Goal: Task Accomplishment & Management: Manage account settings

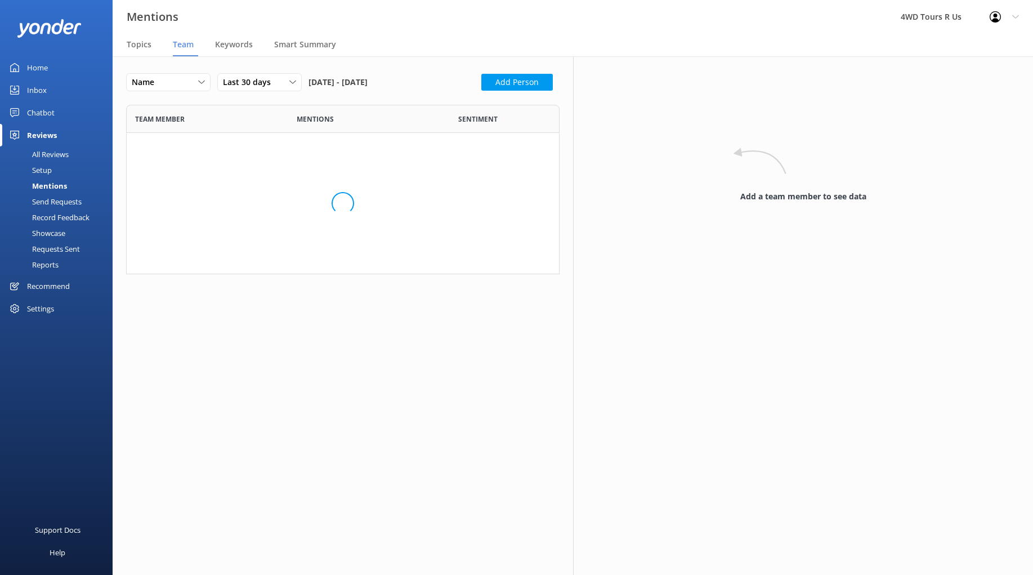
scroll to position [350, 433]
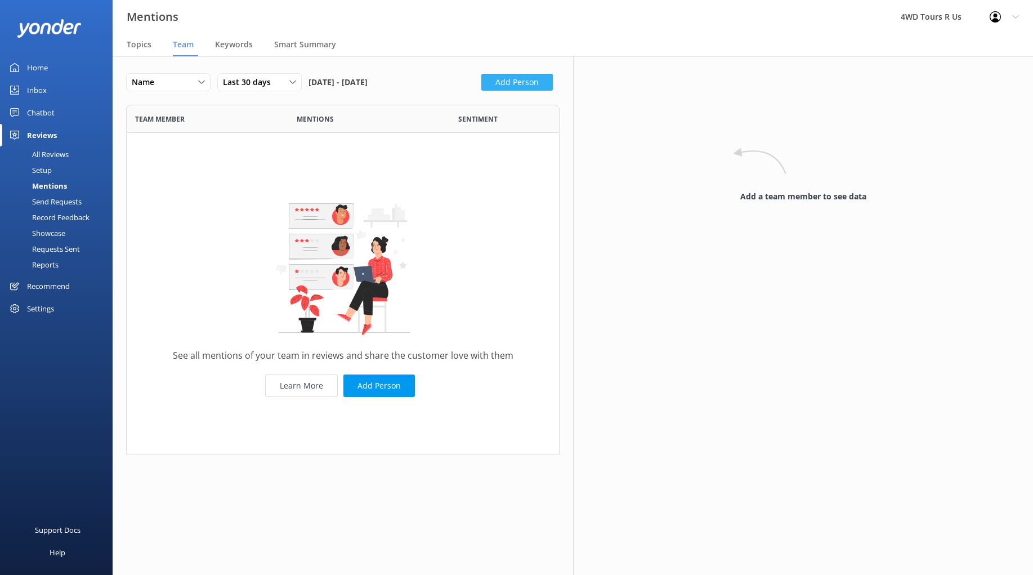
click at [514, 82] on button "Add Person" at bounding box center [516, 82] width 71 height 17
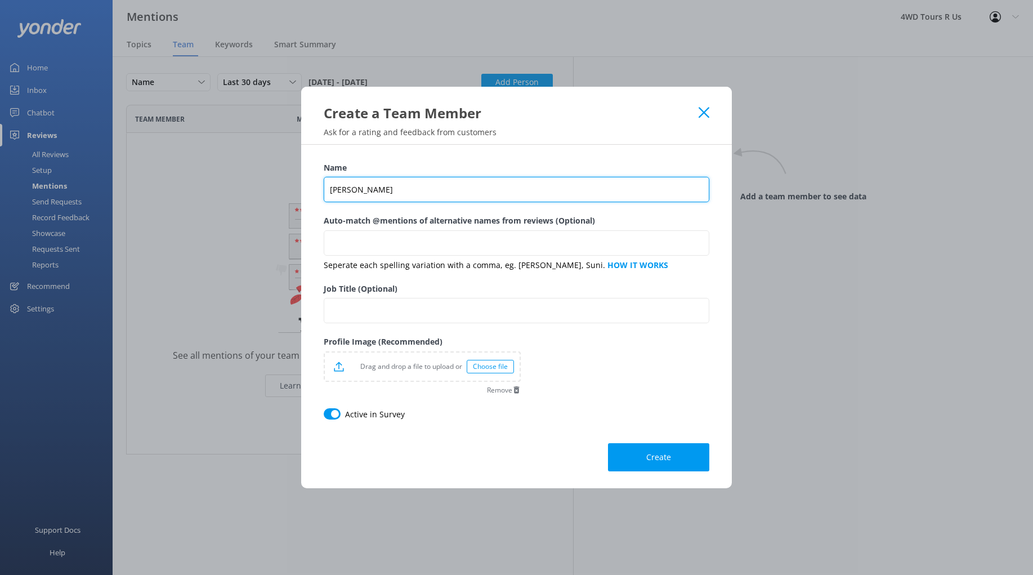
type input "[PERSON_NAME]"
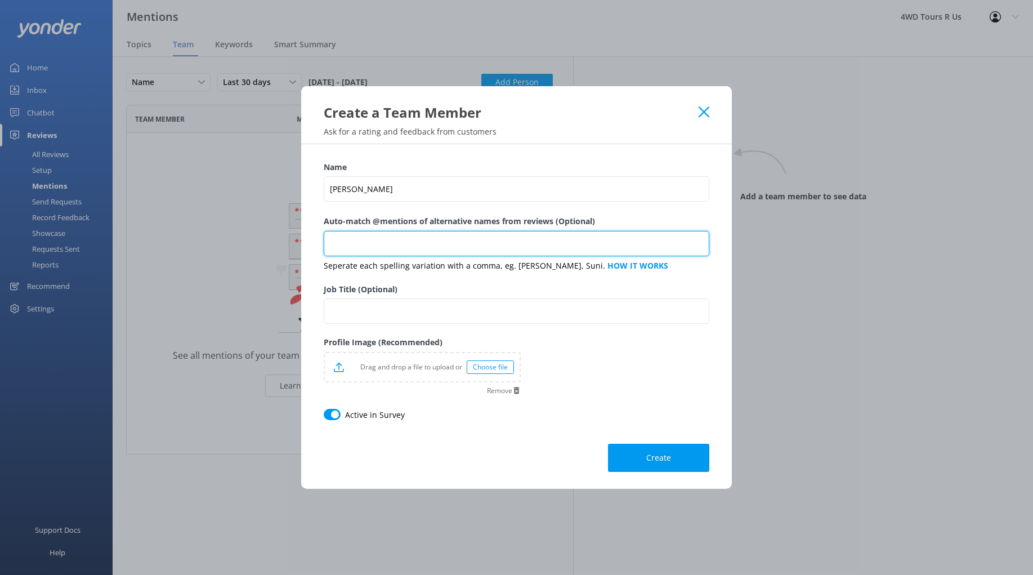
click at [417, 250] on input "Auto-match @mentions of alternative names from reviews (Optional)" at bounding box center [517, 243] width 386 height 25
type input "Lauren,"
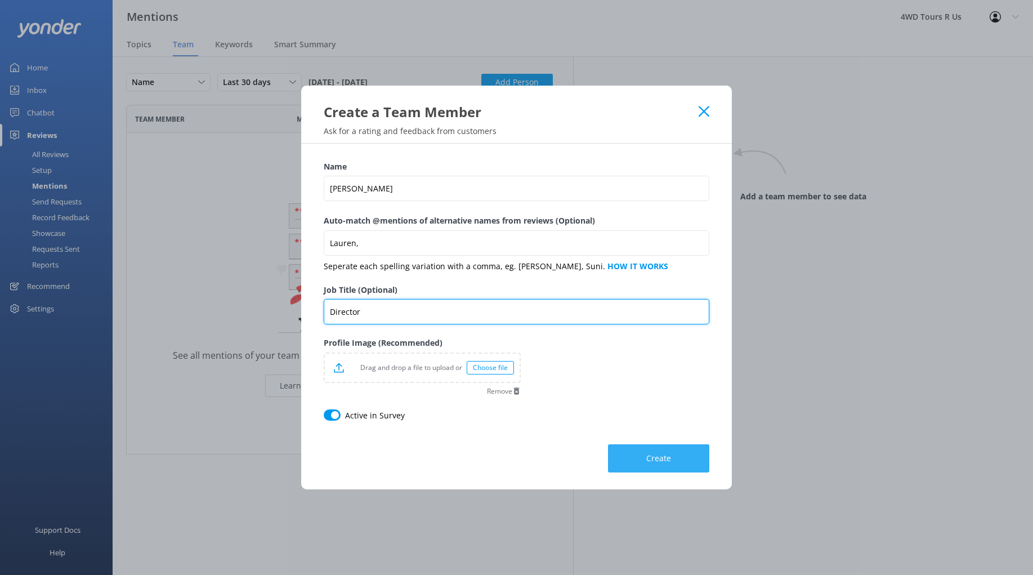
type input "Director"
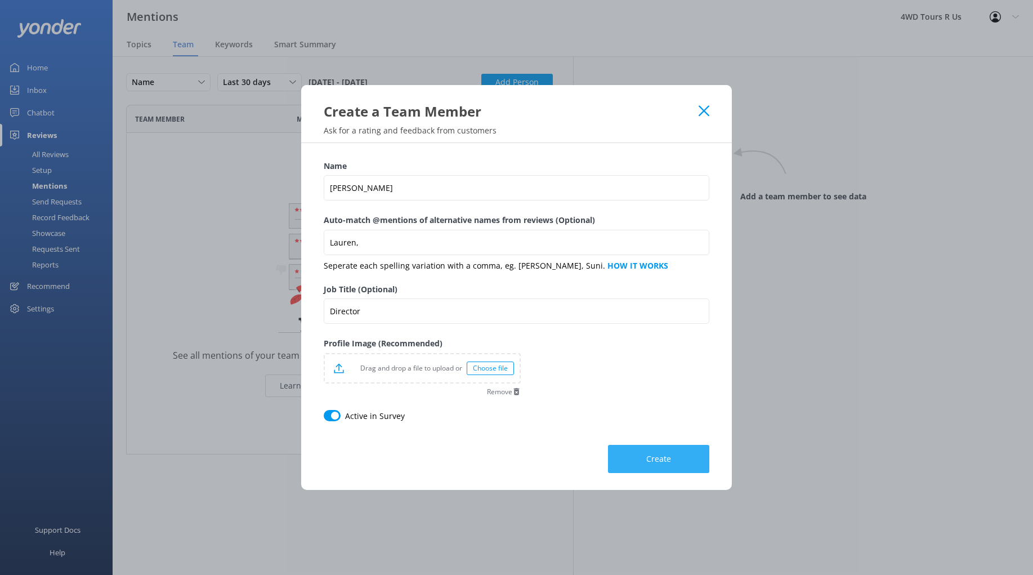
click at [665, 461] on span "Create" at bounding box center [658, 458] width 25 height 11
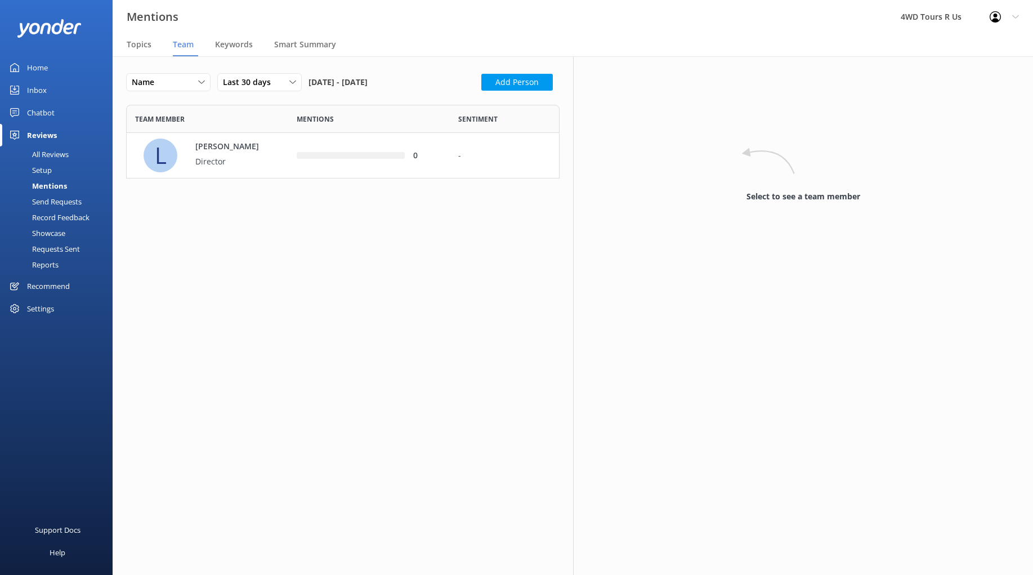
scroll to position [74, 433]
click at [507, 77] on button "Add Person" at bounding box center [516, 82] width 71 height 17
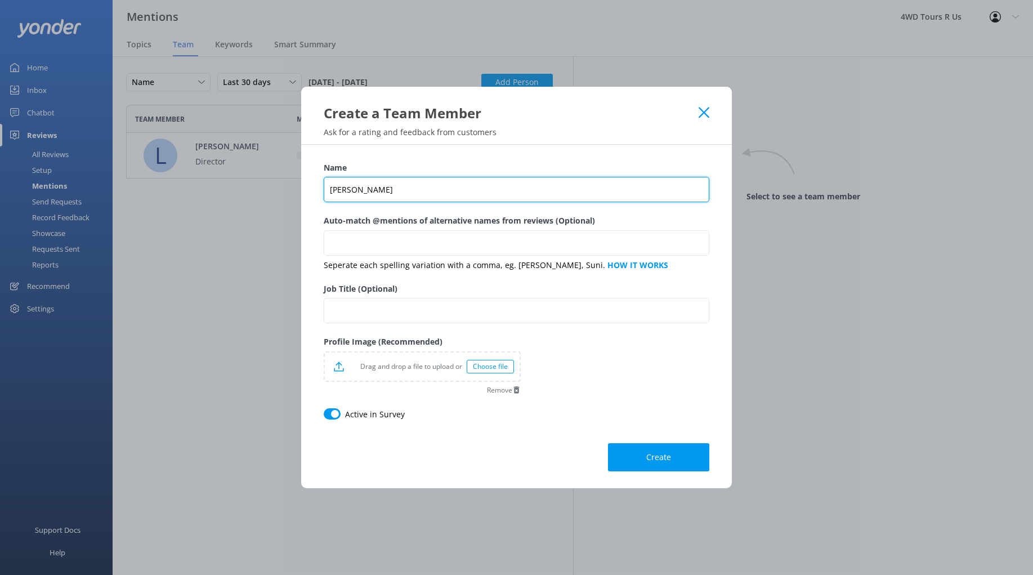
type input "[PERSON_NAME]"
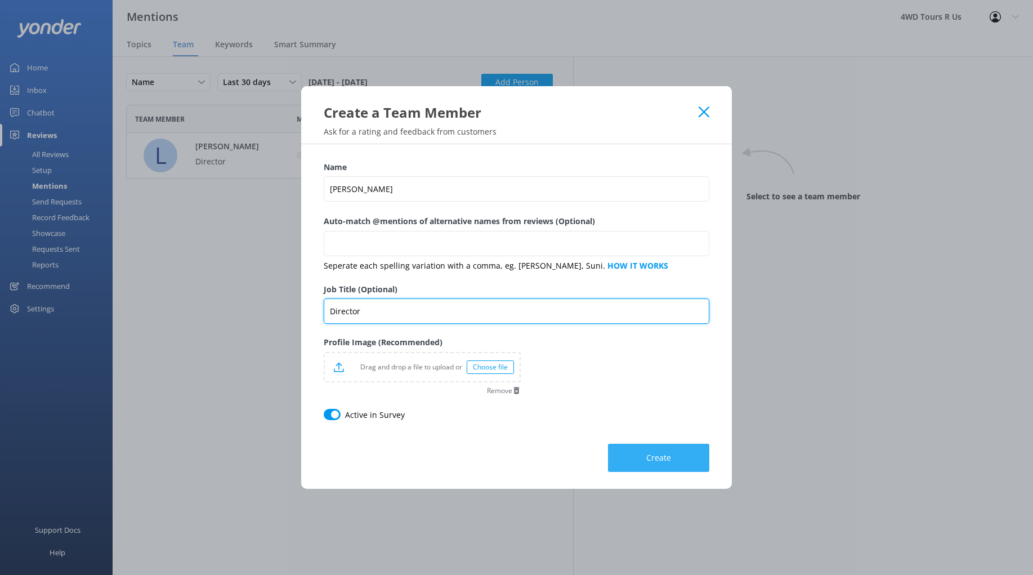
type input "Director"
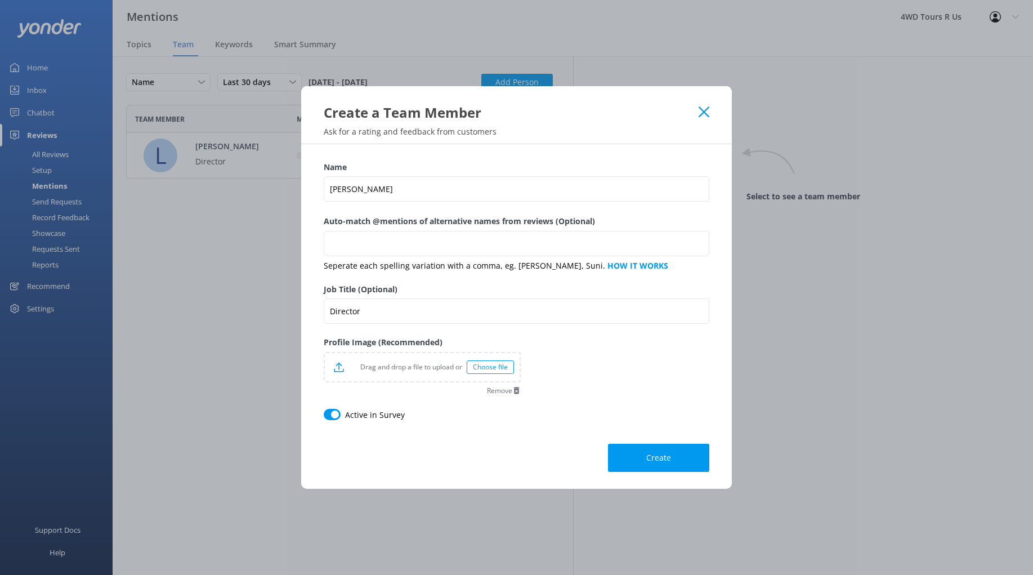
click at [651, 458] on span "Create" at bounding box center [658, 457] width 25 height 11
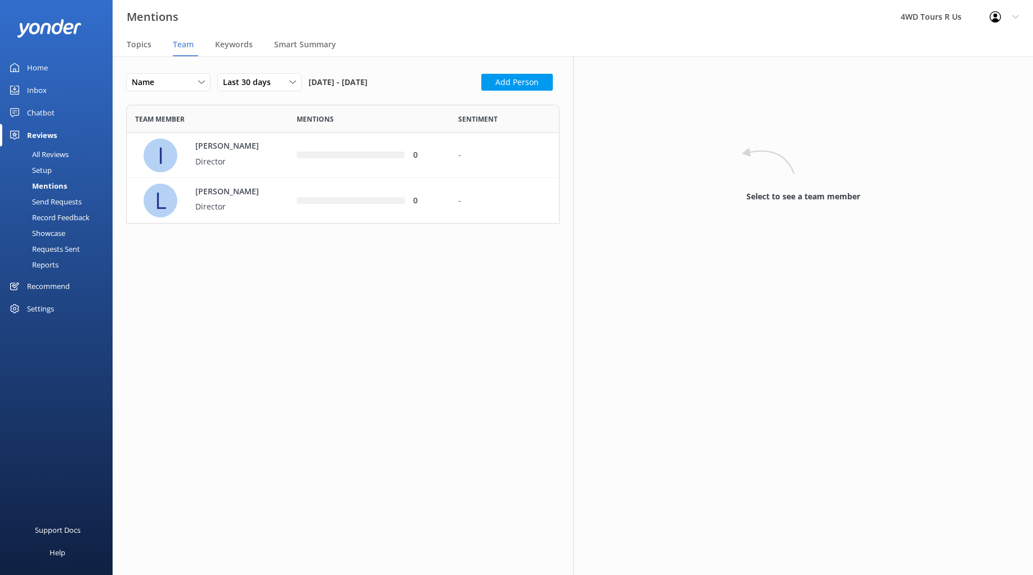
scroll to position [119, 433]
click at [507, 80] on button "Add Person" at bounding box center [516, 82] width 71 height 17
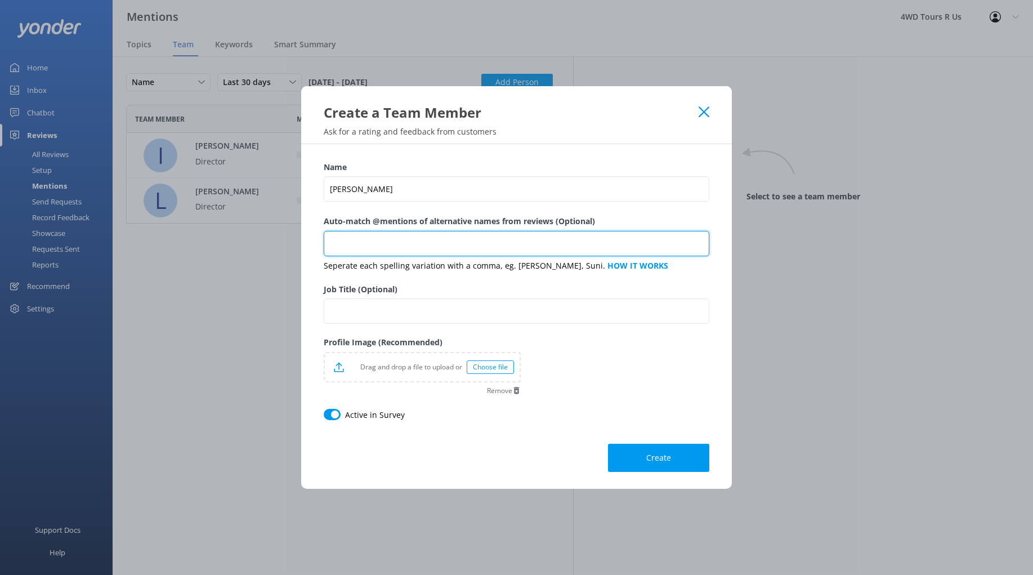
click at [440, 243] on input "Auto-match @mentions of alternative names from reviews (Optional)" at bounding box center [517, 243] width 386 height 25
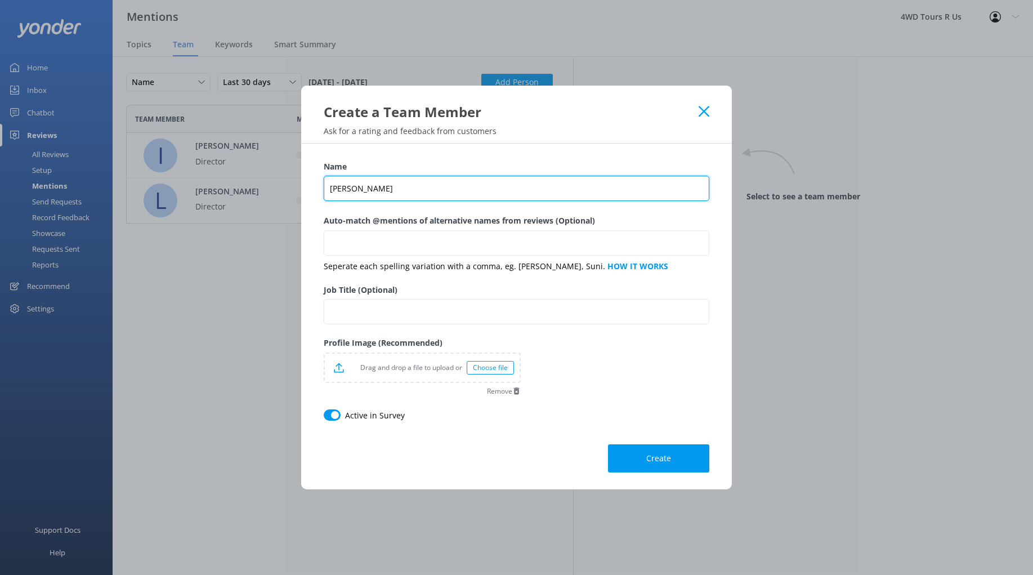
click at [397, 197] on input "[PERSON_NAME]" at bounding box center [517, 188] width 386 height 25
type input "[PERSON_NAME]"
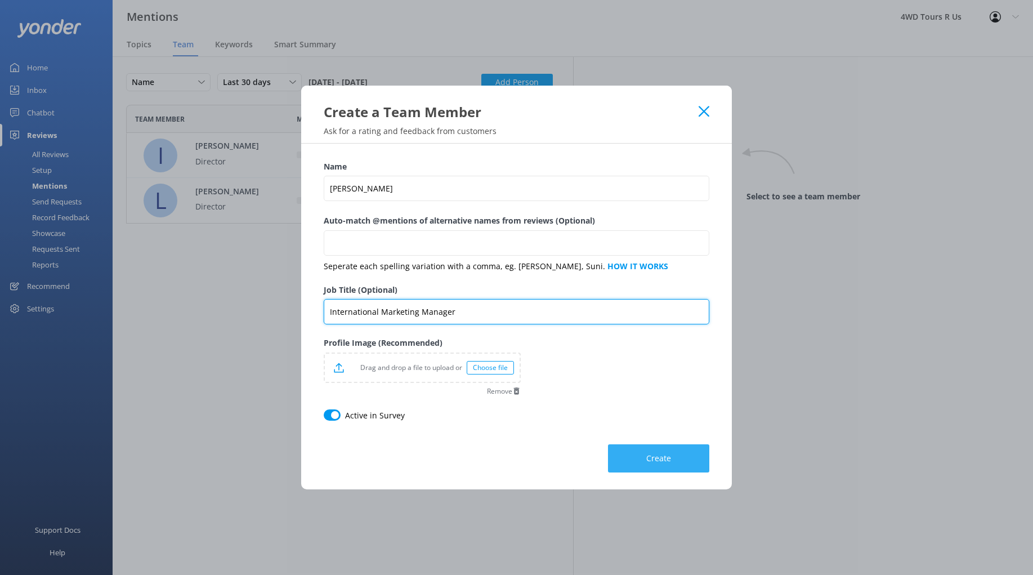
type input "International Marketing Manager"
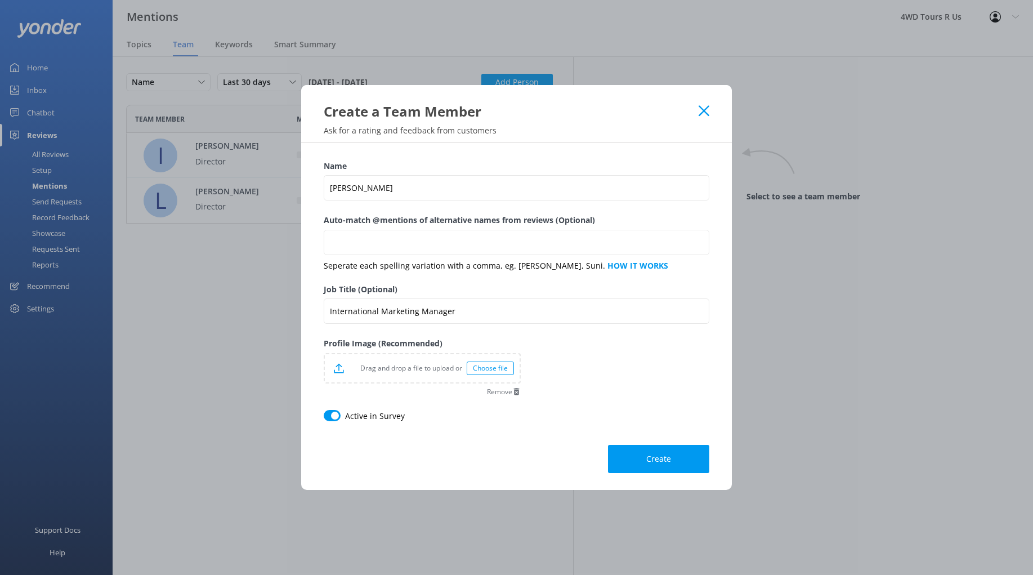
click at [663, 465] on button "Create" at bounding box center [658, 459] width 101 height 28
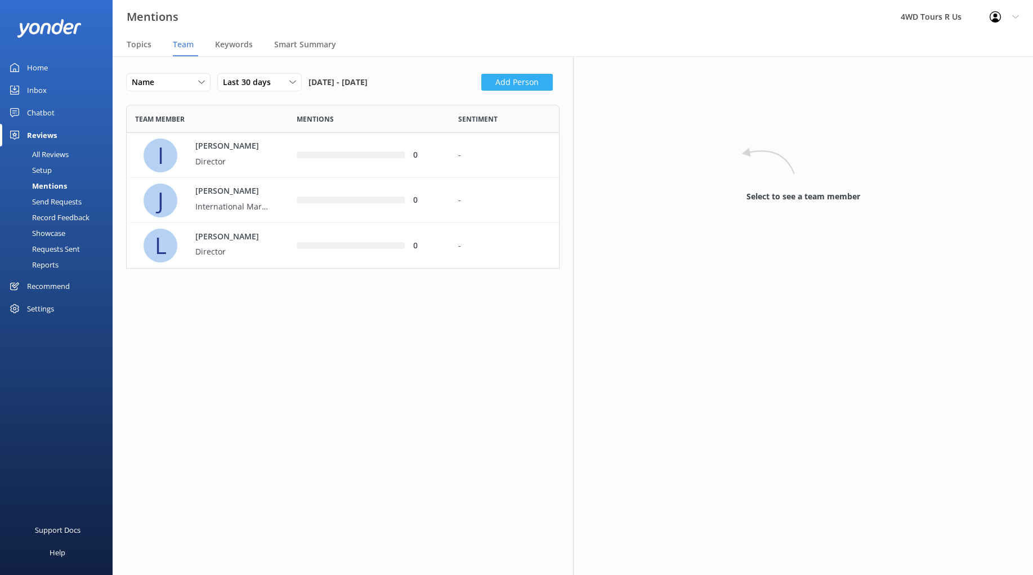
click at [526, 84] on button "Add Person" at bounding box center [516, 82] width 71 height 17
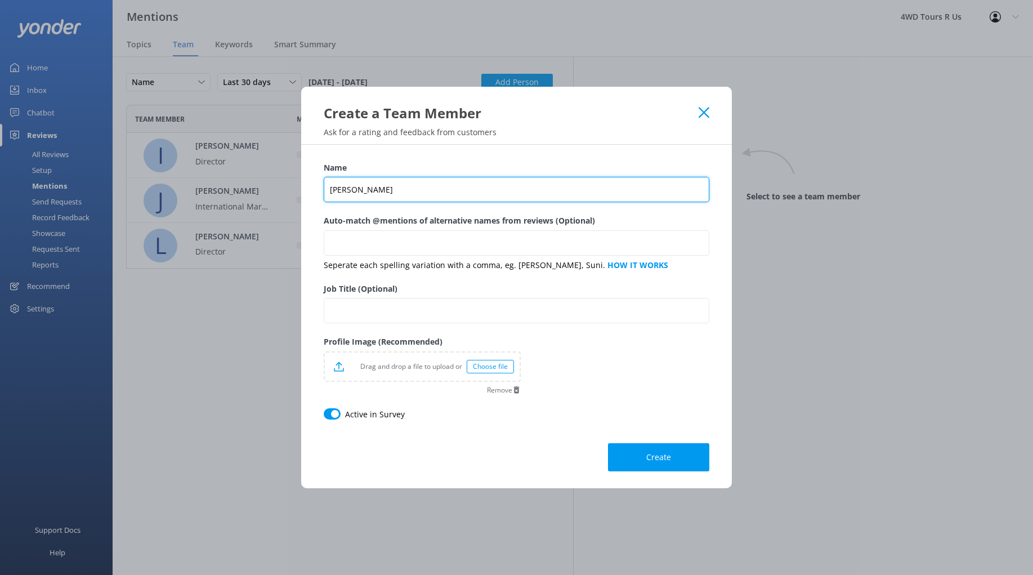
type input "[PERSON_NAME]"
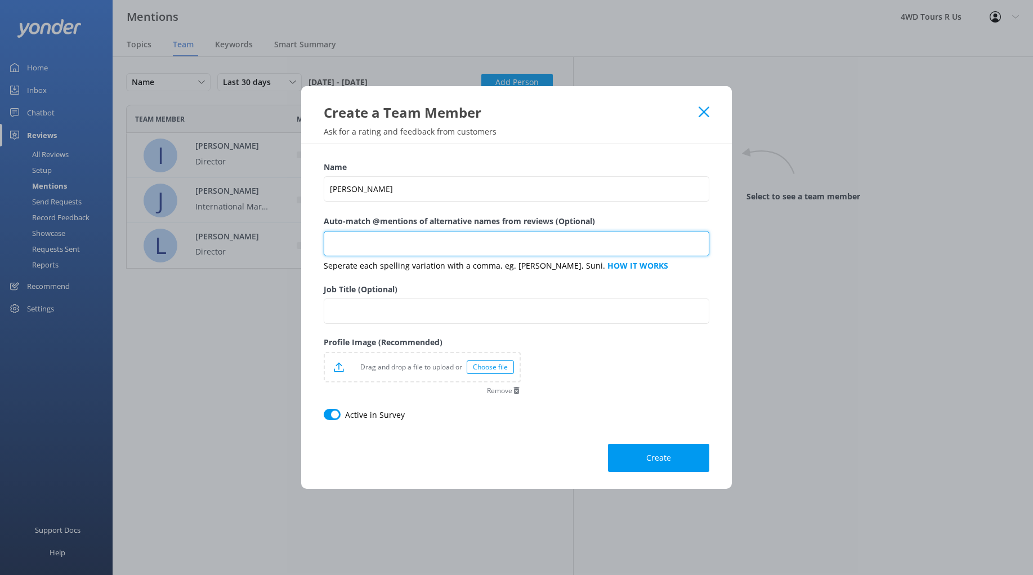
click at [339, 244] on input "Auto-match @mentions of alternative names from reviews (Optional)" at bounding box center [517, 243] width 386 height 25
type input "Rach,"
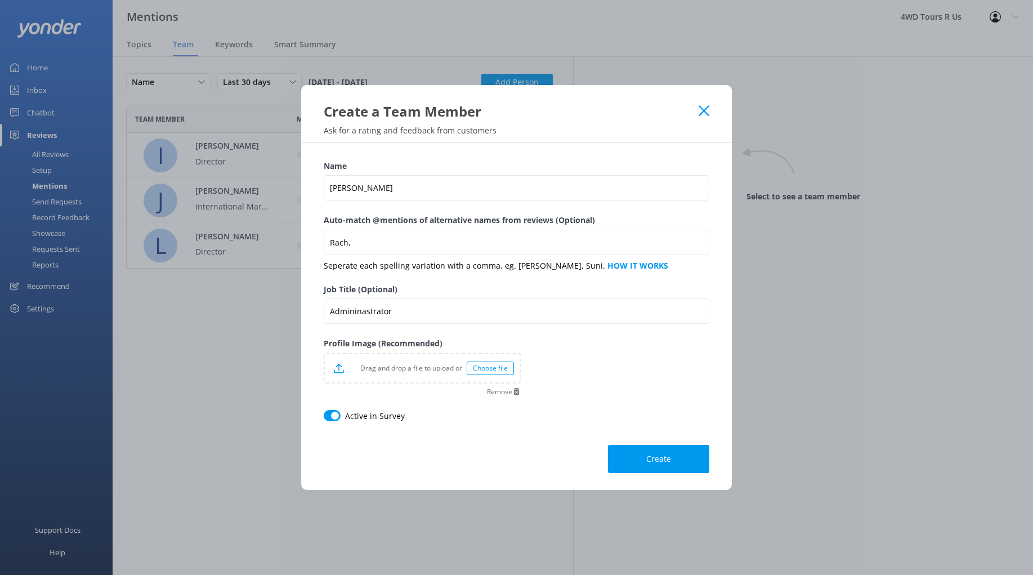
click at [542, 334] on div "Job Title (Optional) Admininastrator" at bounding box center [517, 310] width 386 height 54
click at [478, 317] on input "Admininastrator" at bounding box center [517, 310] width 386 height 25
drag, startPoint x: 454, startPoint y: 312, endPoint x: 408, endPoint y: 315, distance: 46.2
click at [381, 312] on input "Admininastrator" at bounding box center [517, 310] width 386 height 25
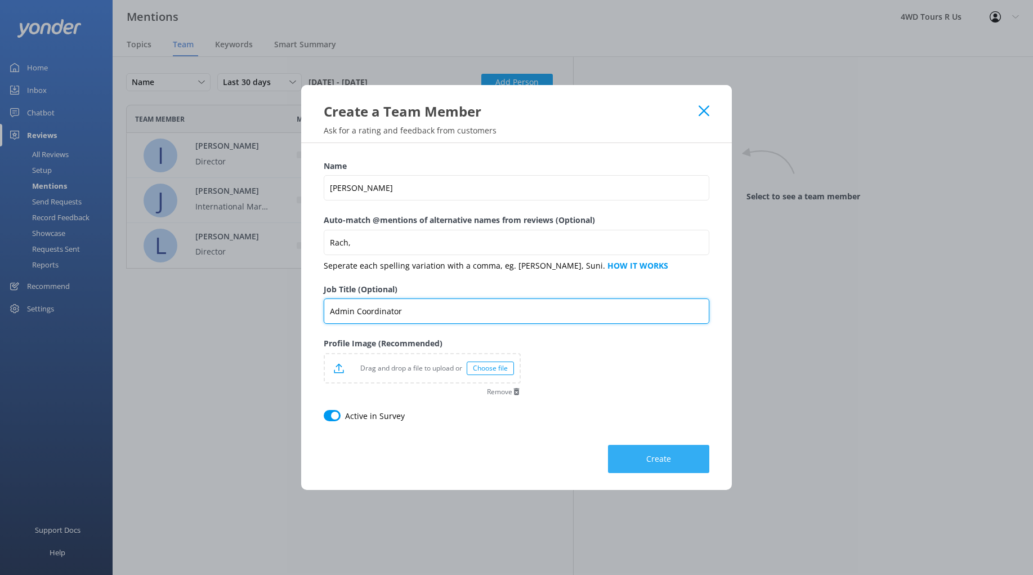
type input "Admin Coordinator"
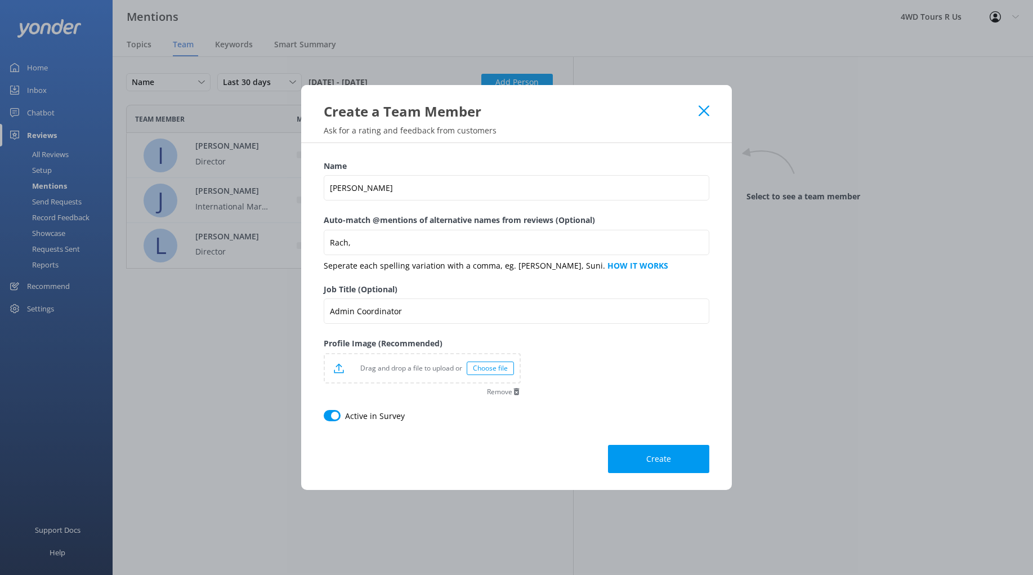
click at [665, 465] on button "Create" at bounding box center [658, 459] width 101 height 28
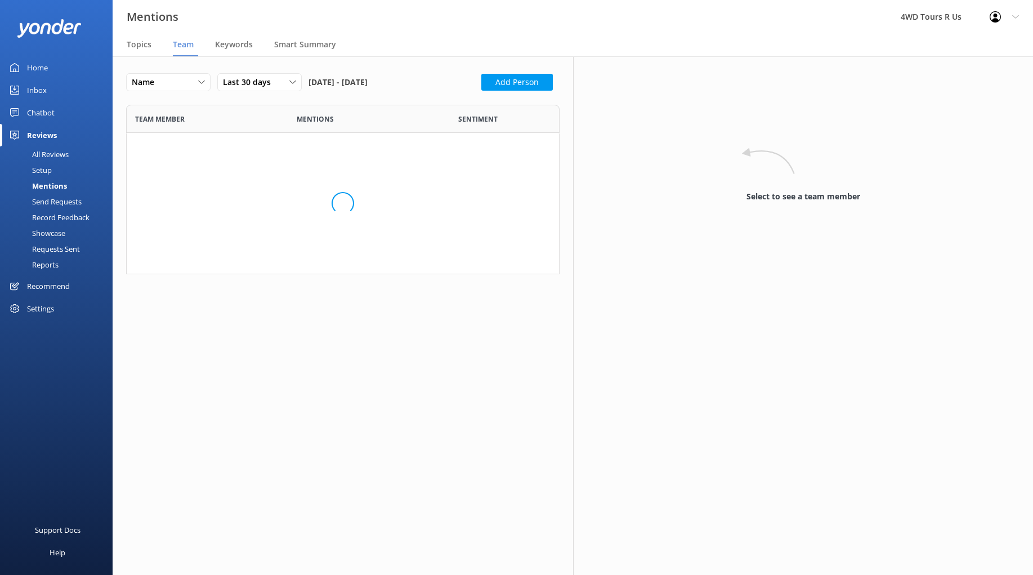
scroll to position [209, 433]
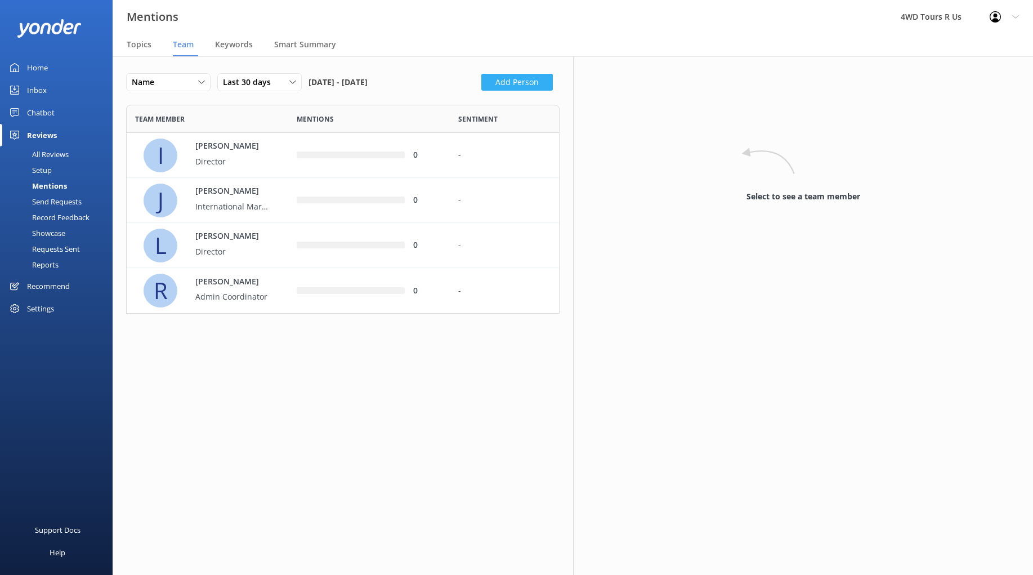
click at [534, 82] on button "Add Person" at bounding box center [516, 82] width 71 height 17
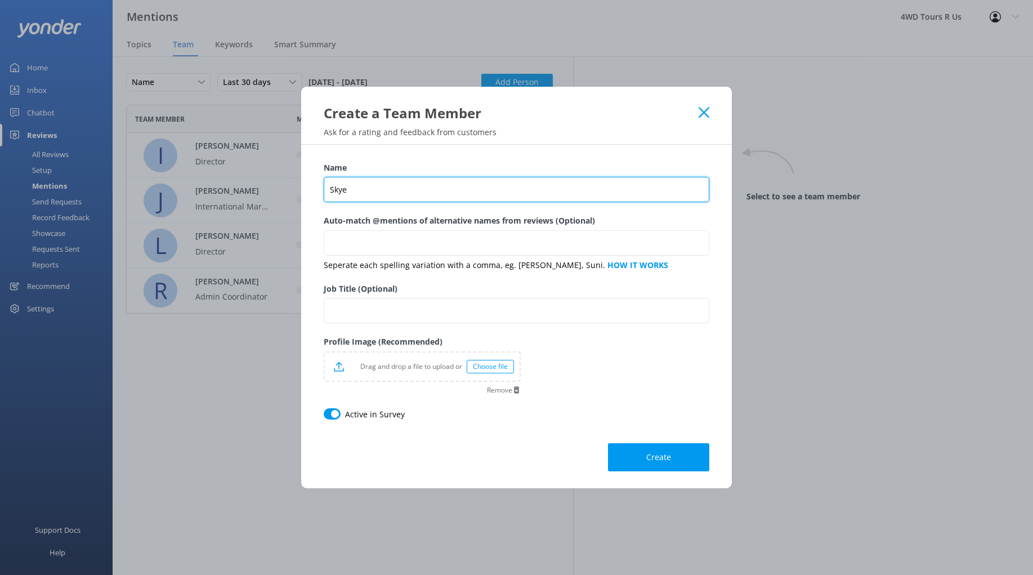
type input "Skye"
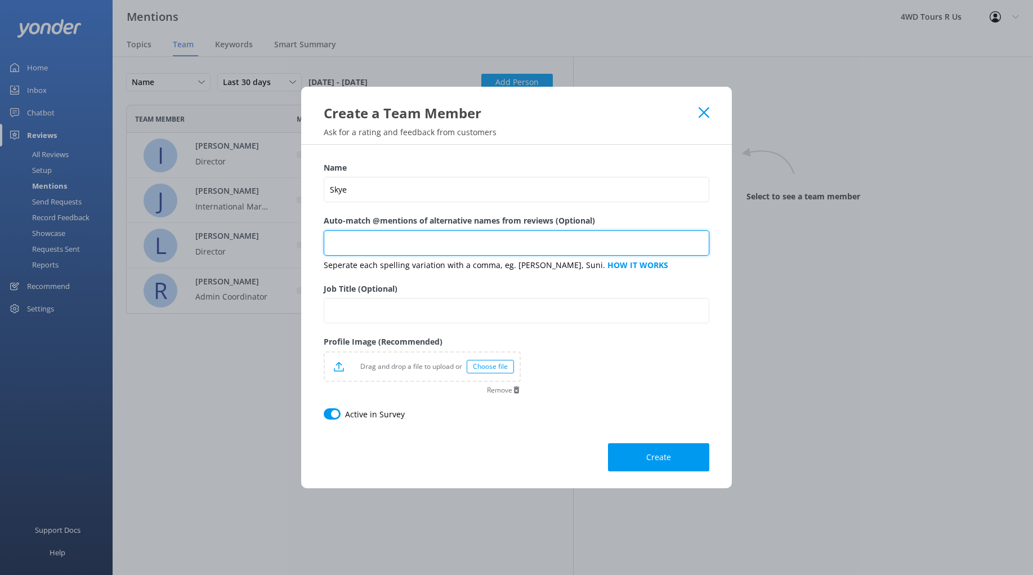
click at [387, 253] on input "Auto-match @mentions of alternative names from reviews (Optional)" at bounding box center [517, 242] width 386 height 25
type input "s"
type input "Sky"
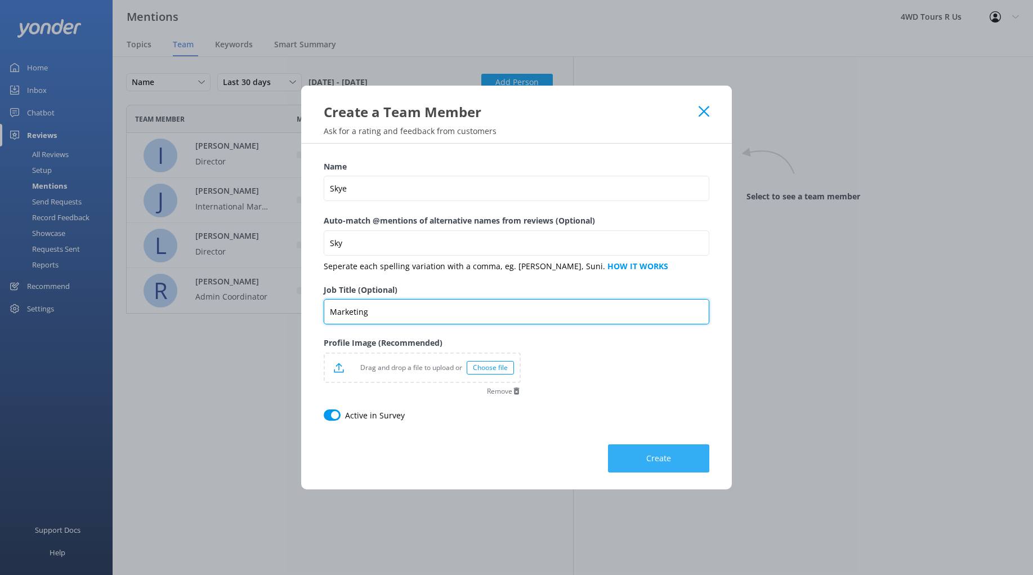
type input "Marketing"
click at [672, 458] on button "Create" at bounding box center [658, 458] width 101 height 28
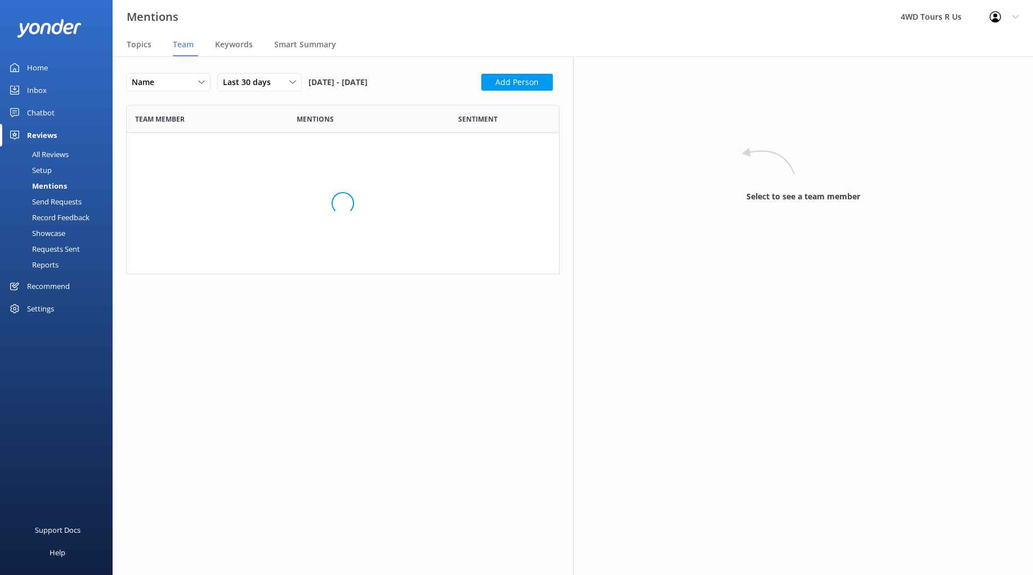
scroll to position [1, 1]
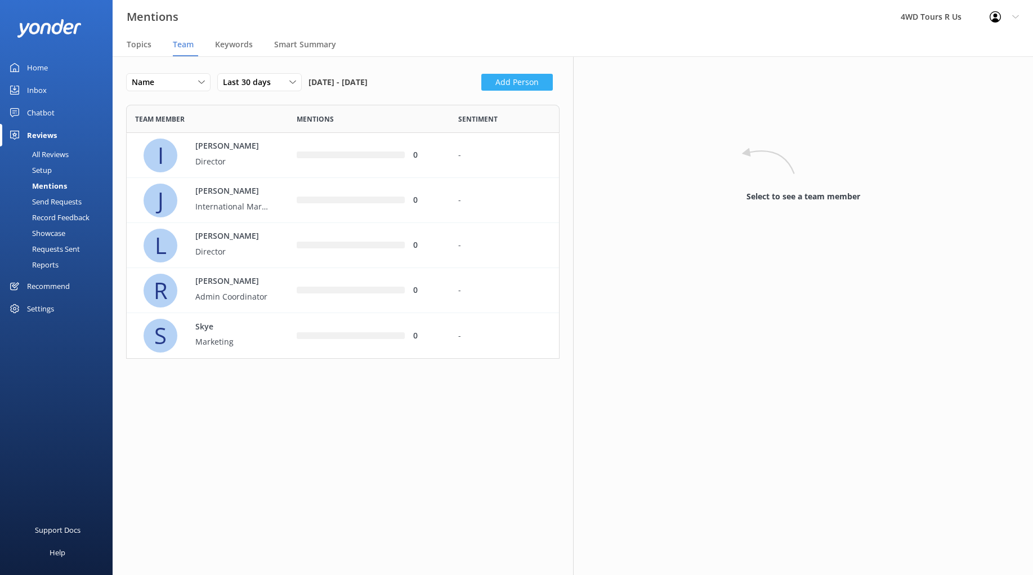
click at [535, 78] on button "Add Person" at bounding box center [516, 82] width 71 height 17
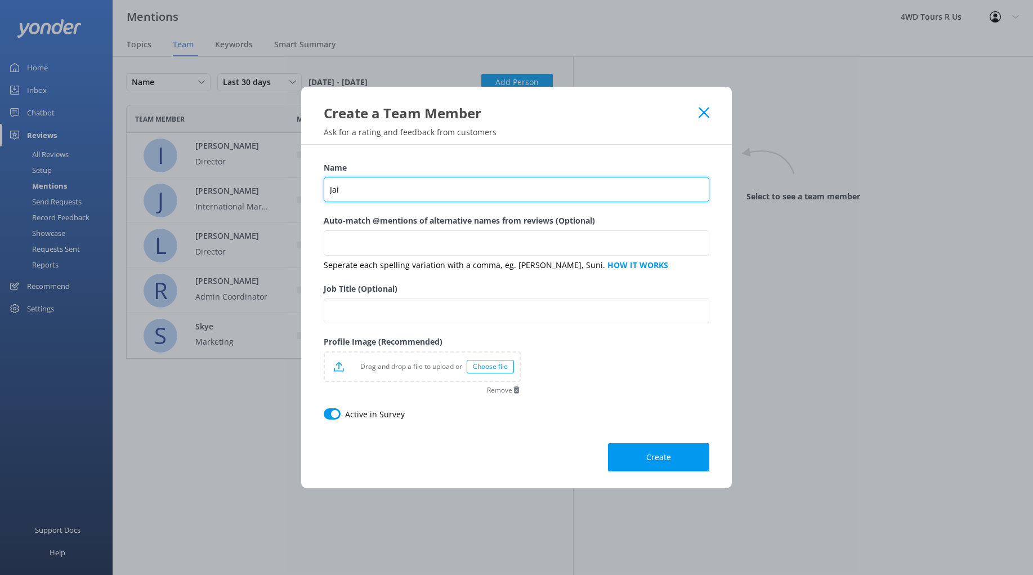
type input "Jai"
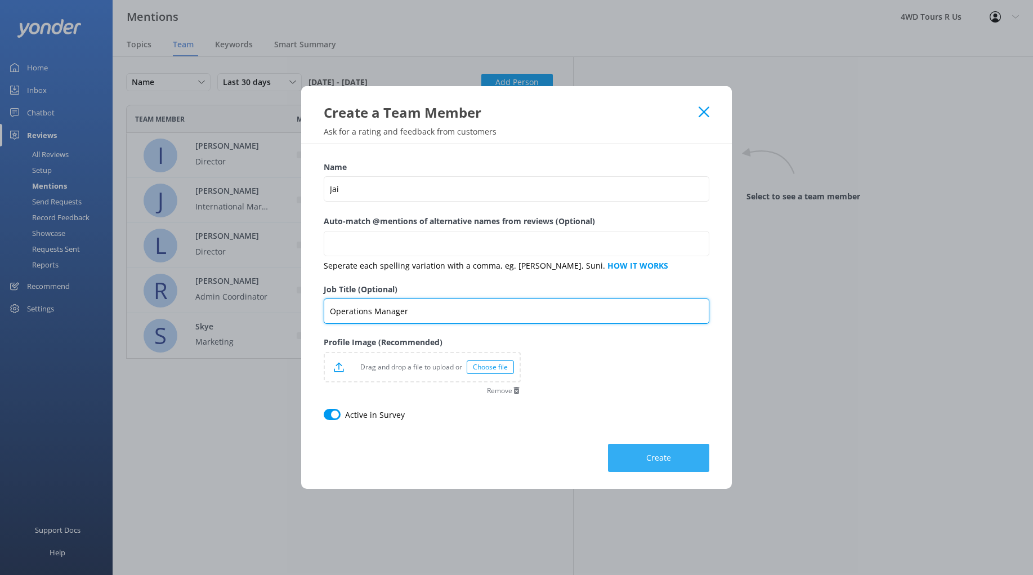
type input "Operations Manager"
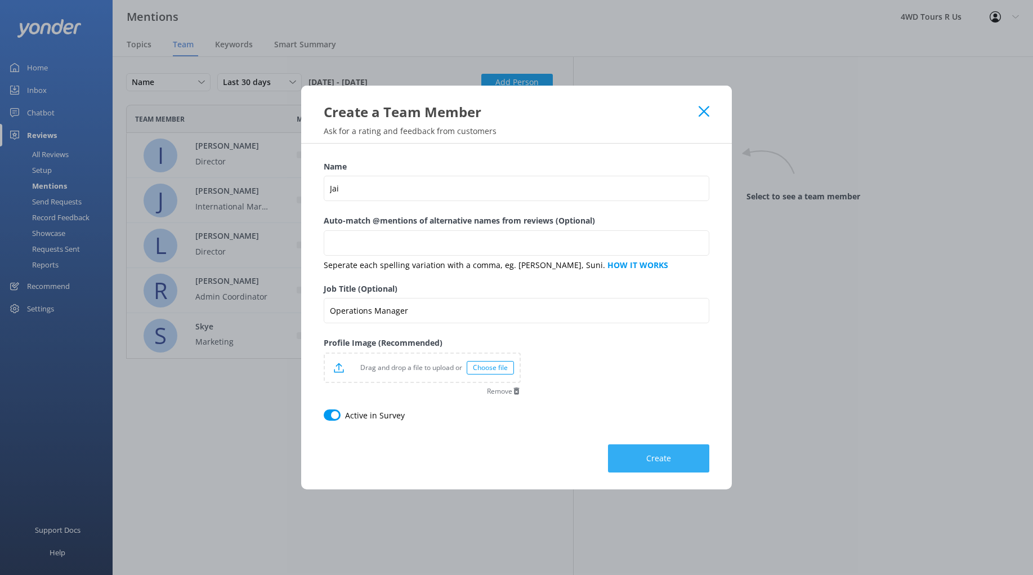
click at [638, 453] on button "Create" at bounding box center [658, 458] width 101 height 28
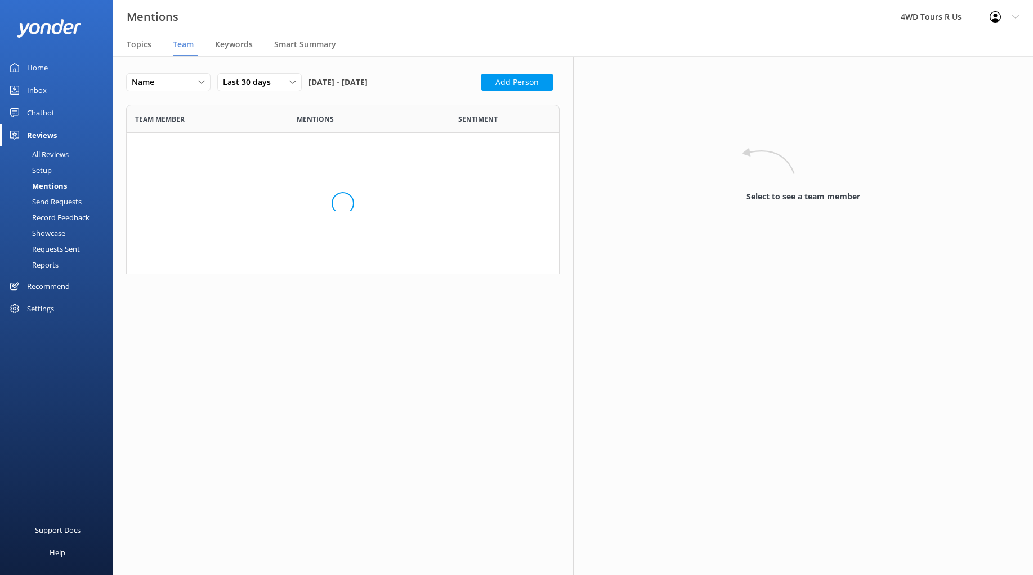
scroll to position [299, 433]
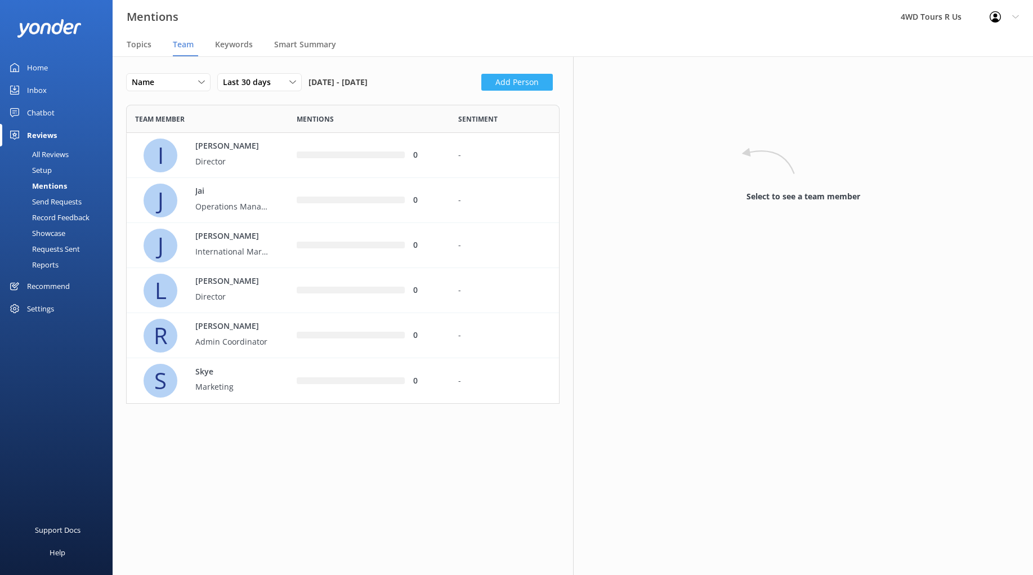
click at [505, 86] on button "Add Person" at bounding box center [516, 82] width 71 height 17
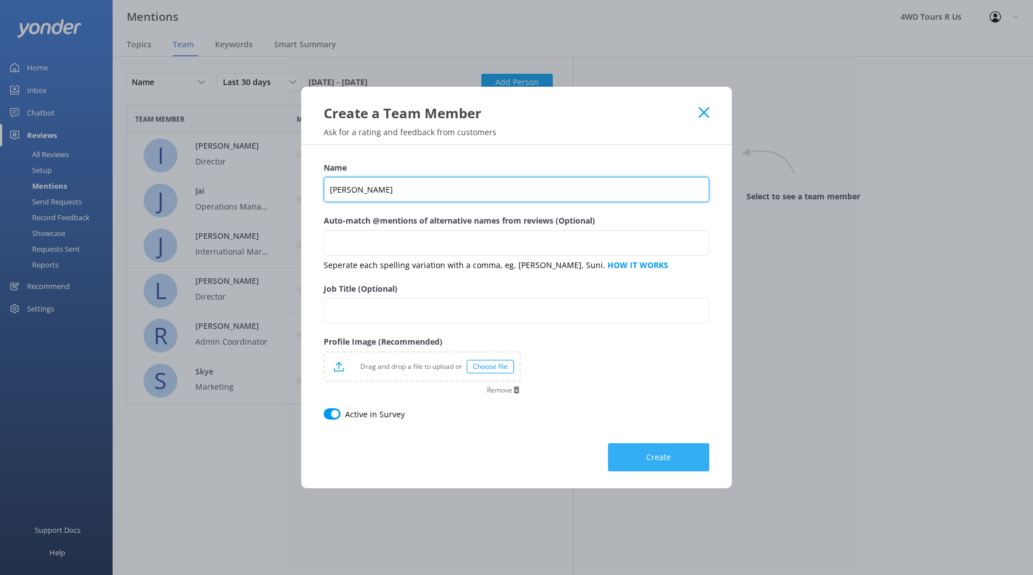
type input "[PERSON_NAME]"
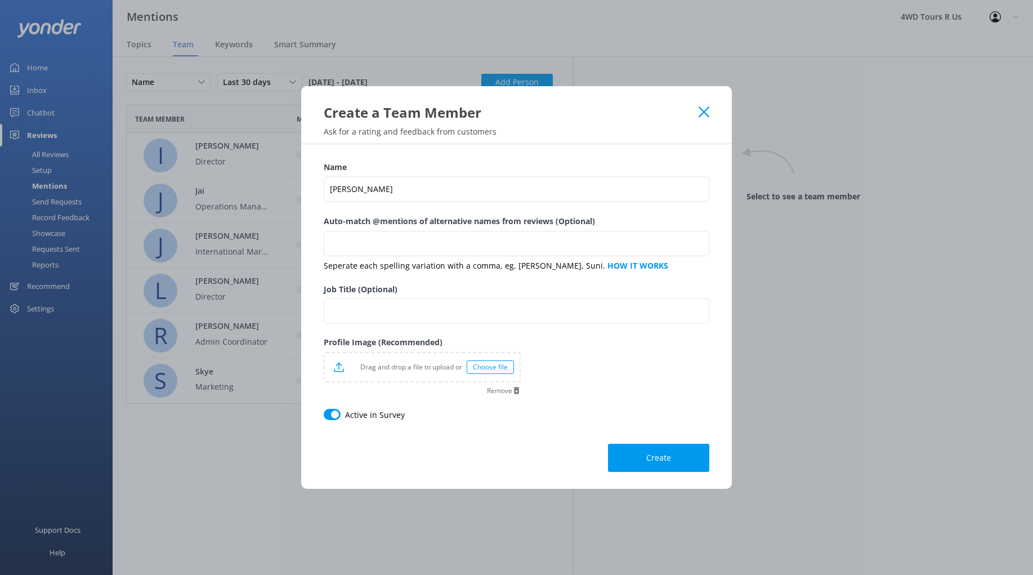
click at [662, 450] on button "Create" at bounding box center [658, 458] width 101 height 28
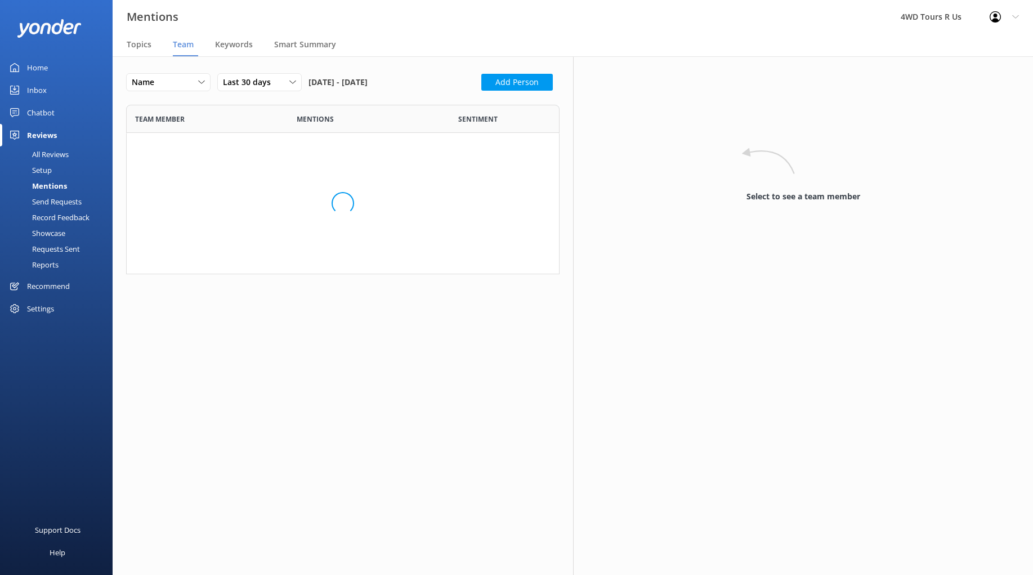
scroll to position [344, 433]
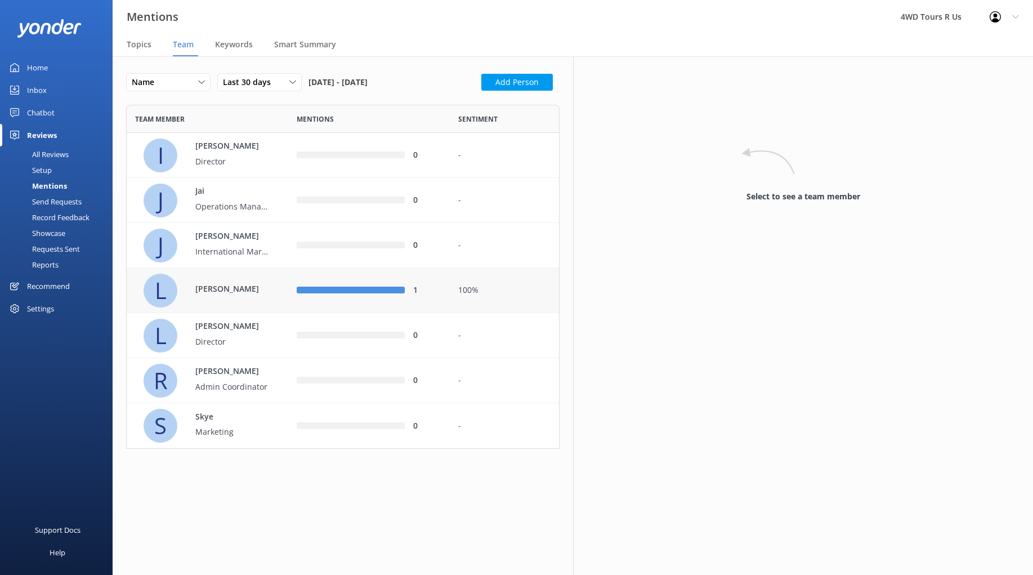
click at [267, 296] on div "[PERSON_NAME]" at bounding box center [226, 290] width 84 height 15
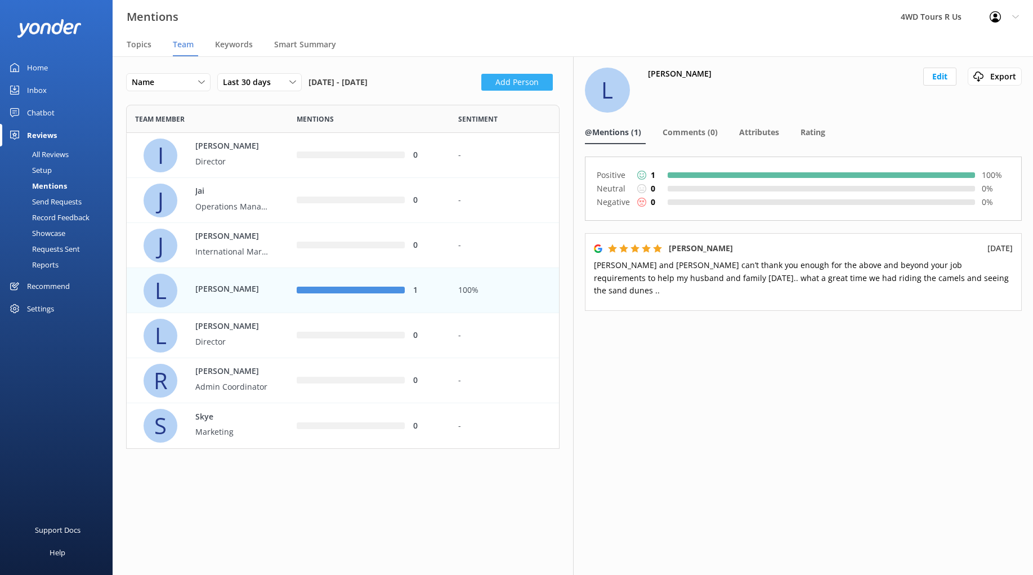
click at [530, 83] on button "Add Person" at bounding box center [516, 82] width 71 height 17
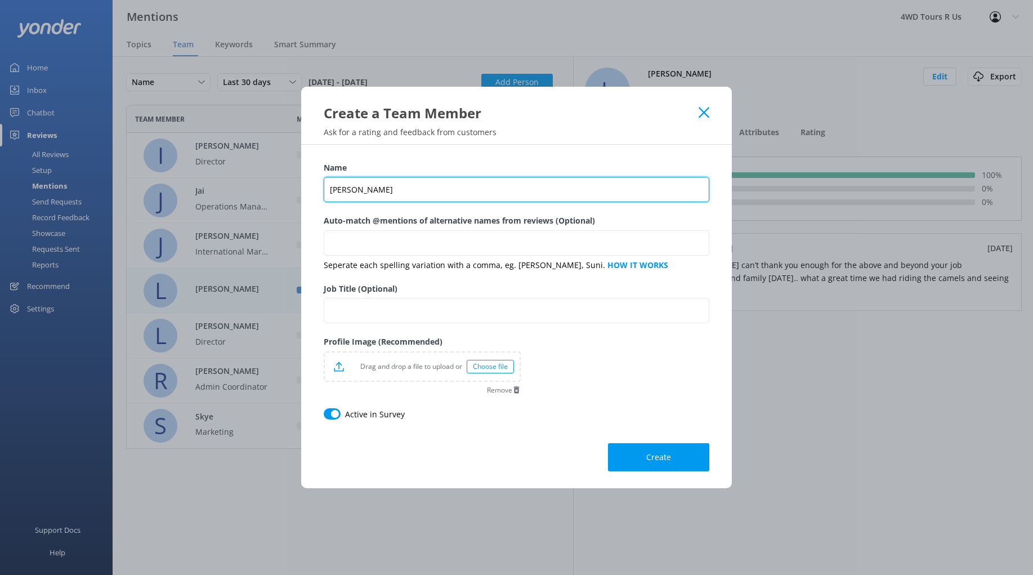
type input "[PERSON_NAME]"
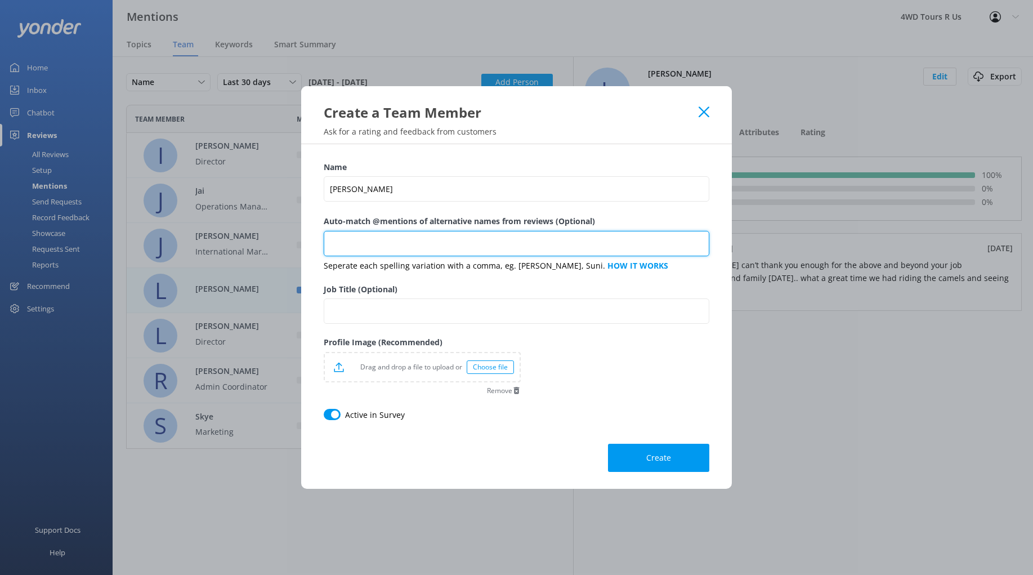
click at [371, 239] on input "Auto-match @mentions of alternative names from reviews (Optional)" at bounding box center [517, 243] width 386 height 25
type input "[PERSON_NAME],"
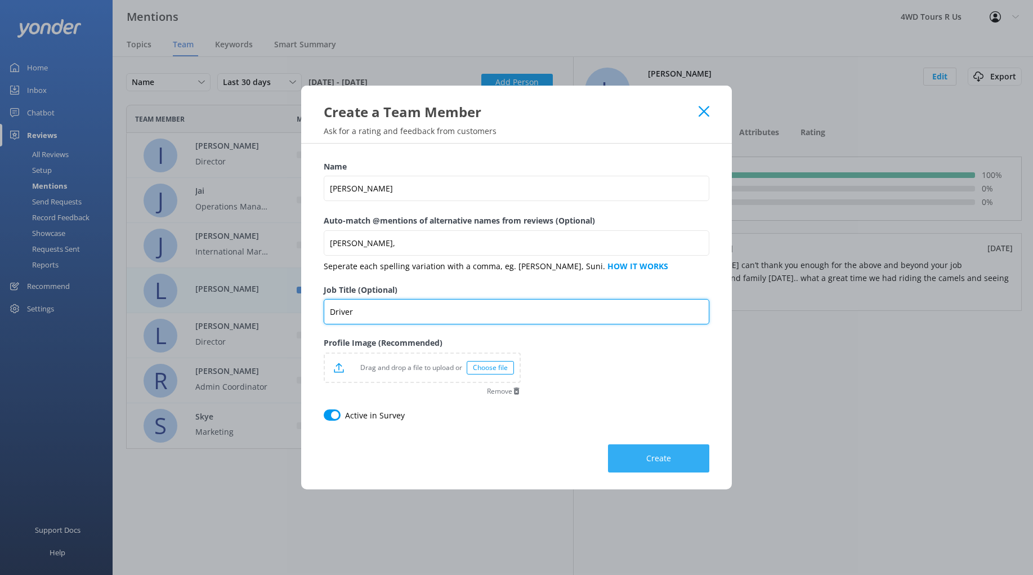
type input "Driver"
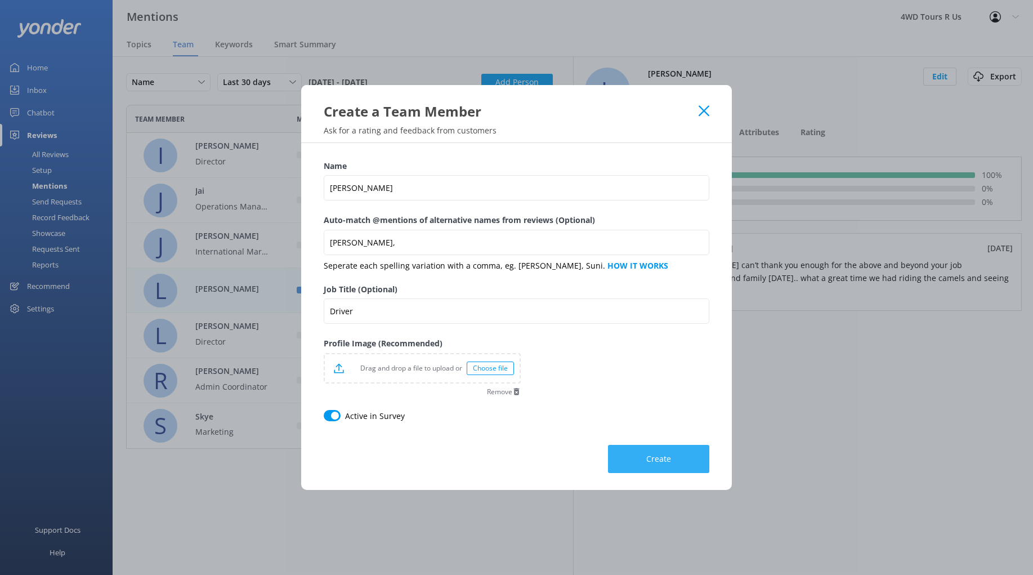
click at [667, 459] on span "Create" at bounding box center [658, 458] width 25 height 11
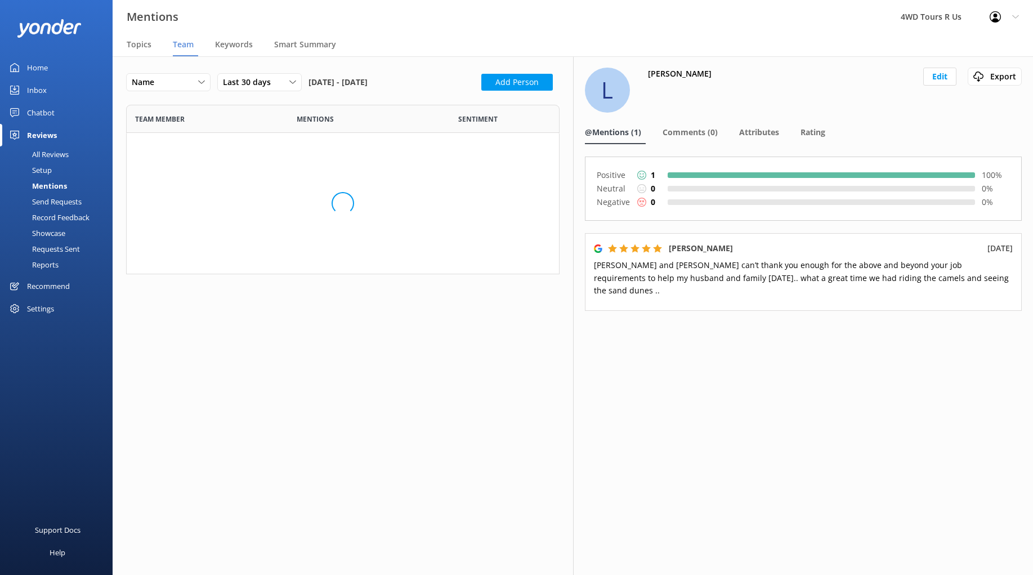
scroll to position [389, 433]
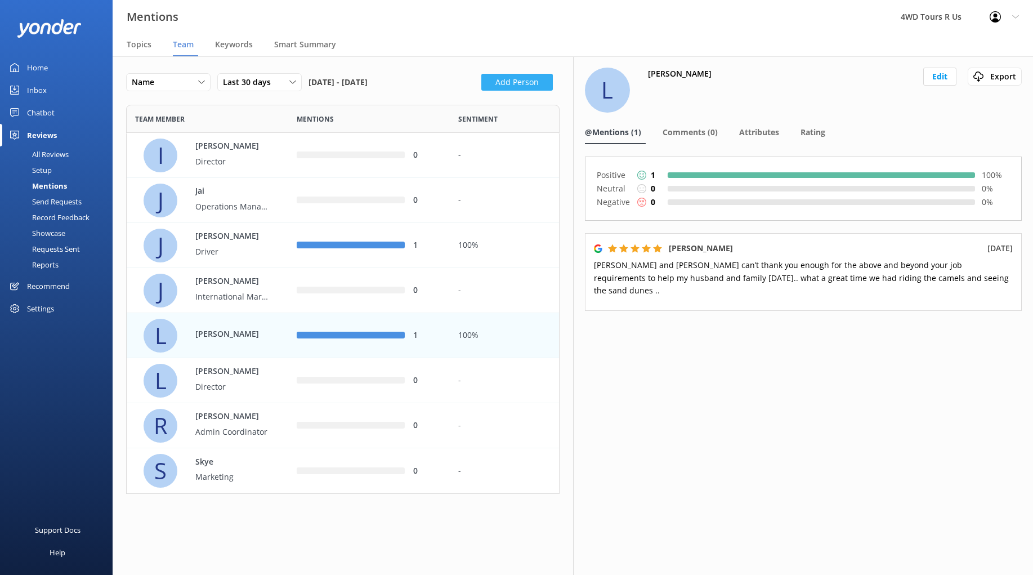
click at [540, 79] on button "Add Person" at bounding box center [516, 82] width 71 height 17
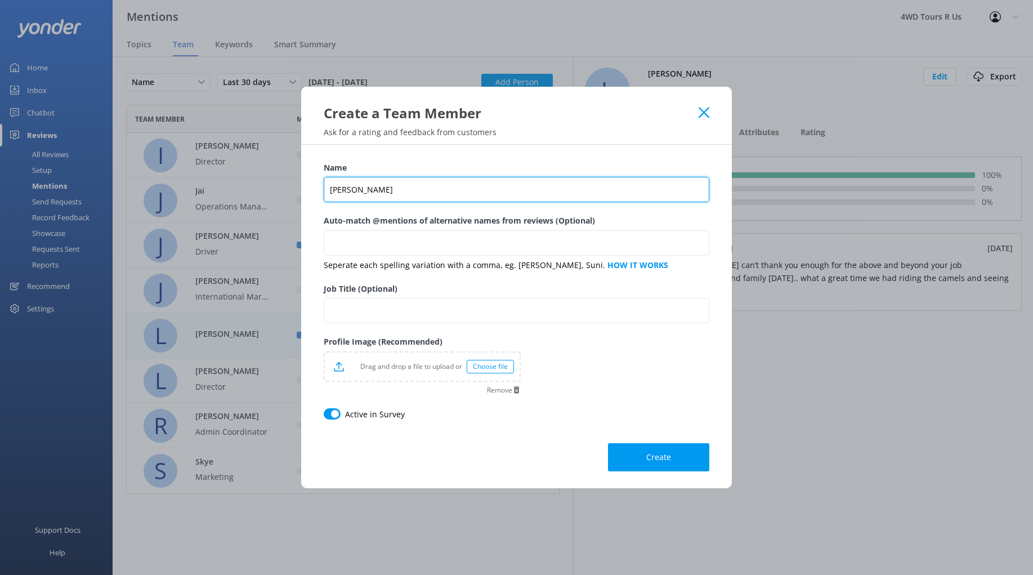
type input "[PERSON_NAME]"
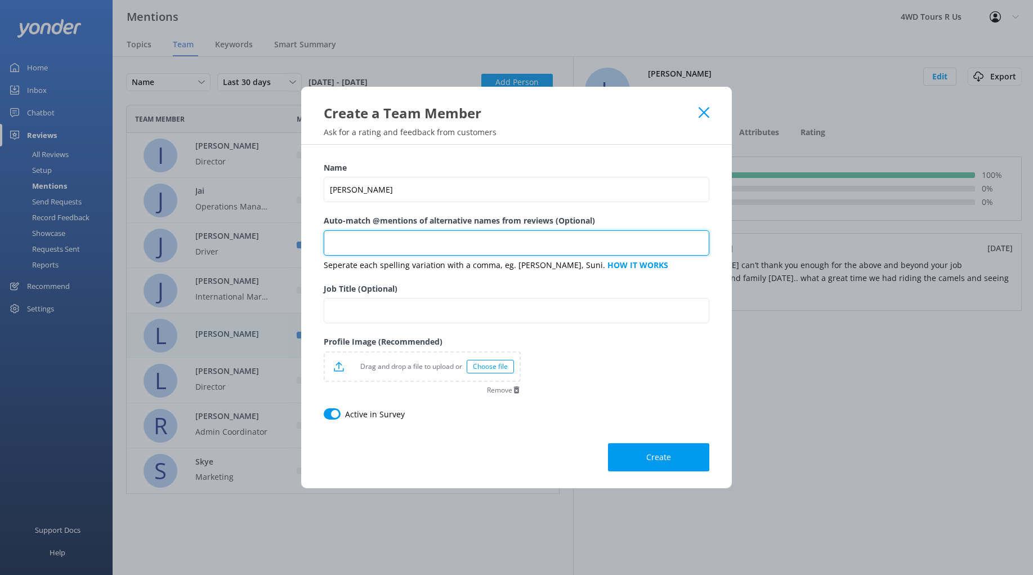
click at [411, 240] on input "Auto-match @mentions of alternative names from reviews (Optional)" at bounding box center [517, 242] width 386 height 25
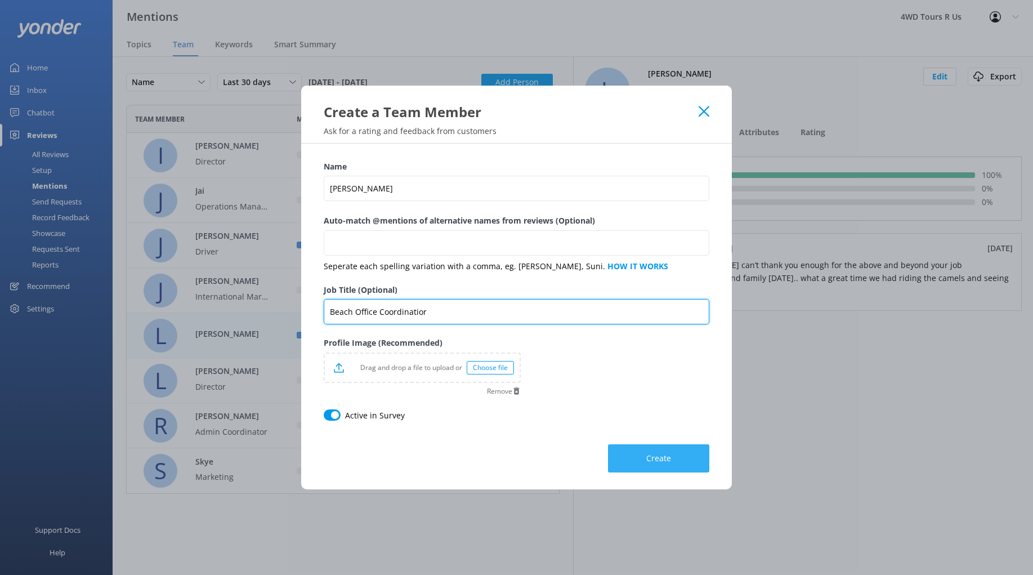
type input "Beach Office Coordinatior"
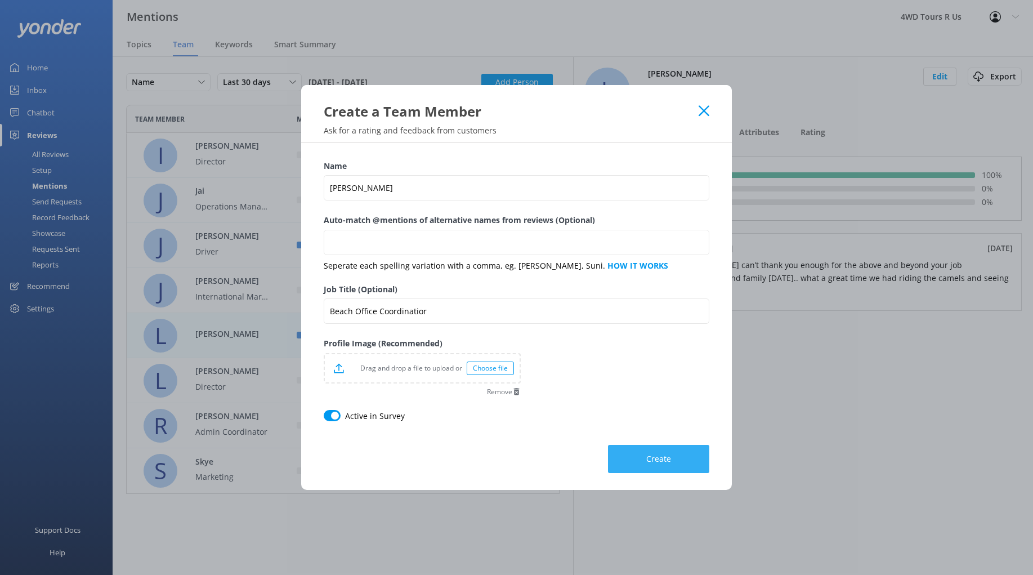
click at [667, 459] on span "Create" at bounding box center [658, 458] width 25 height 11
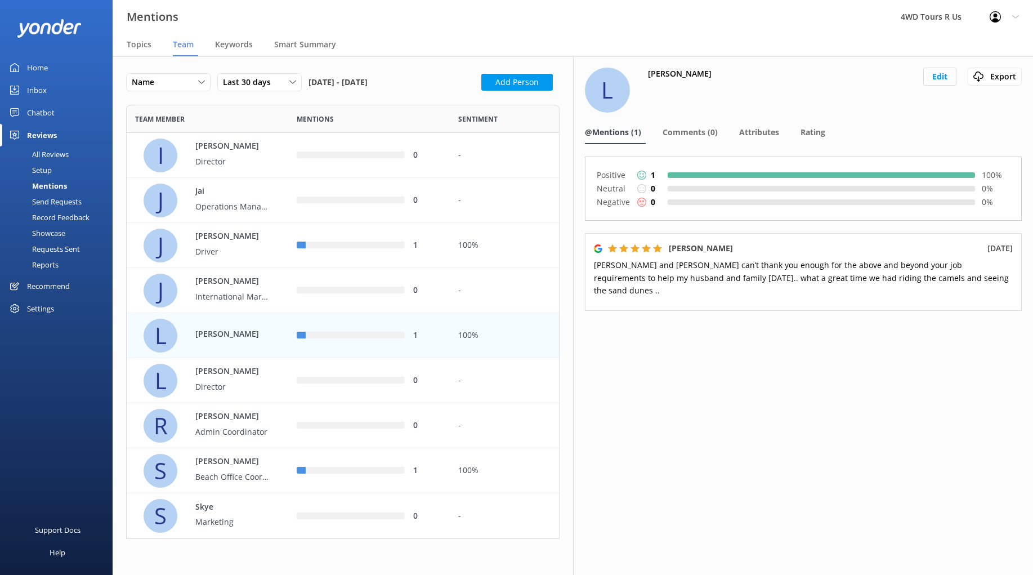
scroll to position [434, 433]
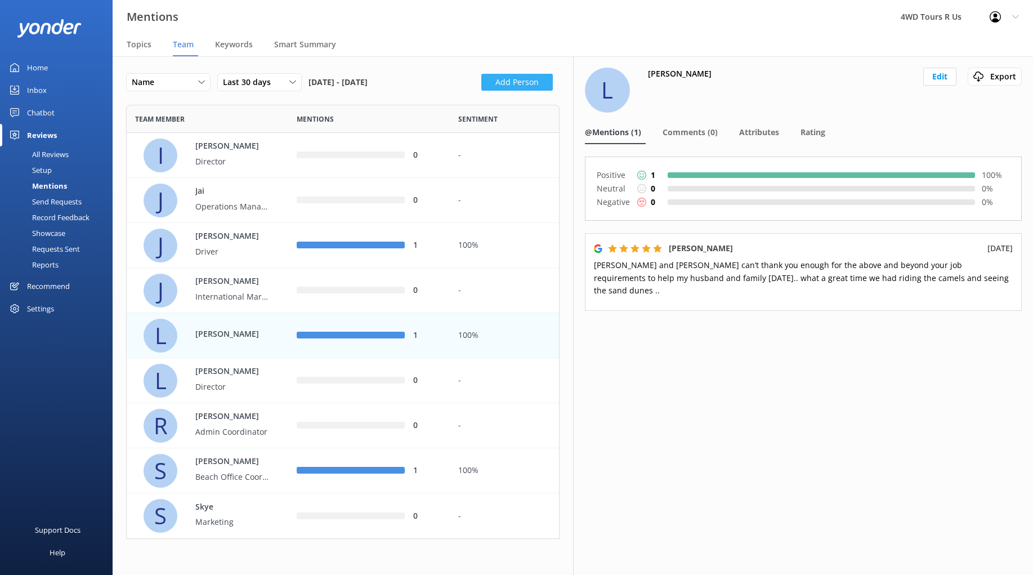
click at [512, 83] on button "Add Person" at bounding box center [516, 82] width 71 height 17
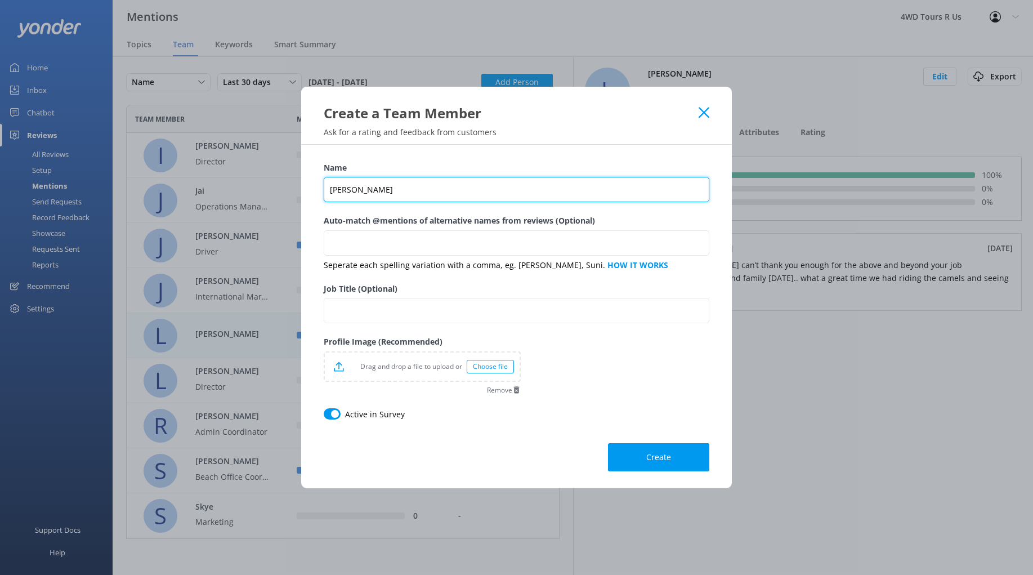
type input "[PERSON_NAME]"
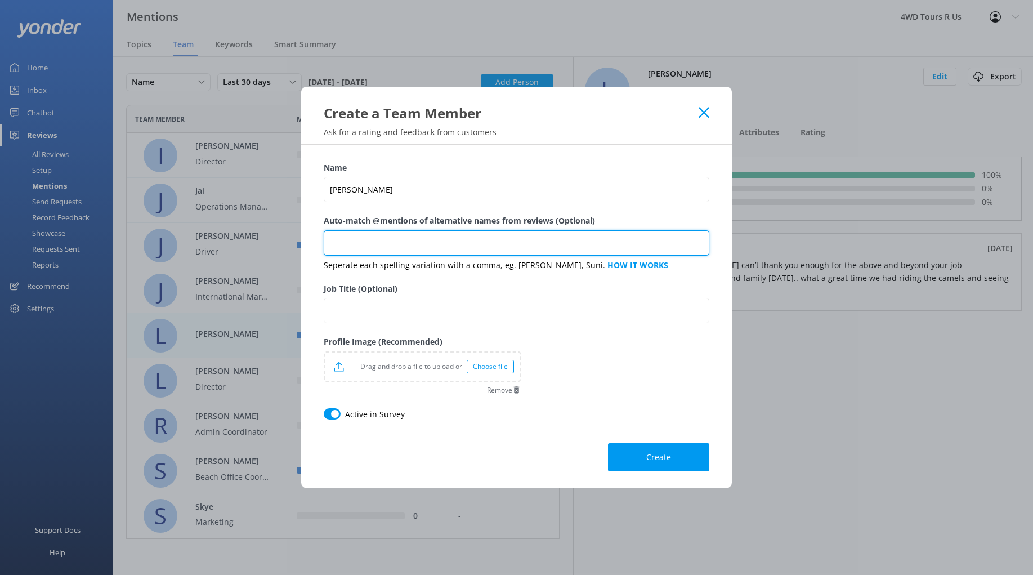
click at [404, 251] on input "Auto-match @mentions of alternative names from reviews (Optional)" at bounding box center [517, 242] width 386 height 25
type input "Wayno"
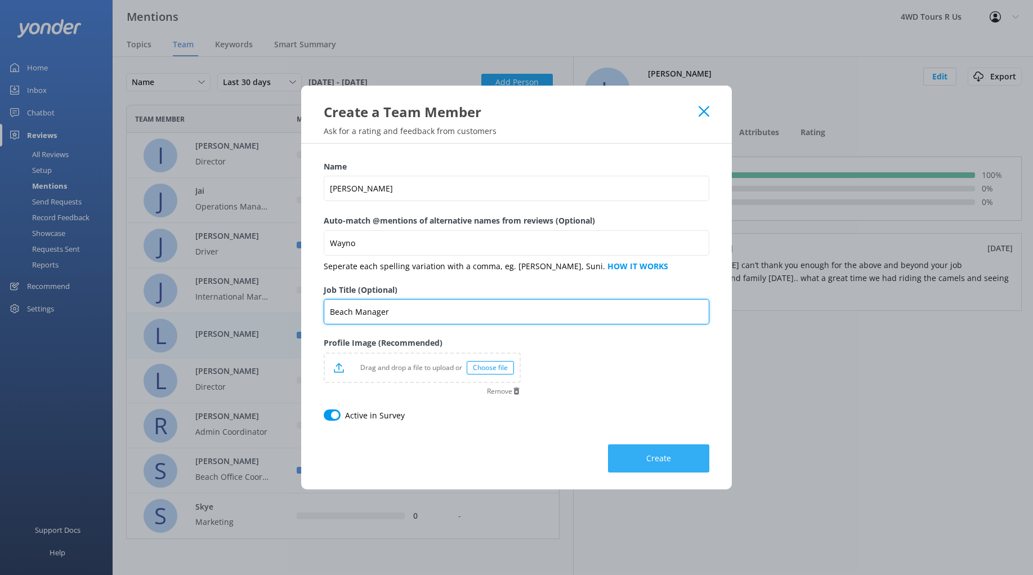
type input "Beach Manager"
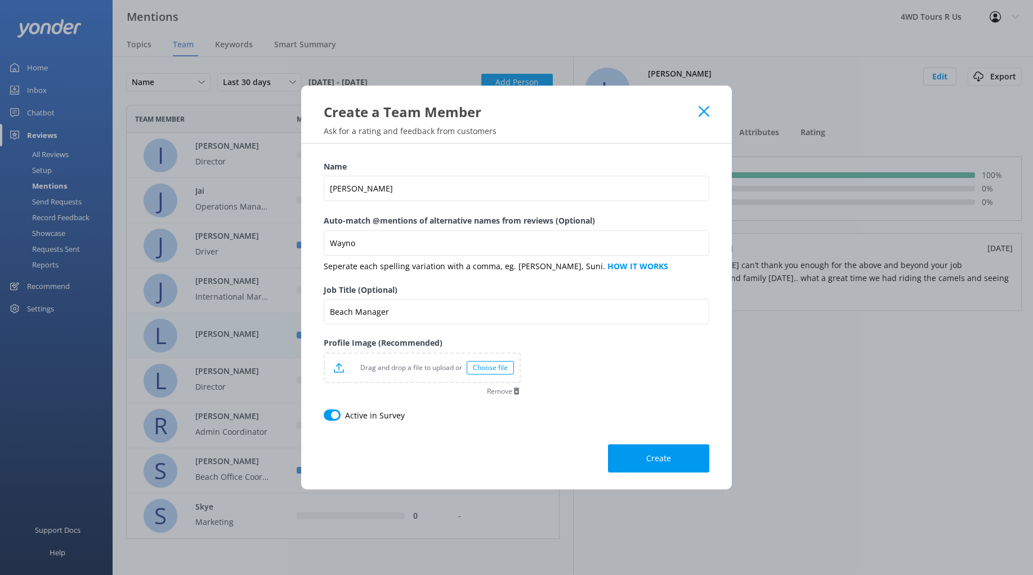
drag, startPoint x: 672, startPoint y: 460, endPoint x: 665, endPoint y: 457, distance: 7.1
click at [672, 460] on button "Create" at bounding box center [658, 458] width 101 height 28
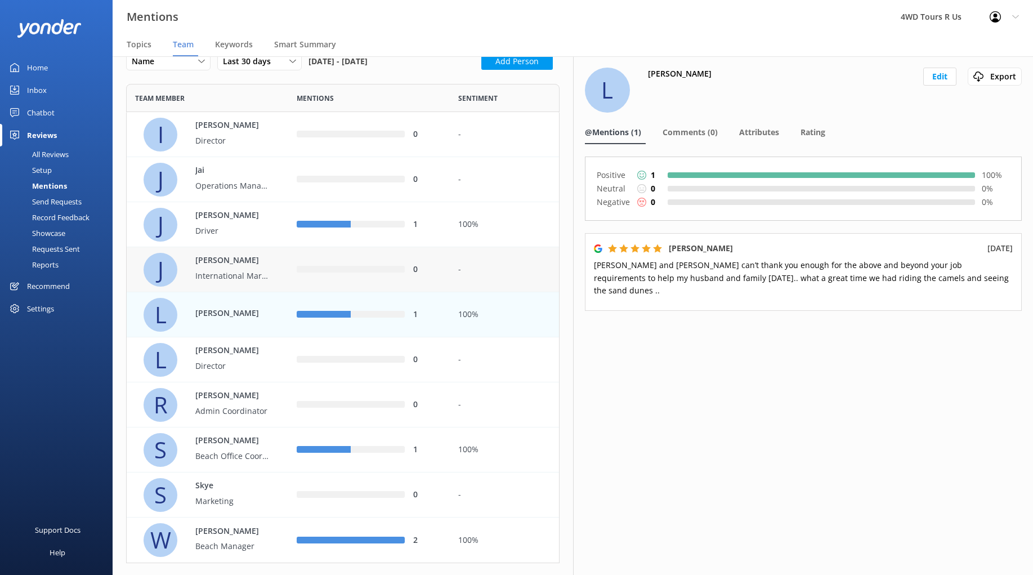
scroll to position [0, 0]
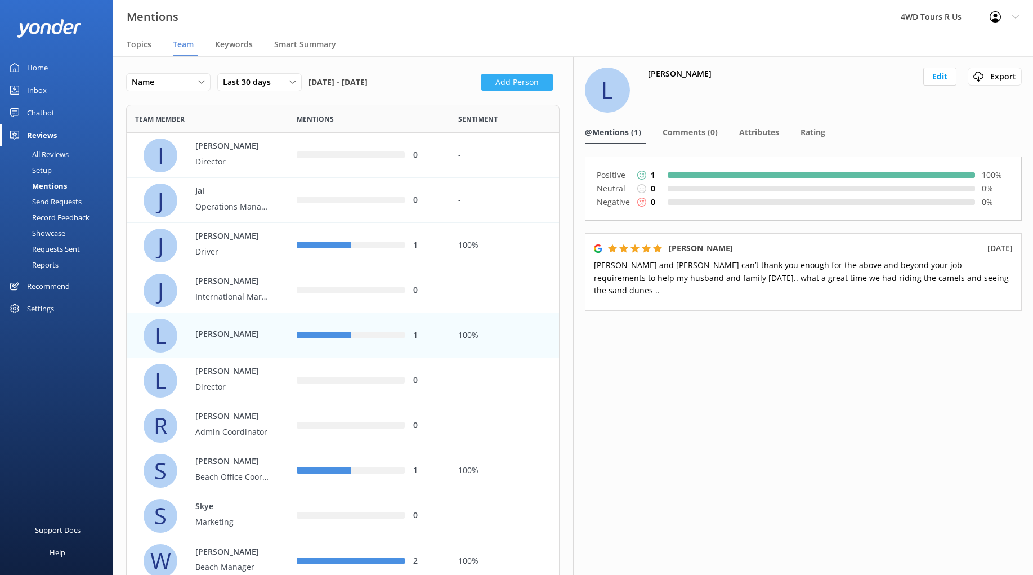
click at [517, 85] on button "Add Person" at bounding box center [516, 82] width 71 height 17
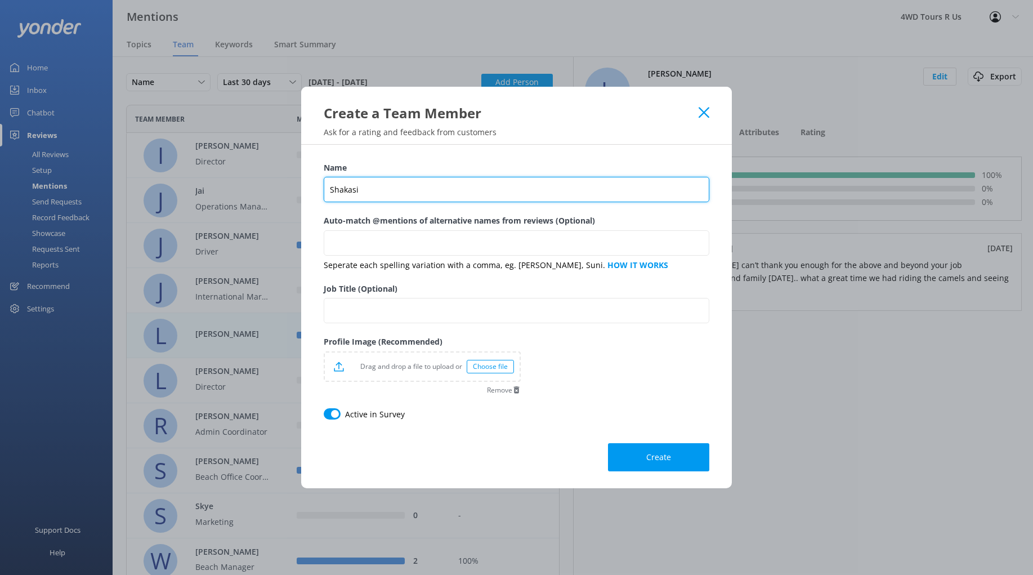
type input "Shakasi"
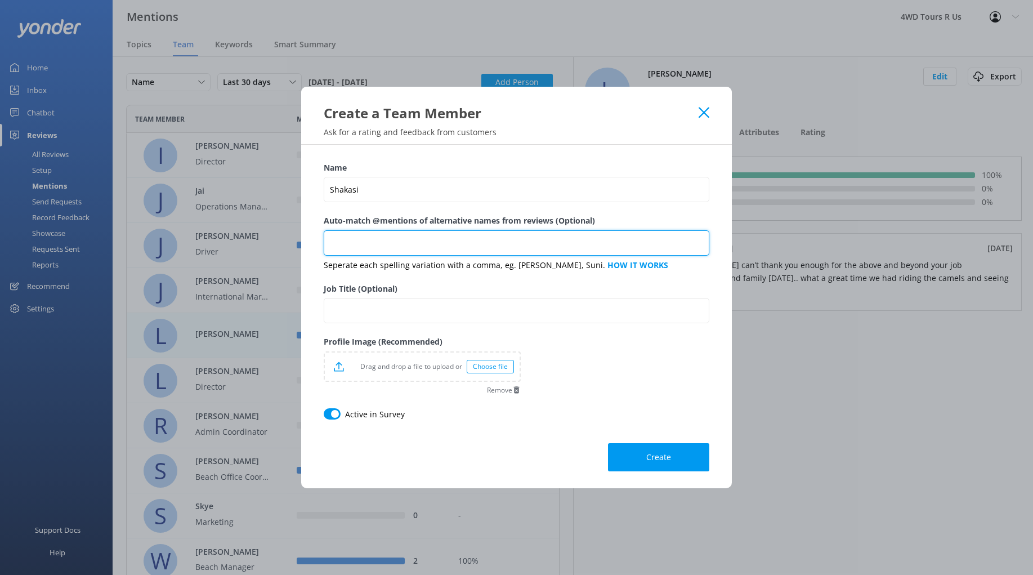
click at [386, 250] on input "Auto-match @mentions of alternative names from reviews (Optional)" at bounding box center [517, 242] width 386 height 25
type input "Shaq, Shake,"
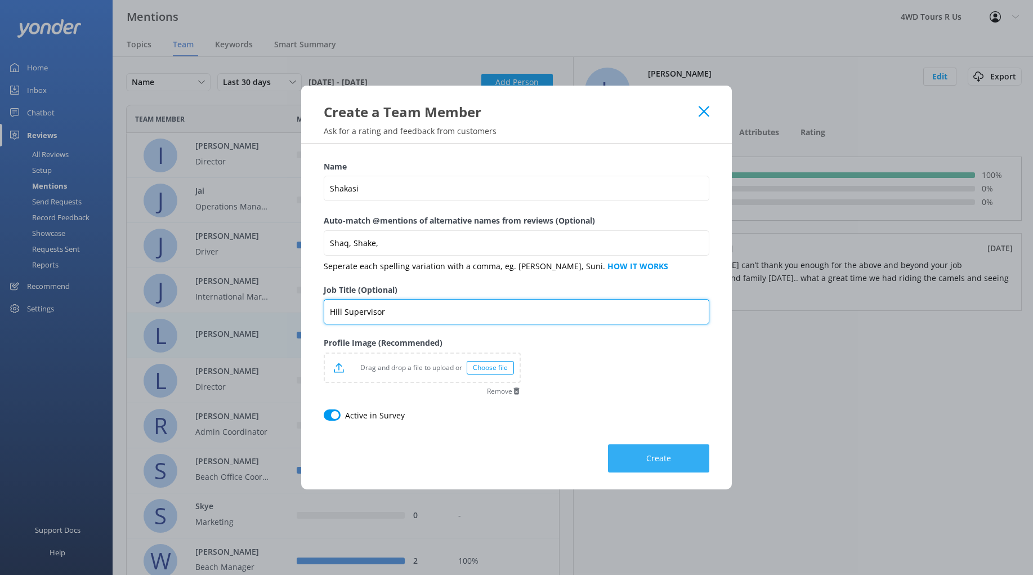
type input "Hill Supervisor"
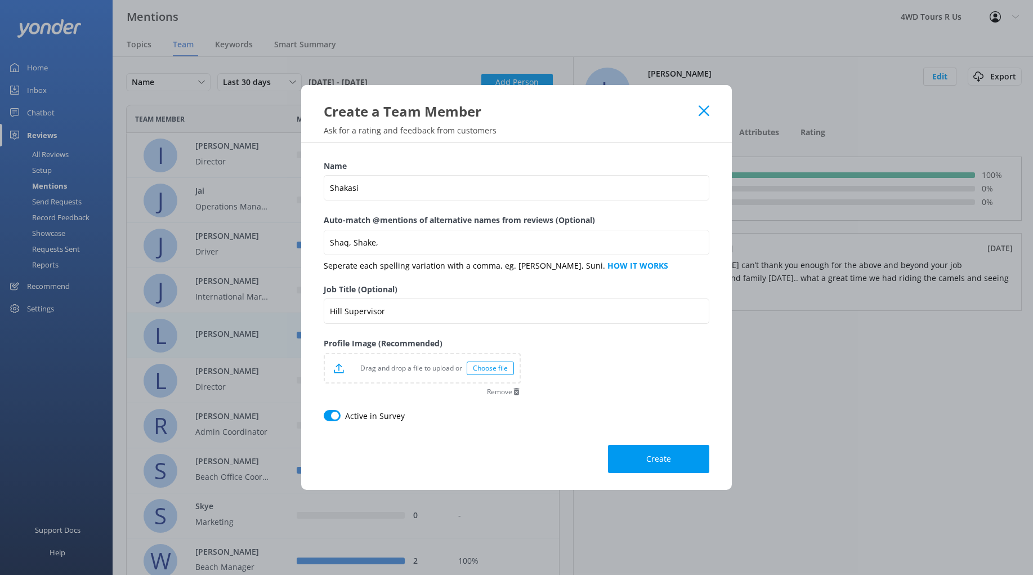
click at [659, 458] on span "Create" at bounding box center [658, 458] width 25 height 11
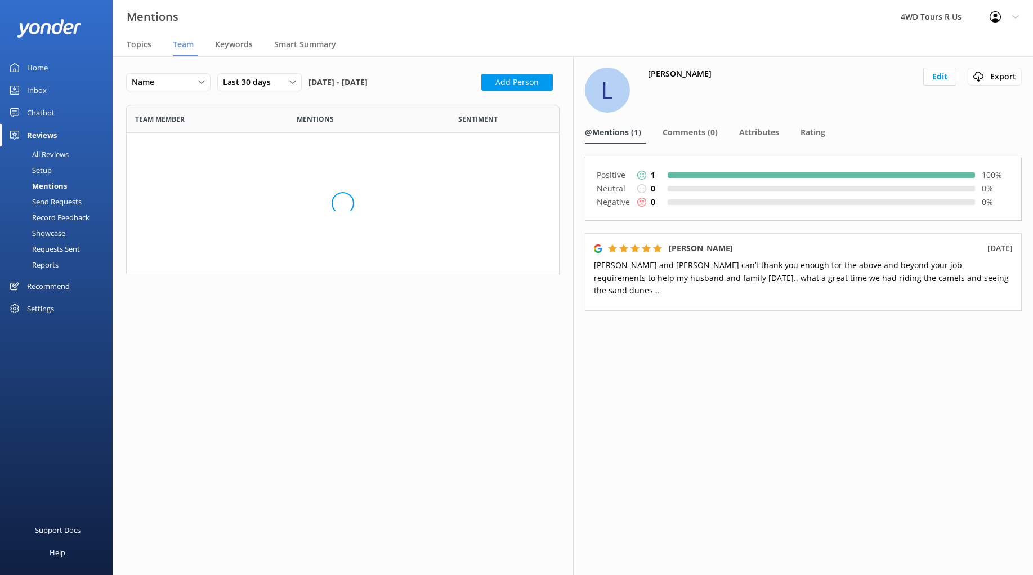
scroll to position [524, 433]
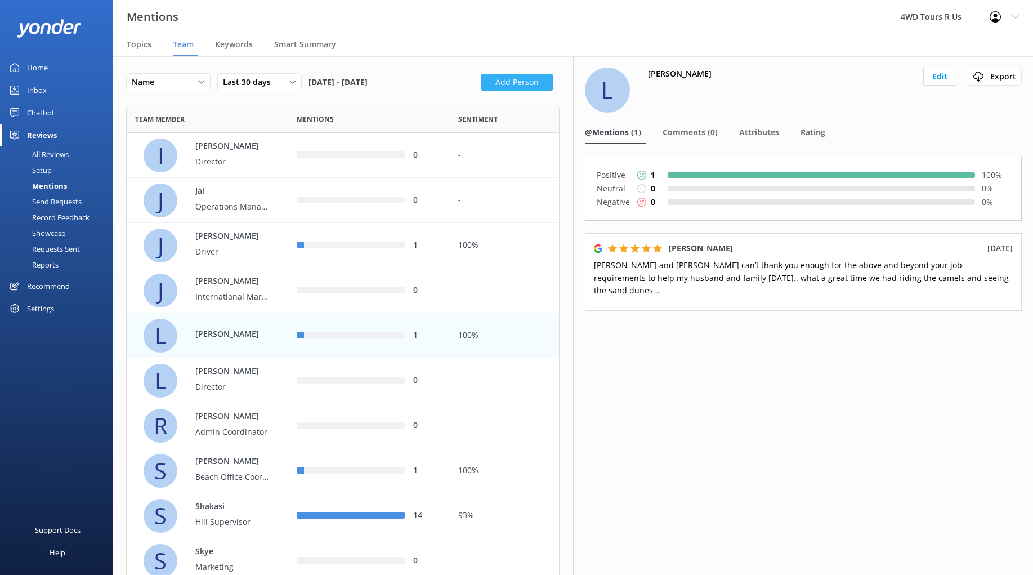
click at [505, 82] on button "Add Person" at bounding box center [516, 82] width 71 height 17
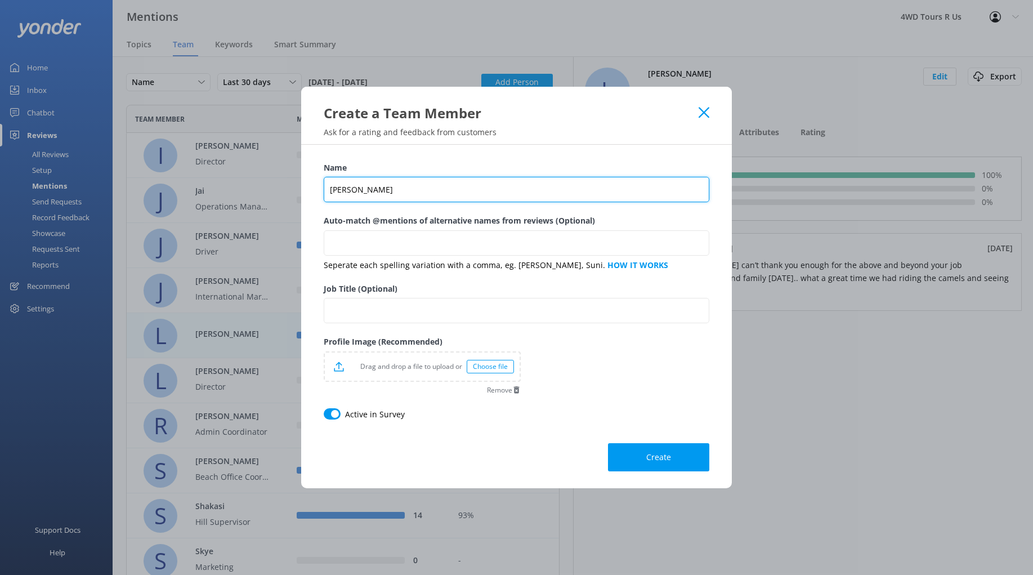
type input "[PERSON_NAME]"
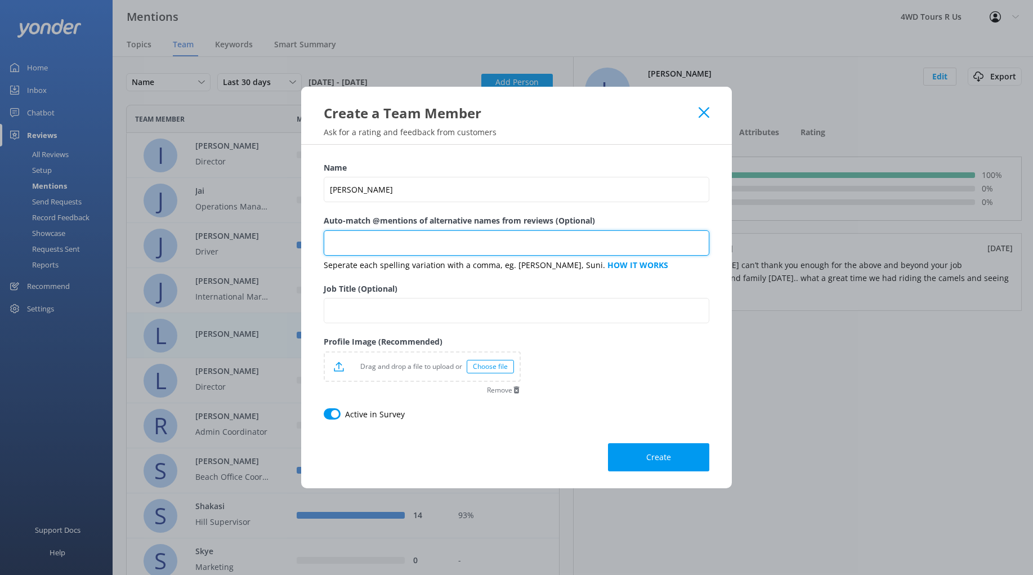
click at [350, 244] on input "Auto-match @mentions of alternative names from reviews (Optional)" at bounding box center [517, 242] width 386 height 25
type input "mussy, massy"
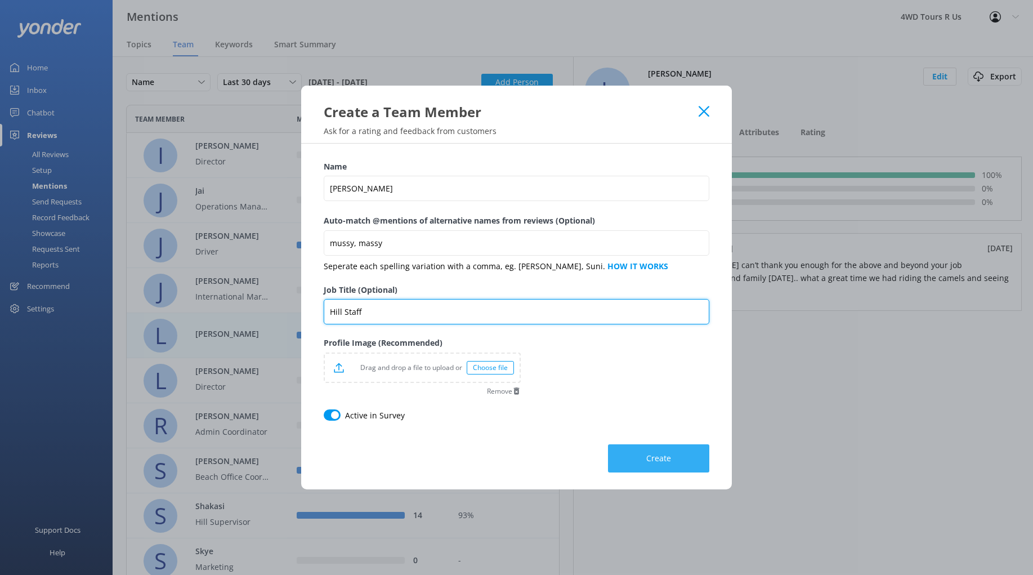
type input "Hill Staff"
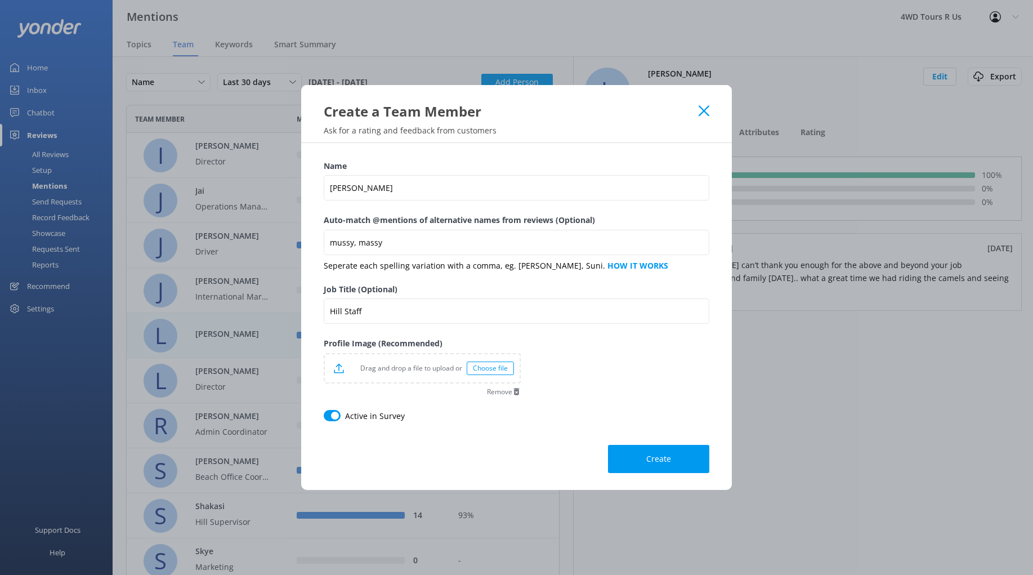
click at [652, 463] on button "Create" at bounding box center [658, 459] width 101 height 28
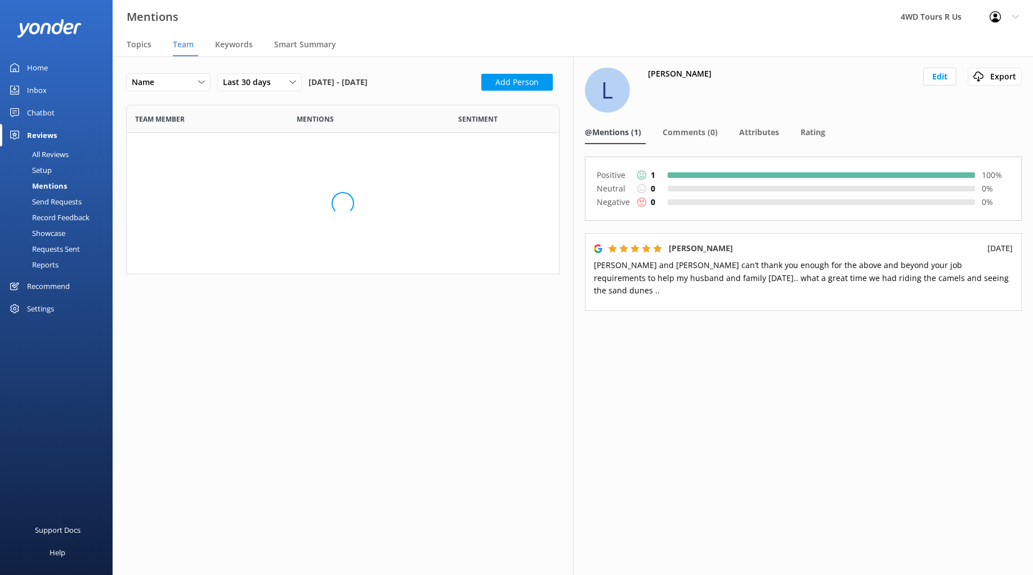
scroll to position [569, 433]
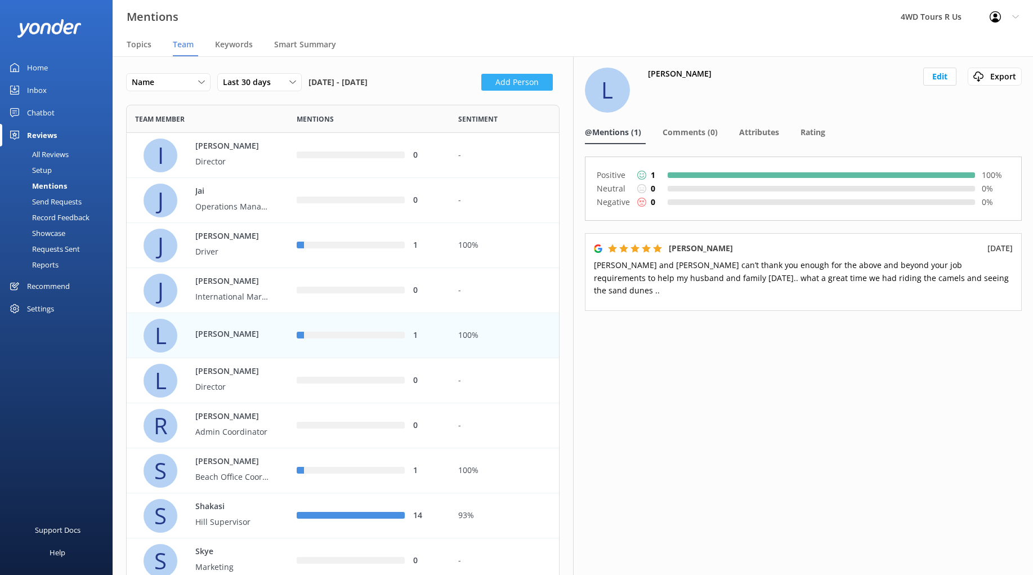
click at [522, 82] on button "Add Person" at bounding box center [516, 82] width 71 height 17
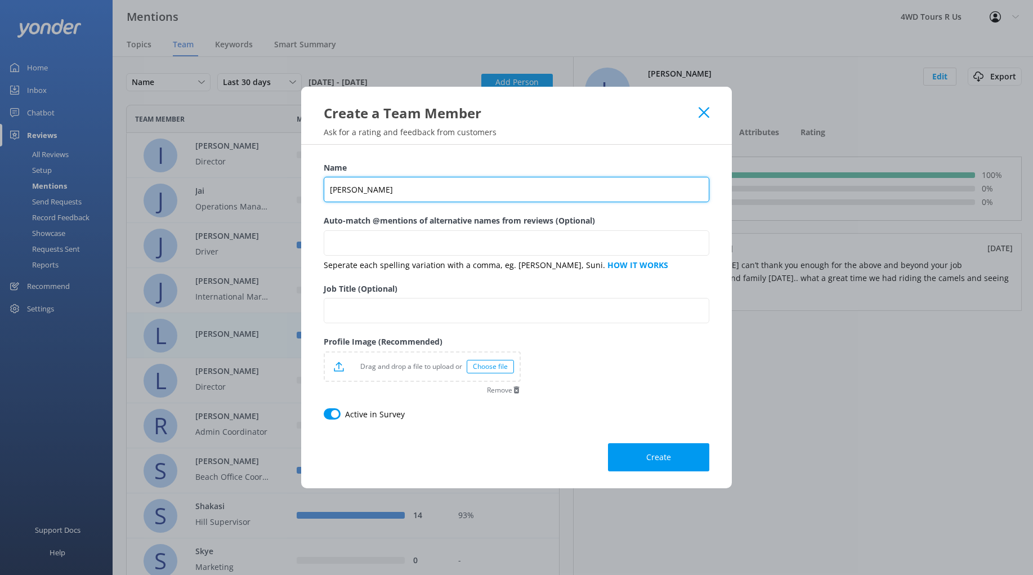
type input "[PERSON_NAME]"
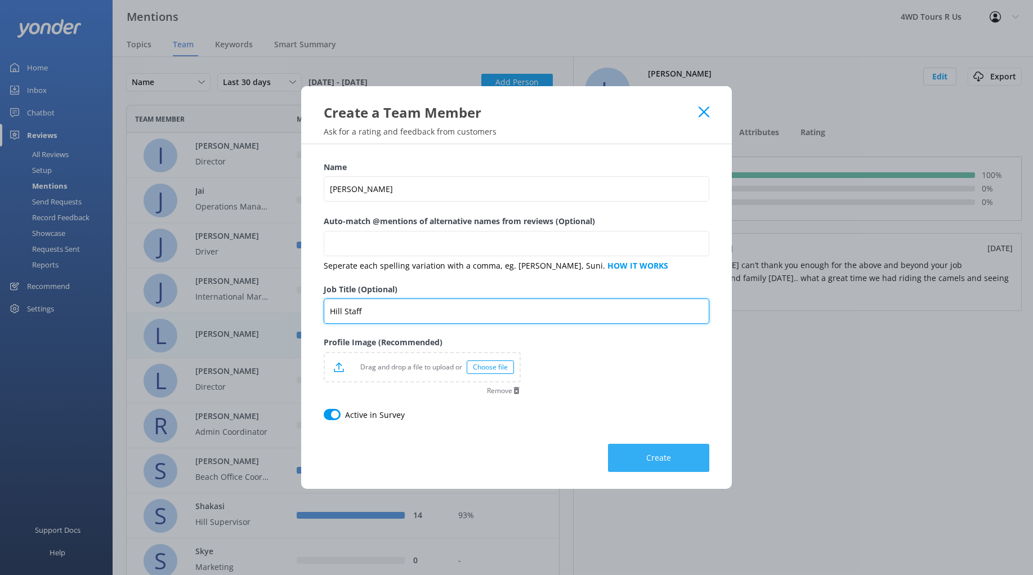
type input "Hill Staff"
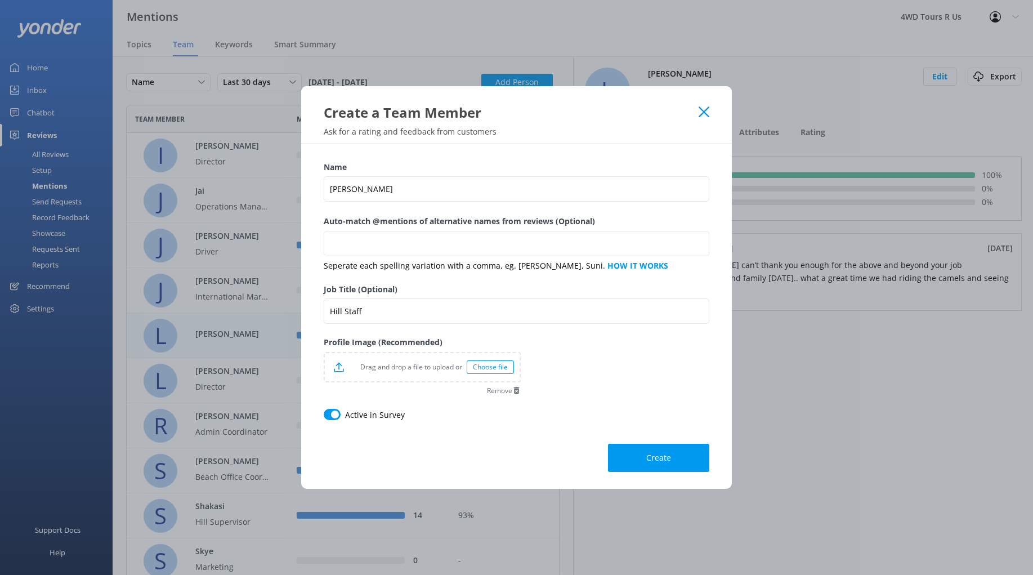
click at [660, 458] on span "Create" at bounding box center [658, 457] width 25 height 11
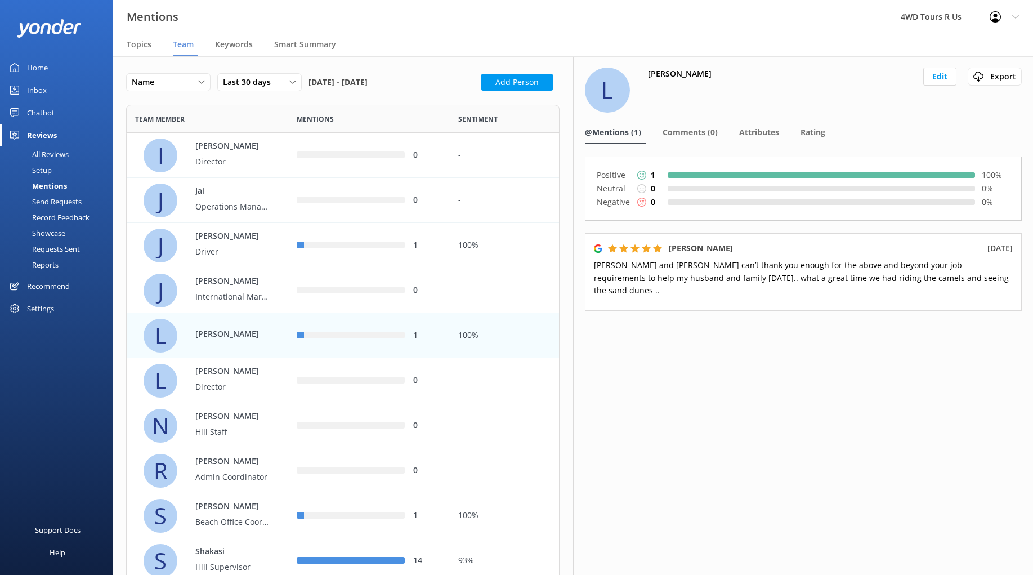
scroll to position [0, 0]
click at [513, 86] on button "Add Person" at bounding box center [516, 82] width 71 height 17
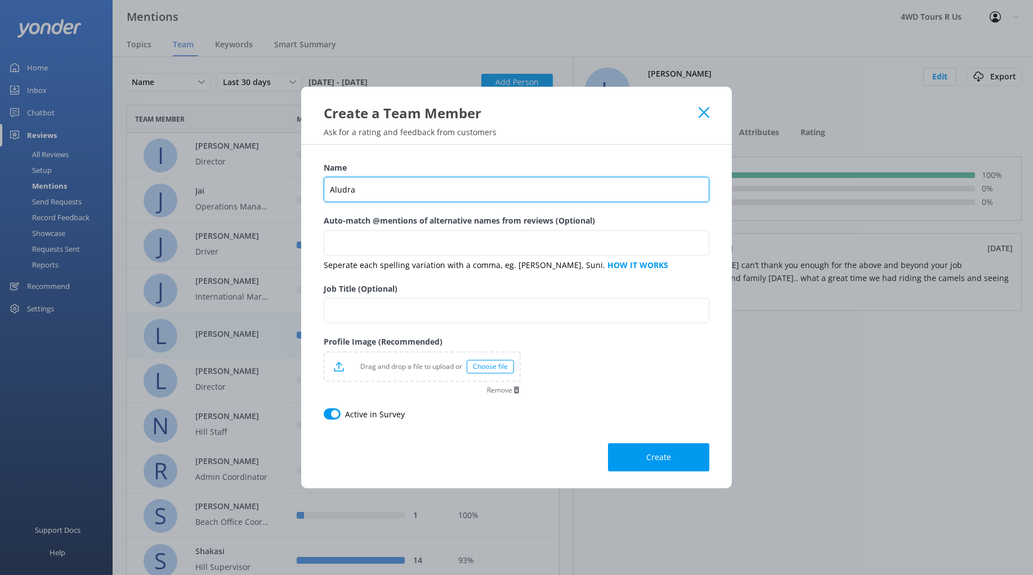
type input "Aludra"
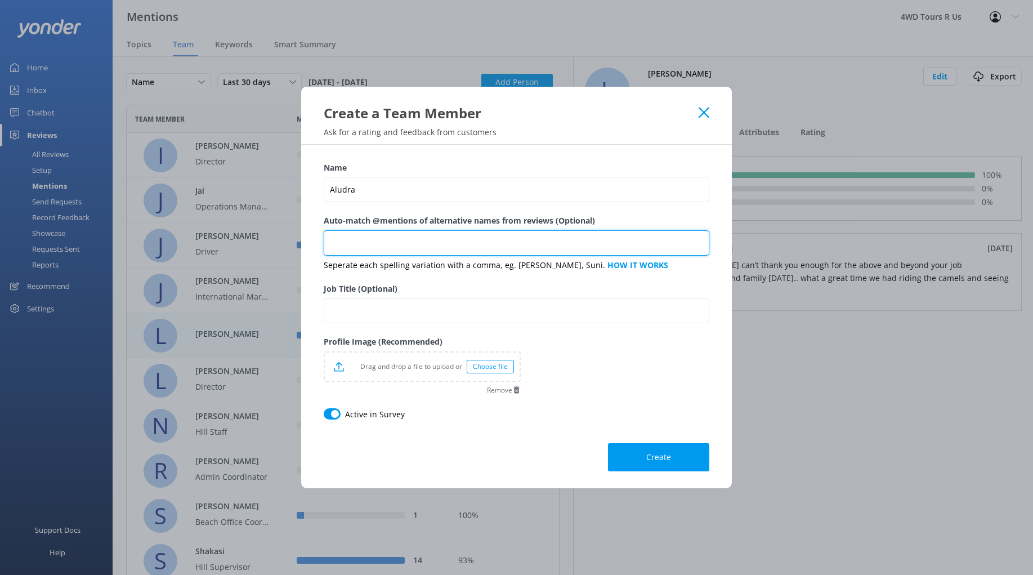
click at [408, 249] on input "Auto-match @mentions of alternative names from reviews (Optional)" at bounding box center [517, 242] width 386 height 25
type input "l"
type input "Luds, Aludera,"
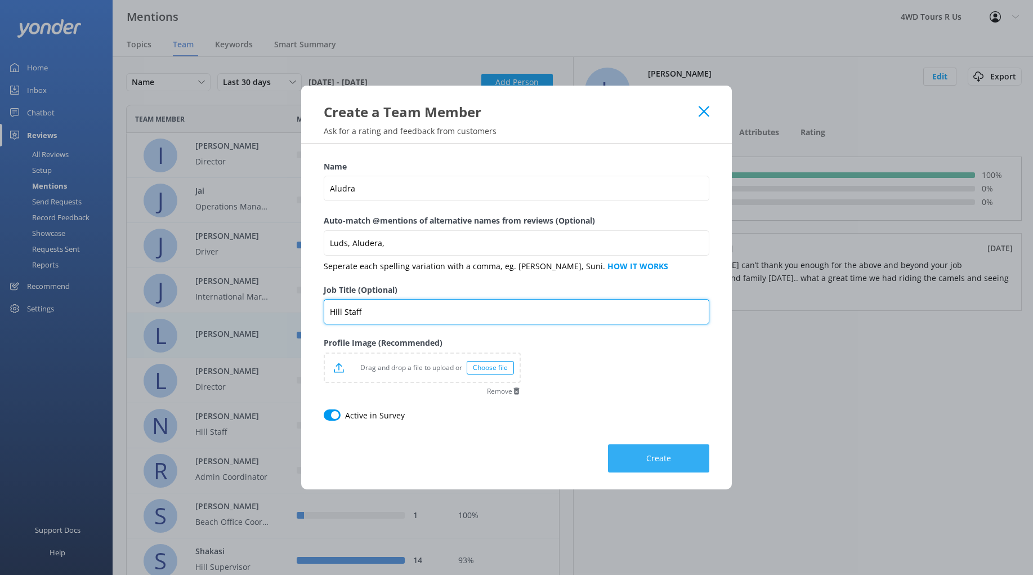
type input "Hill Staff"
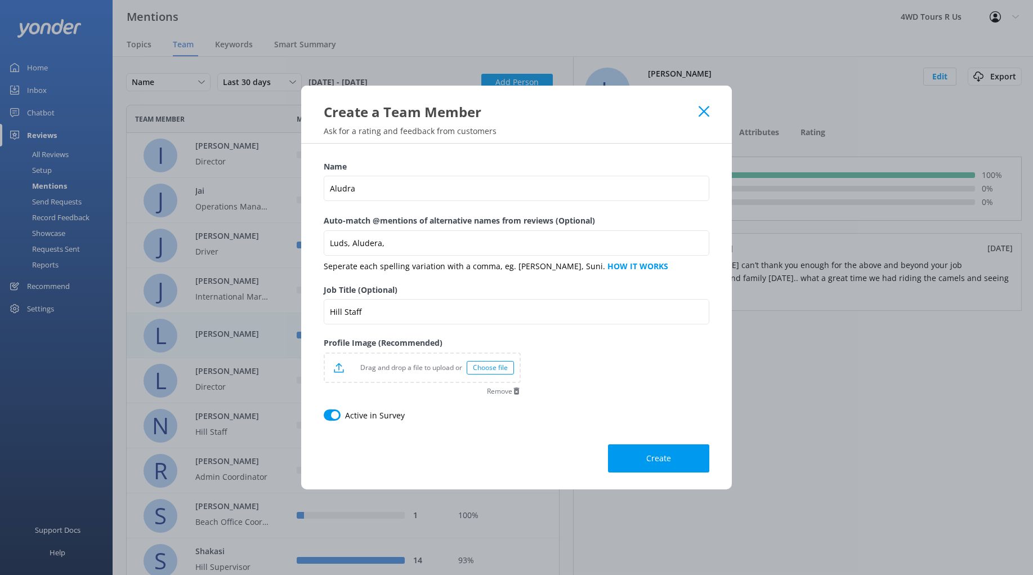
click at [663, 460] on span "Create" at bounding box center [658, 458] width 25 height 11
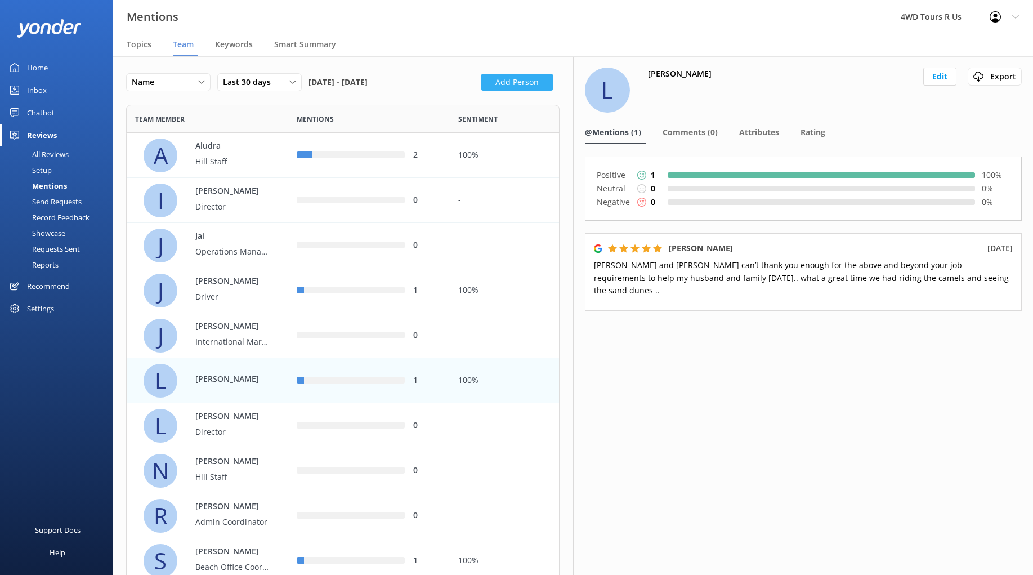
click at [535, 84] on button "Add Person" at bounding box center [516, 82] width 71 height 17
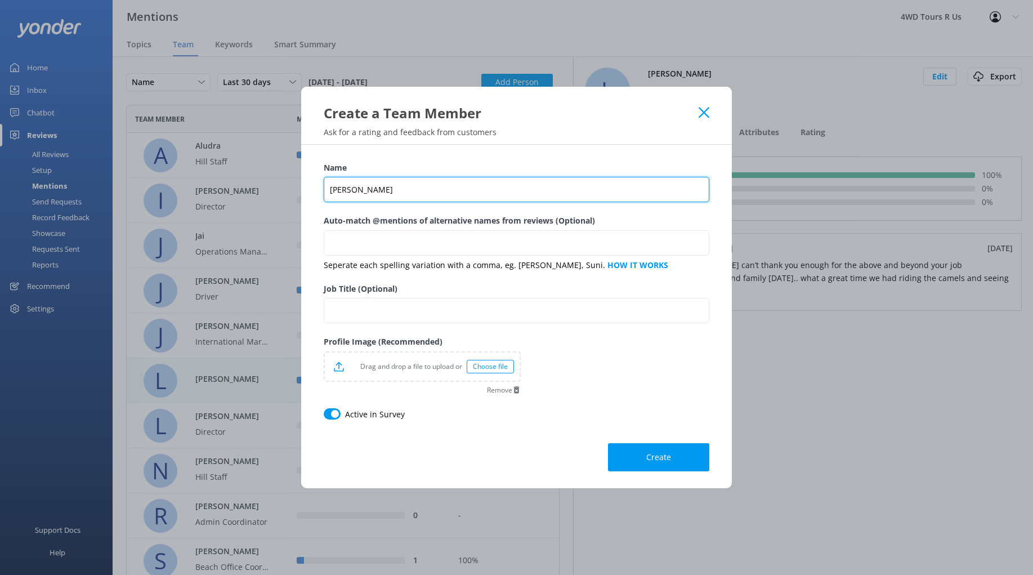
type input "[PERSON_NAME]"
click at [375, 258] on div "Auto-match @mentions of alternative names from reviews (Optional)" at bounding box center [517, 236] width 386 height 44
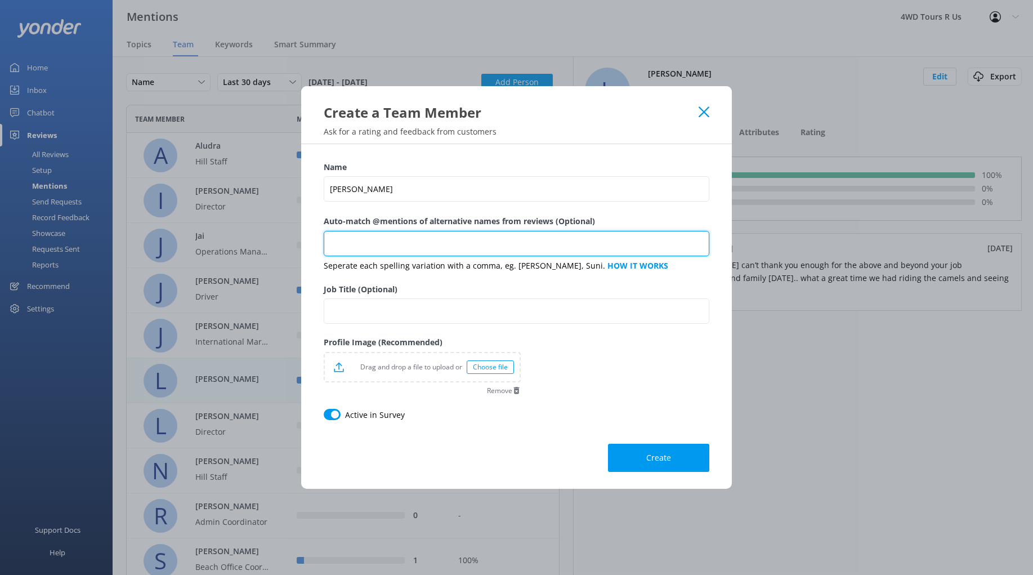
click at [373, 252] on input "Auto-match @mentions of alternative names from reviews (Optional)" at bounding box center [517, 243] width 386 height 25
type input "[PERSON_NAME]"
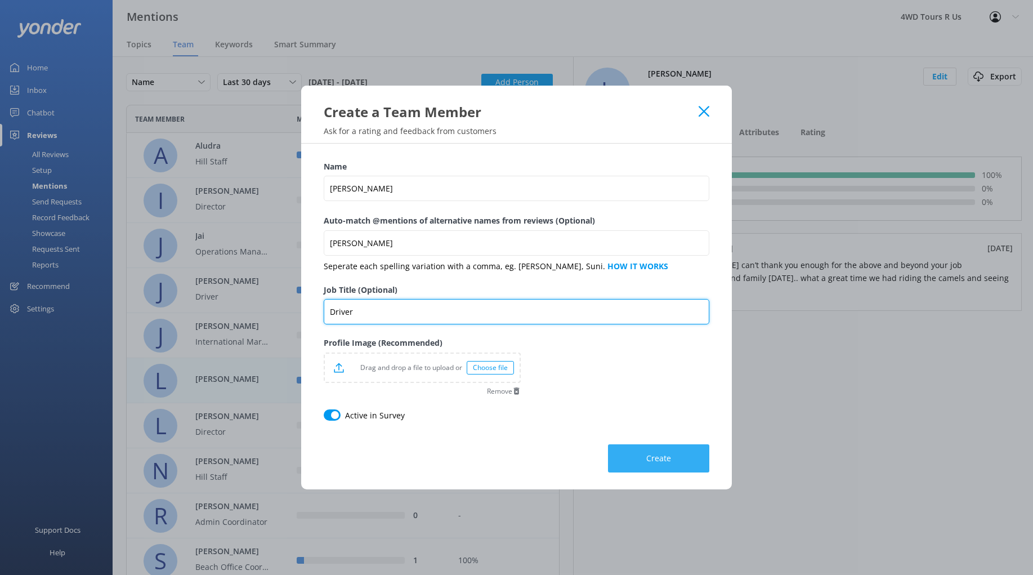
type input "Driver"
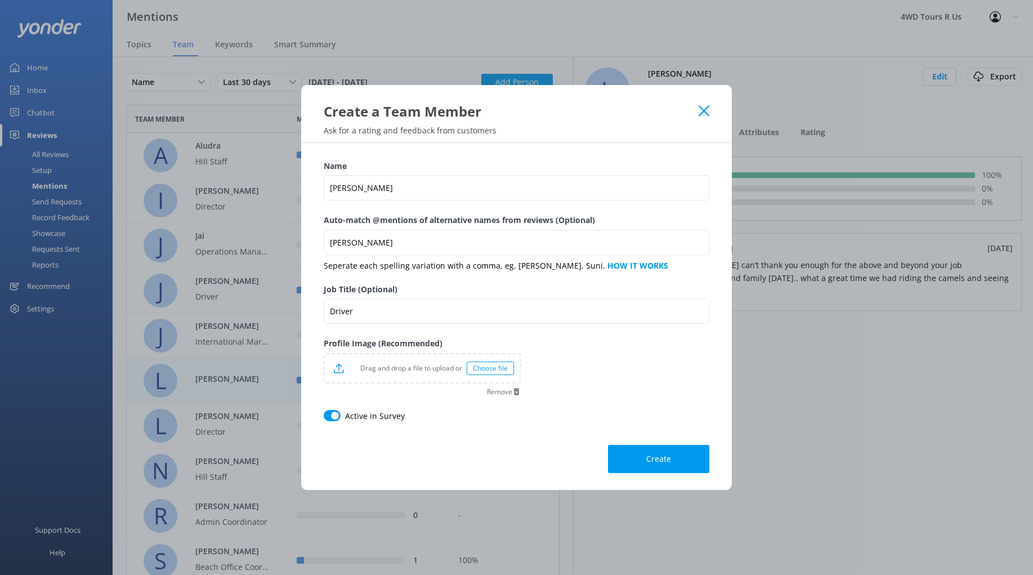
click at [685, 462] on button "Create" at bounding box center [658, 459] width 101 height 28
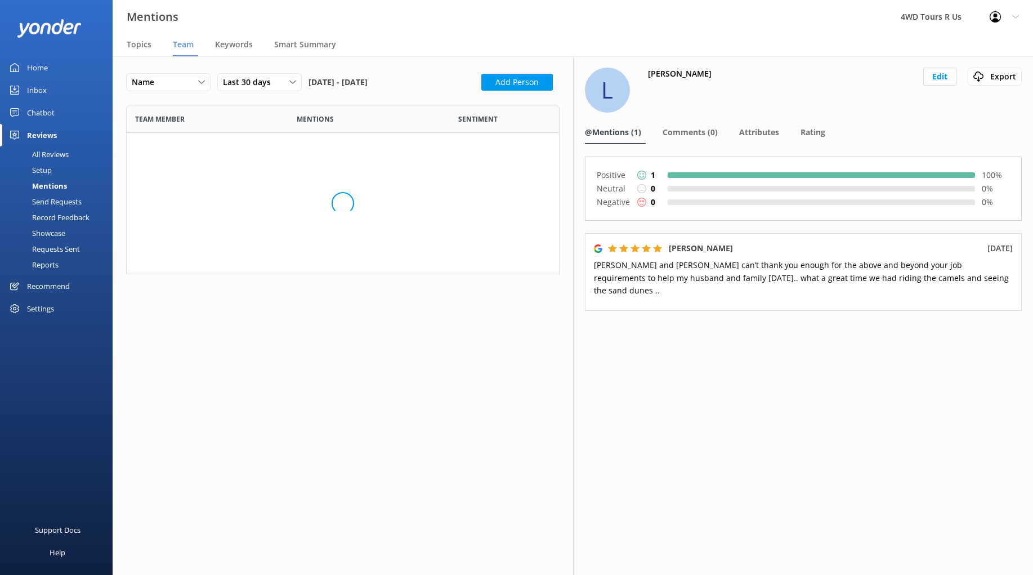
scroll to position [704, 433]
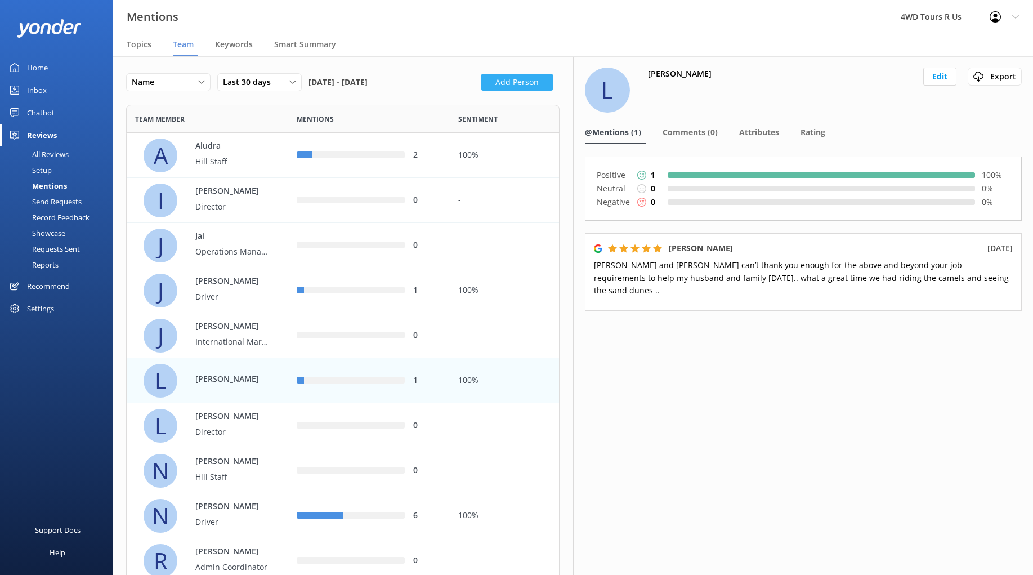
click at [516, 87] on button "Add Person" at bounding box center [516, 82] width 71 height 17
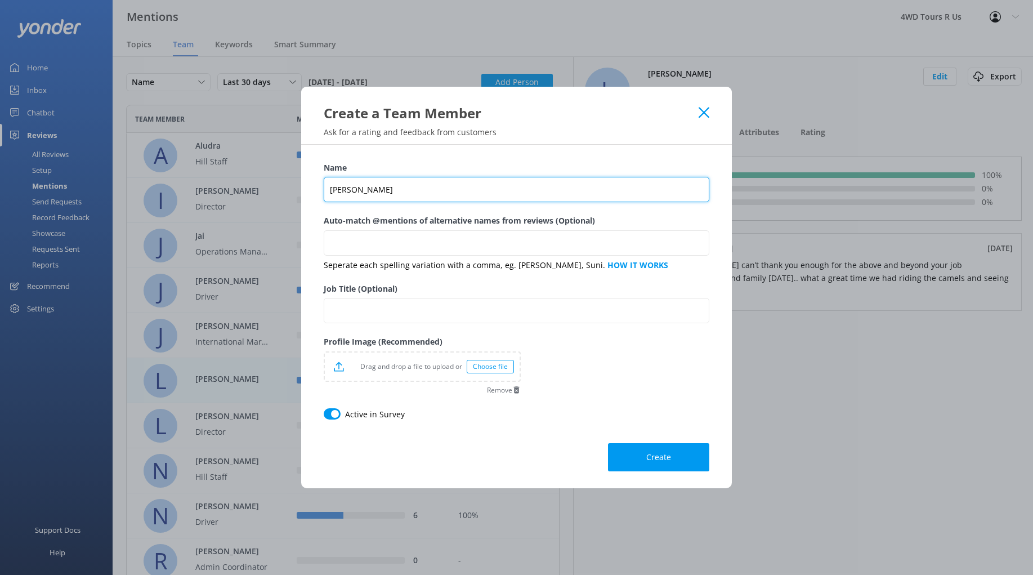
type input "[PERSON_NAME]"
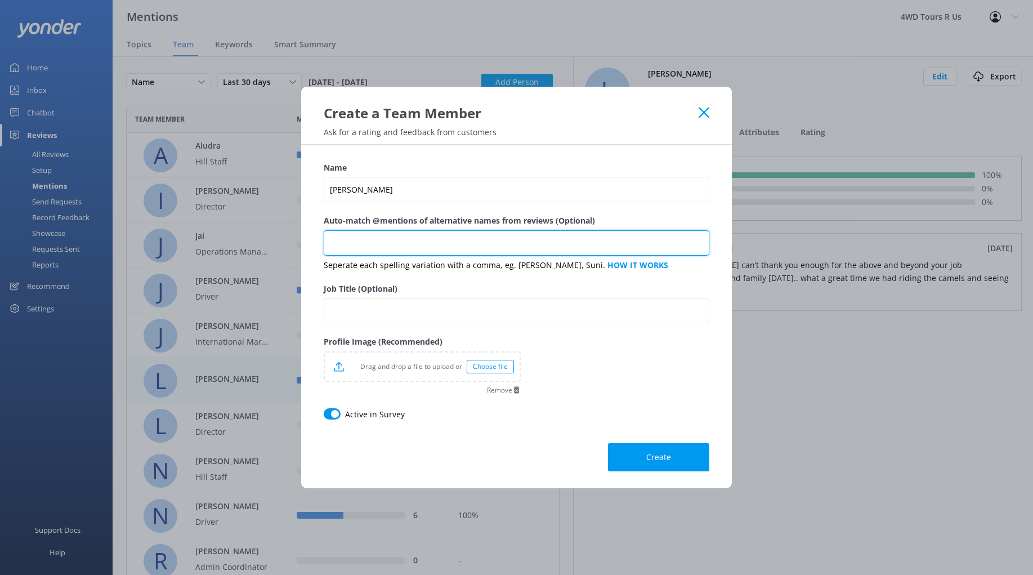
click at [479, 243] on input "Auto-match @mentions of alternative names from reviews (Optional)" at bounding box center [517, 242] width 386 height 25
type input "[PERSON_NAME],"
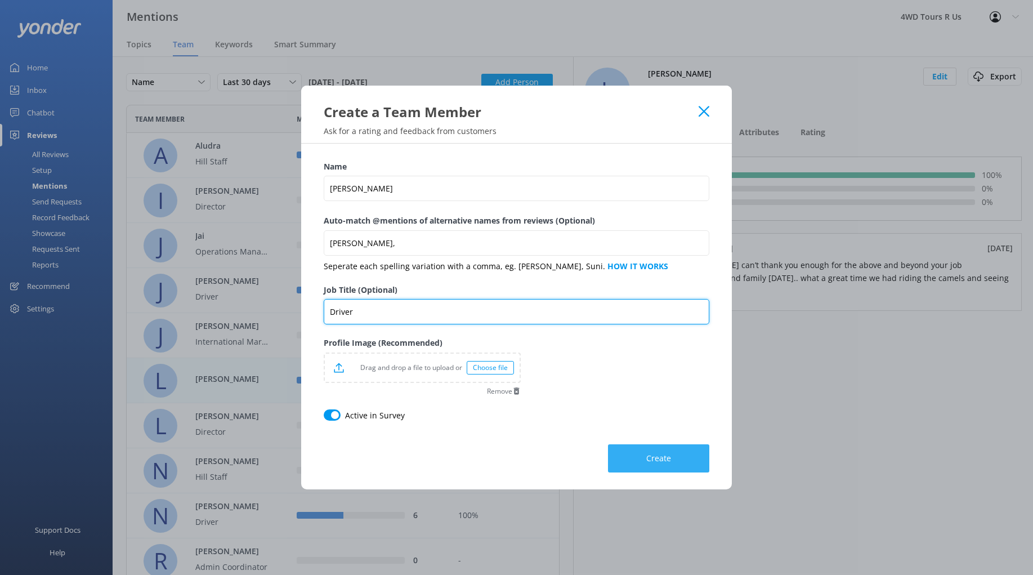
type input "Driver"
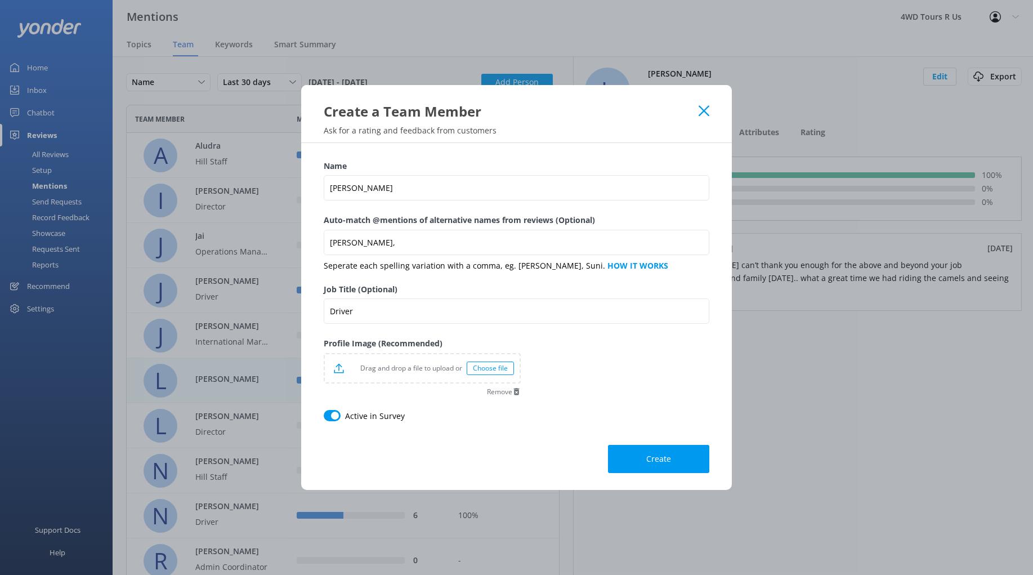
click at [651, 459] on span "Create" at bounding box center [658, 458] width 25 height 11
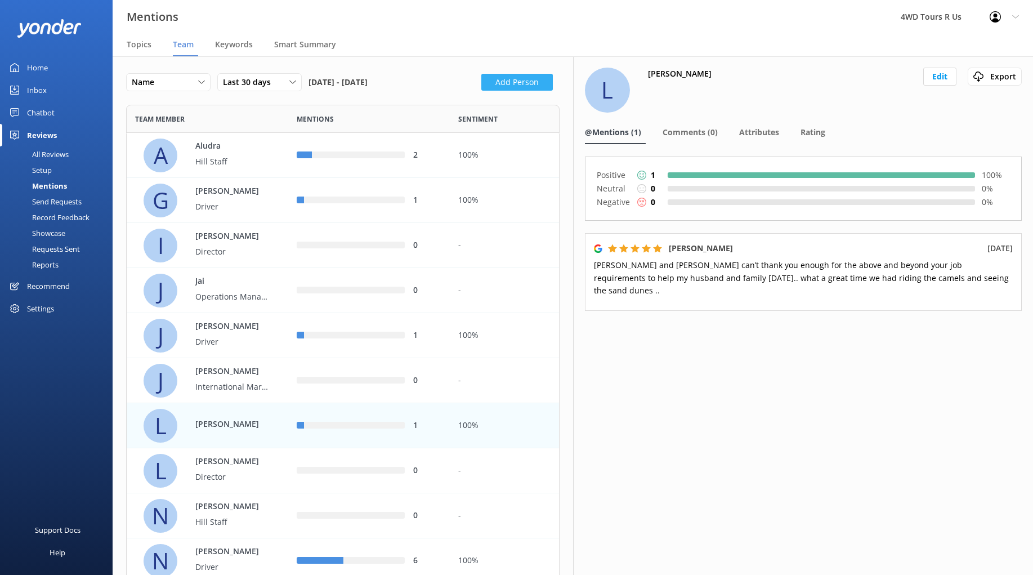
scroll to position [0, 0]
click at [514, 84] on button "Add Person" at bounding box center [516, 82] width 71 height 17
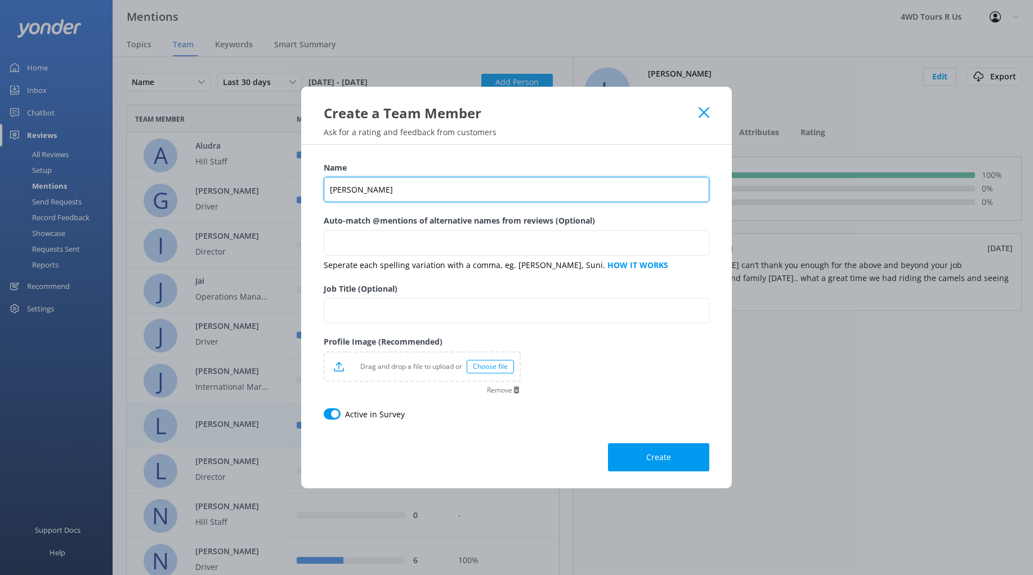
type input "[PERSON_NAME]"
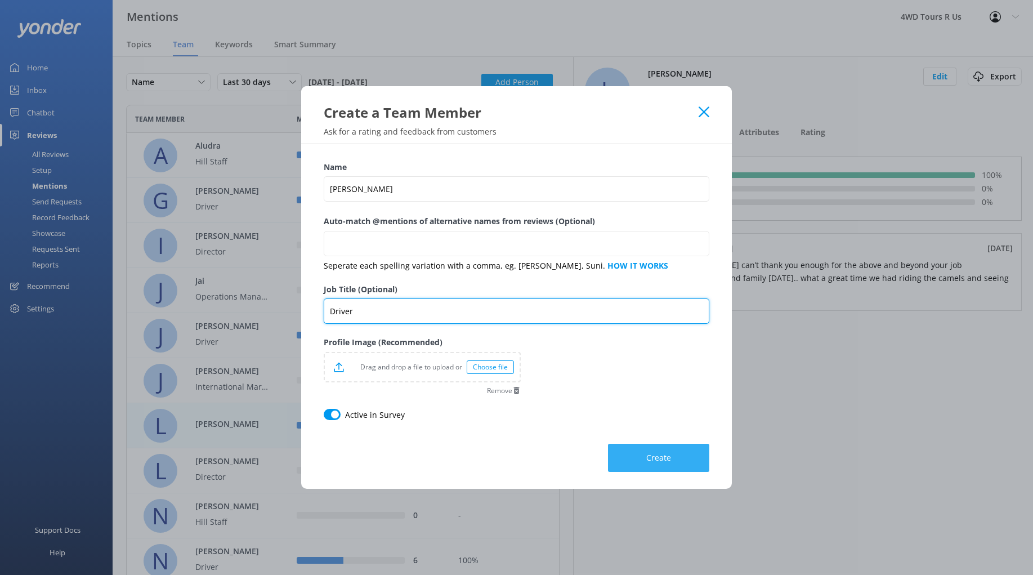
type input "Driver"
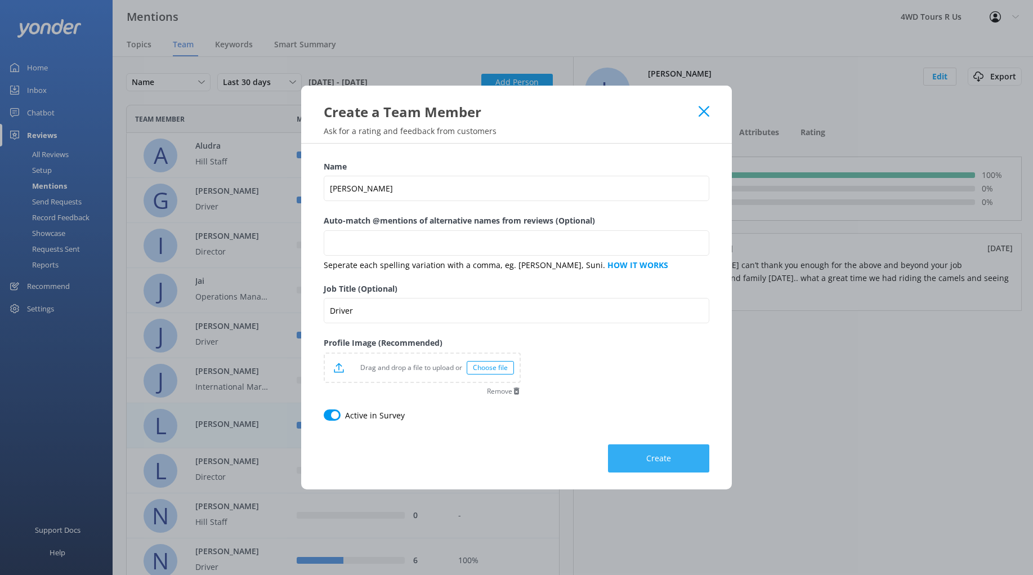
click at [645, 454] on button "Create" at bounding box center [658, 458] width 101 height 28
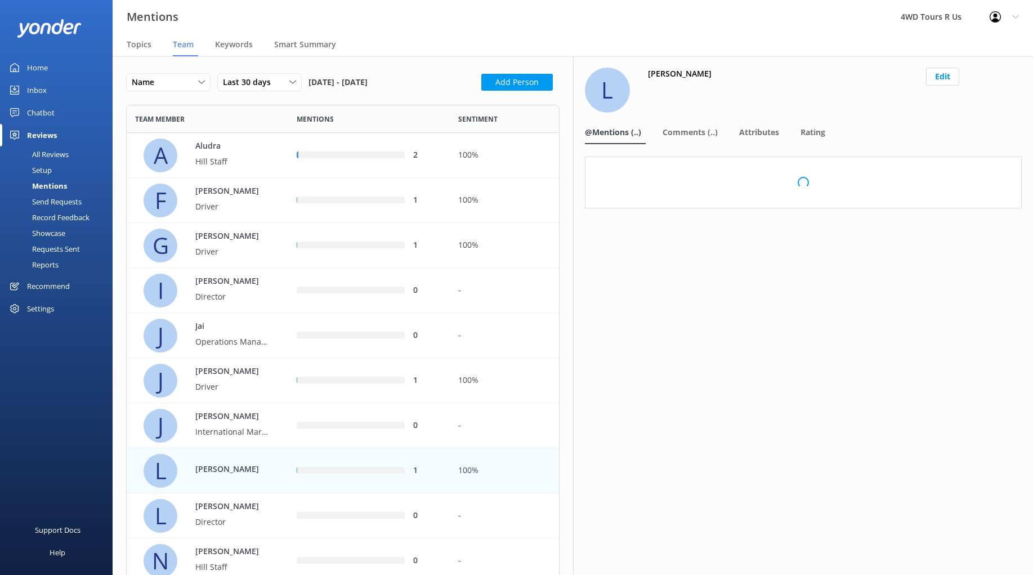
scroll to position [794, 433]
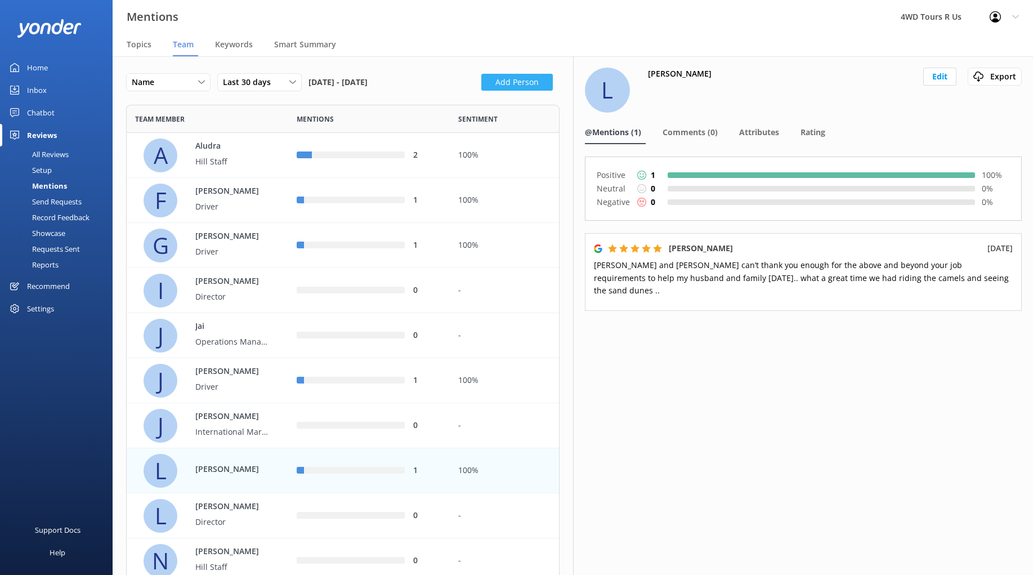
click at [516, 85] on button "Add Person" at bounding box center [516, 82] width 71 height 17
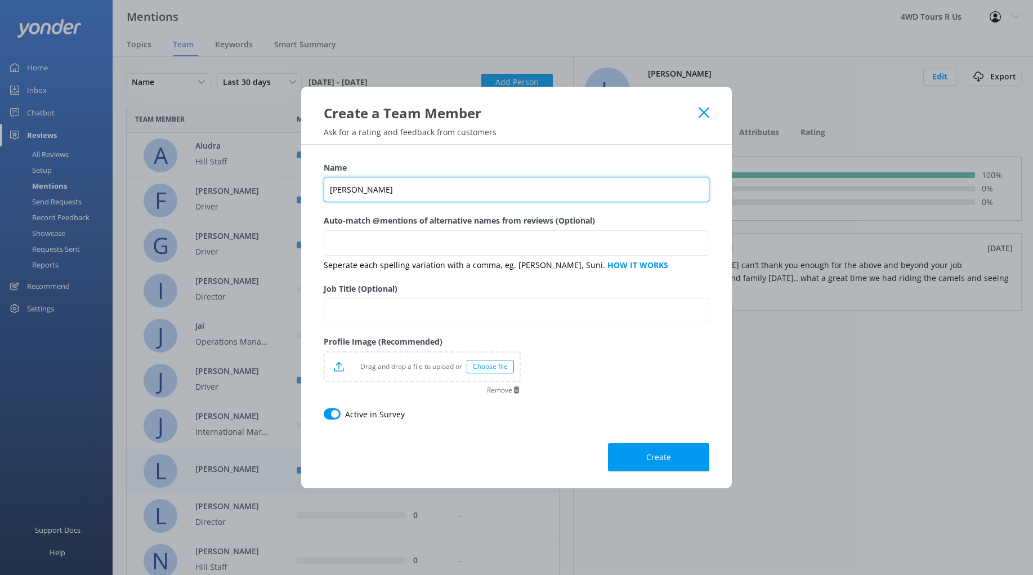
type input "[PERSON_NAME]"
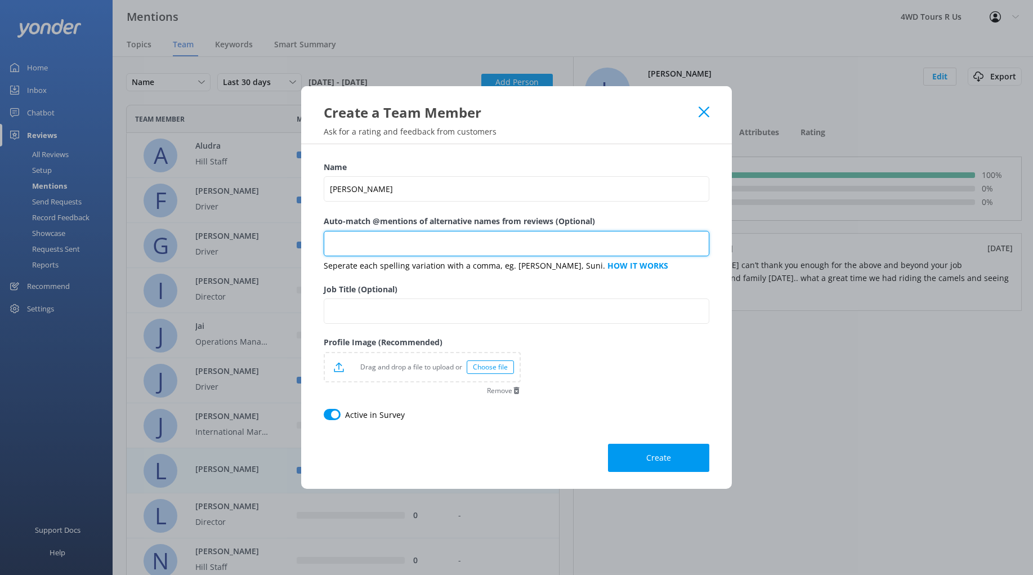
click at [388, 253] on input "Auto-match @mentions of alternative names from reviews (Optional)" at bounding box center [517, 243] width 386 height 25
type input "j"
type input "[PERSON_NAME]"
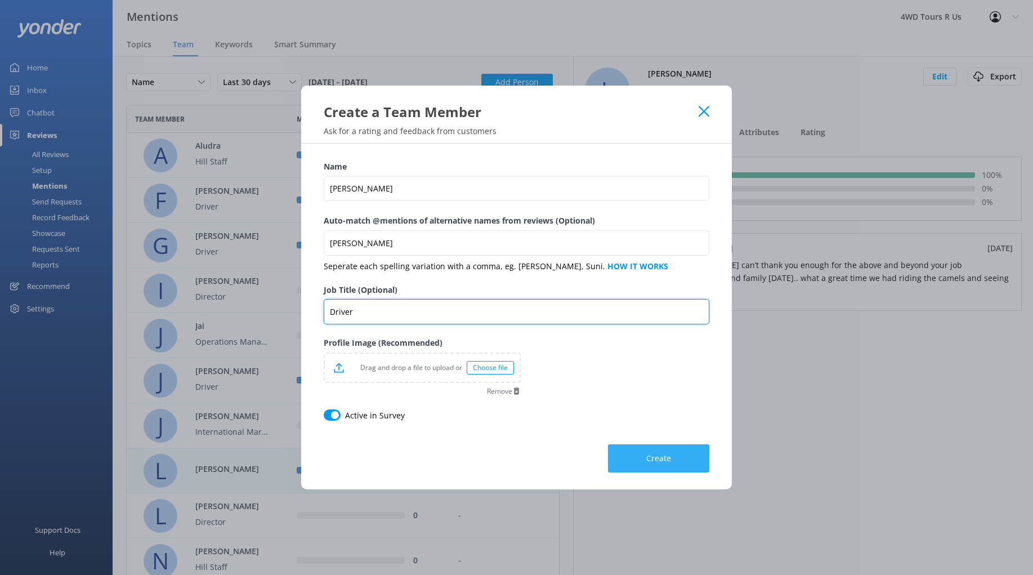
type input "Driver"
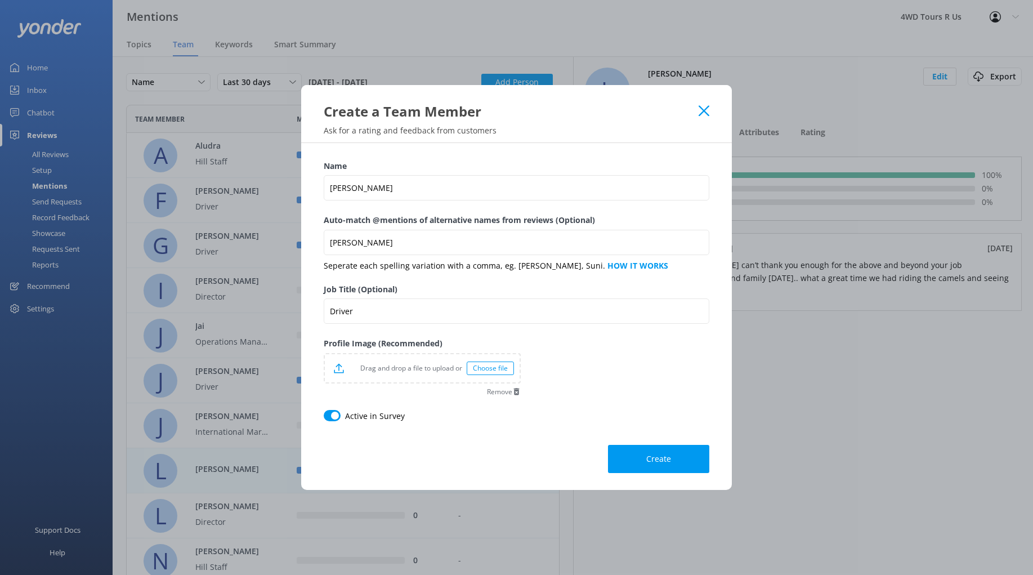
click at [664, 459] on span "Create" at bounding box center [658, 458] width 25 height 11
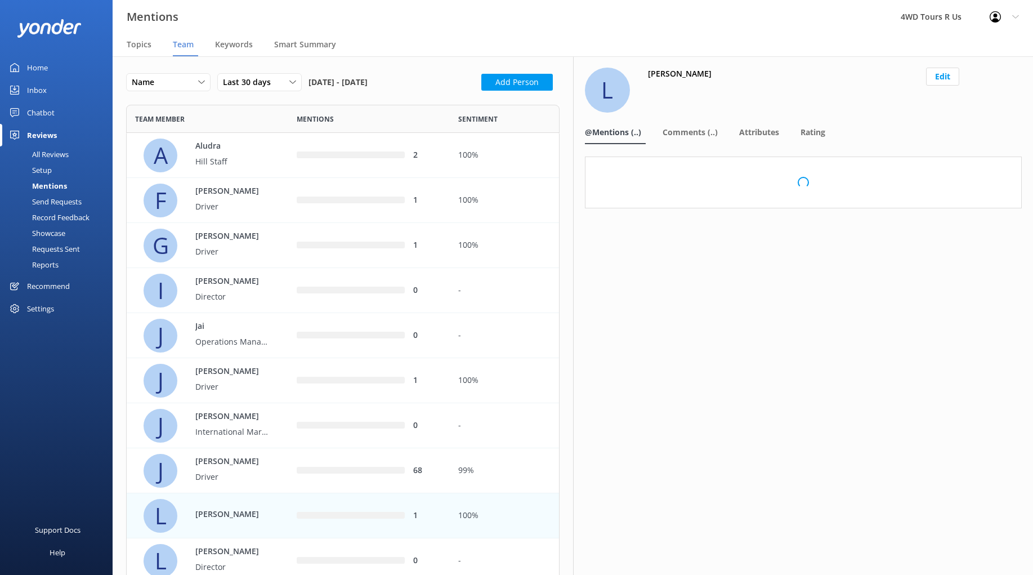
scroll to position [1, 1]
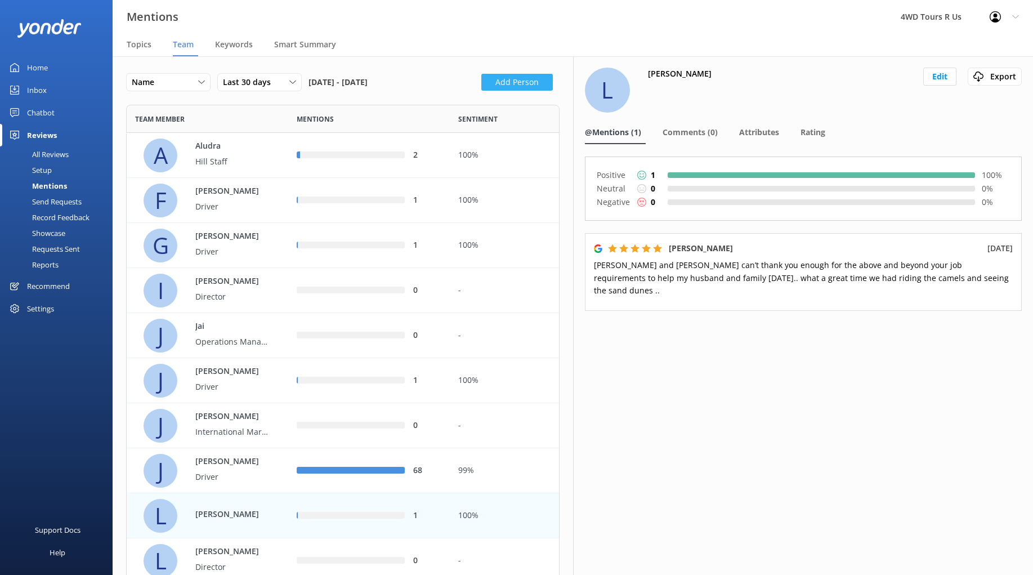
click at [525, 87] on button "Add Person" at bounding box center [516, 82] width 71 height 17
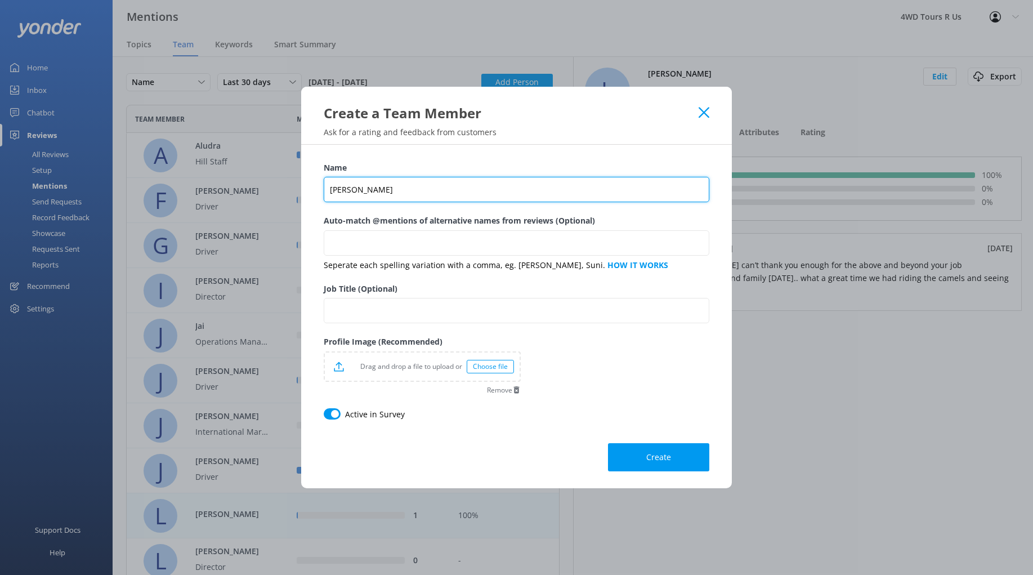
type input "[PERSON_NAME]"
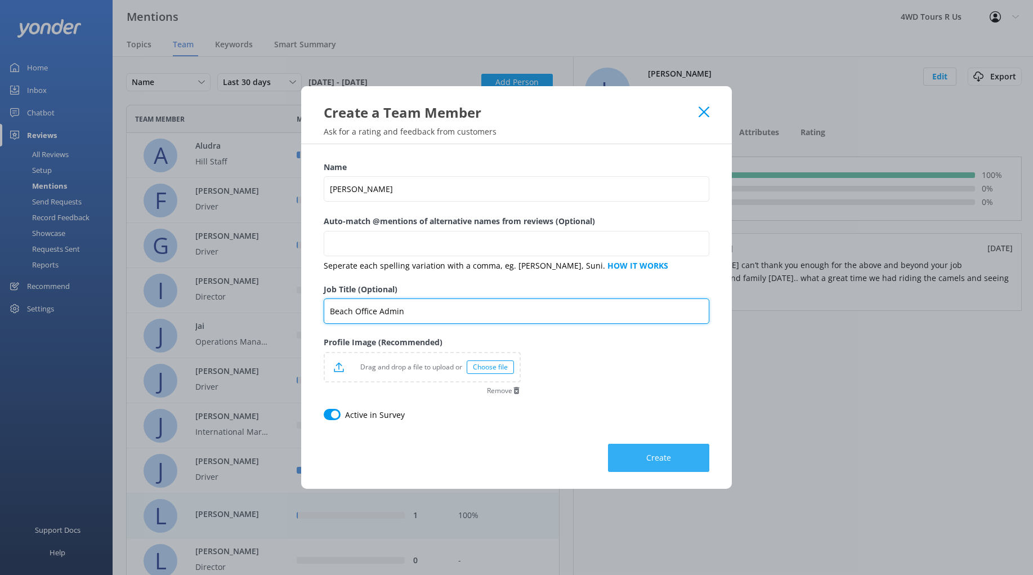
type input "Beach Office Admin"
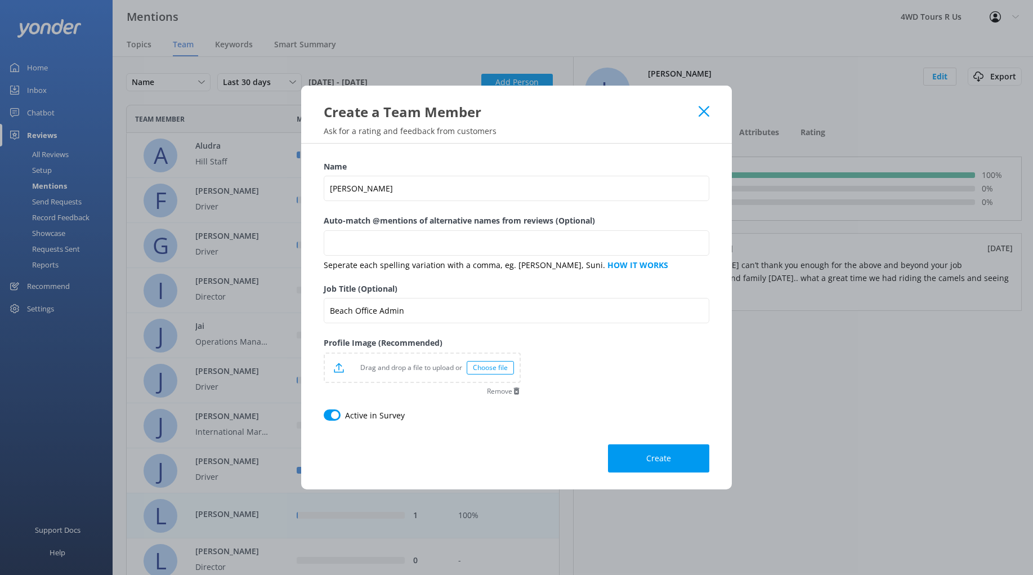
click at [669, 463] on button "Create" at bounding box center [658, 458] width 101 height 28
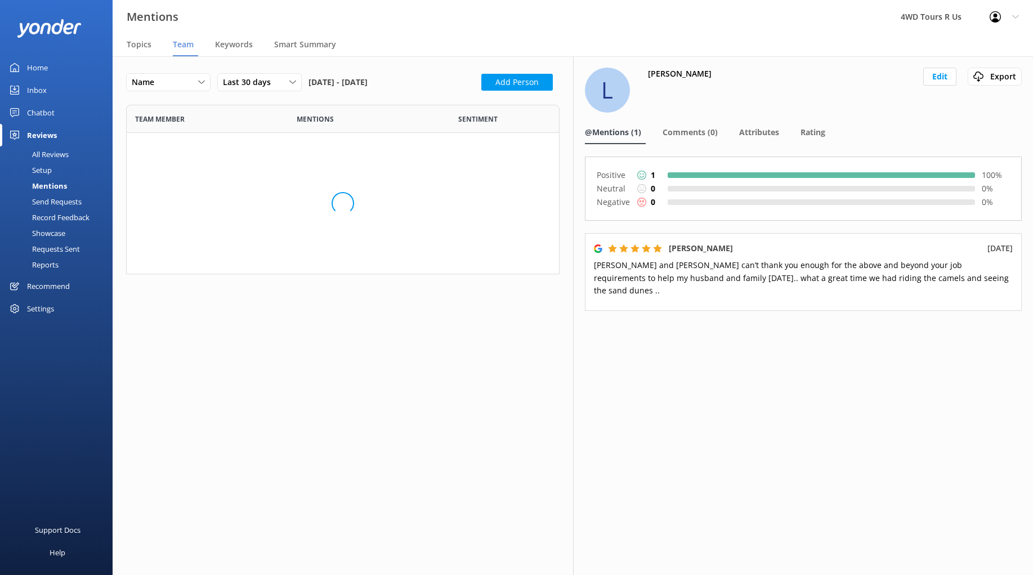
scroll to position [884, 433]
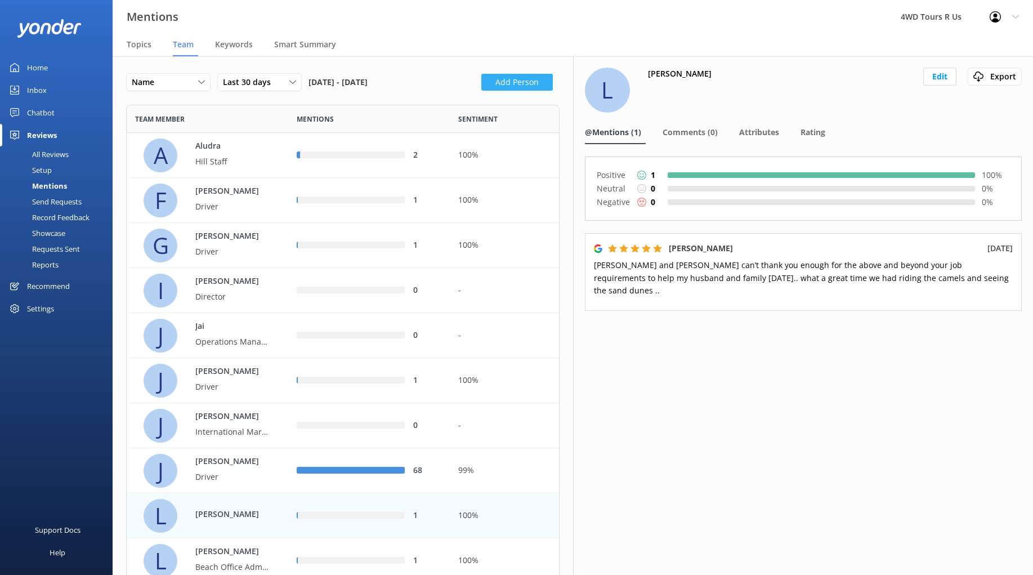
click at [511, 90] on button "Add Person" at bounding box center [516, 82] width 71 height 17
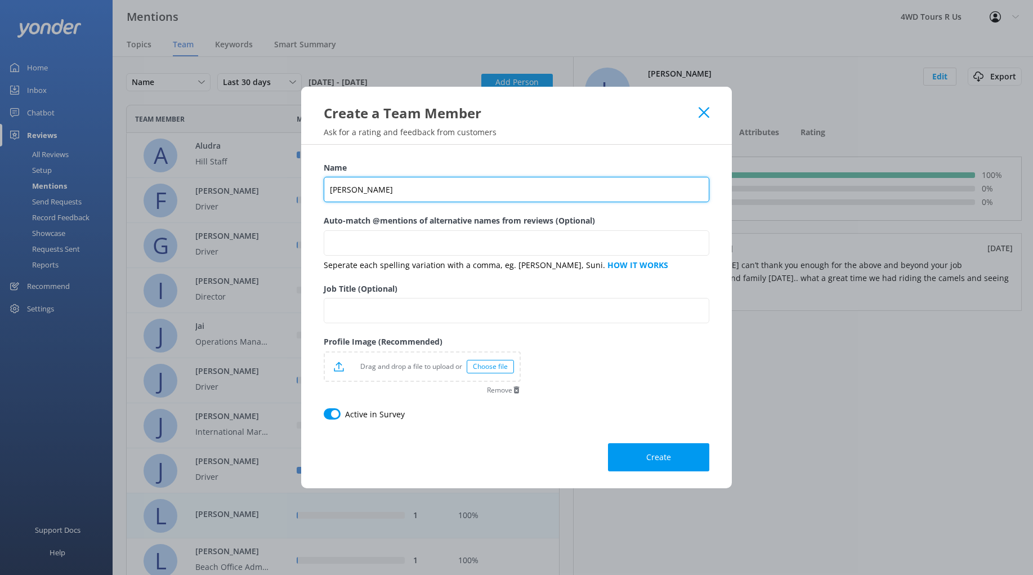
type input "[PERSON_NAME]"
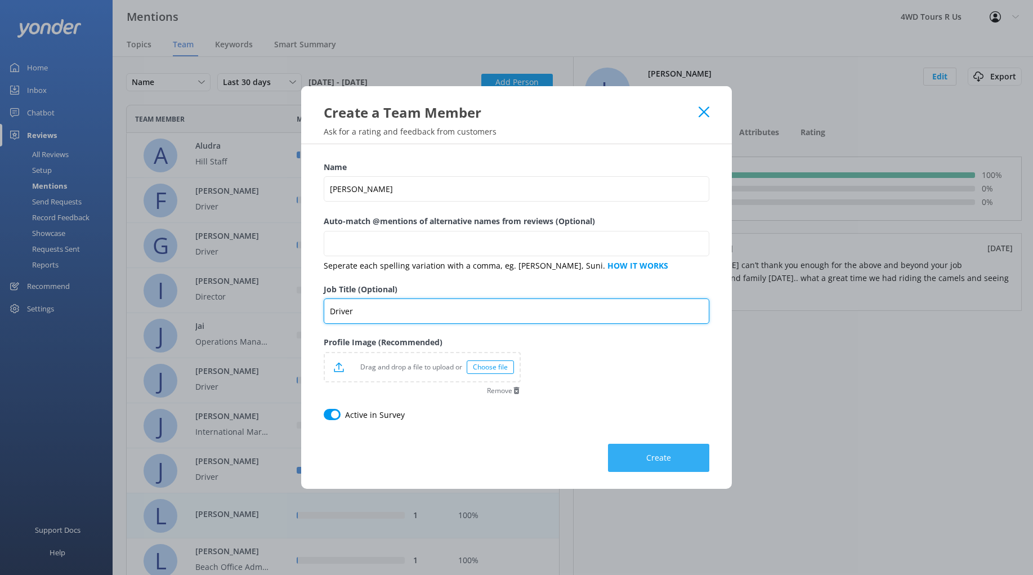
type input "Driver"
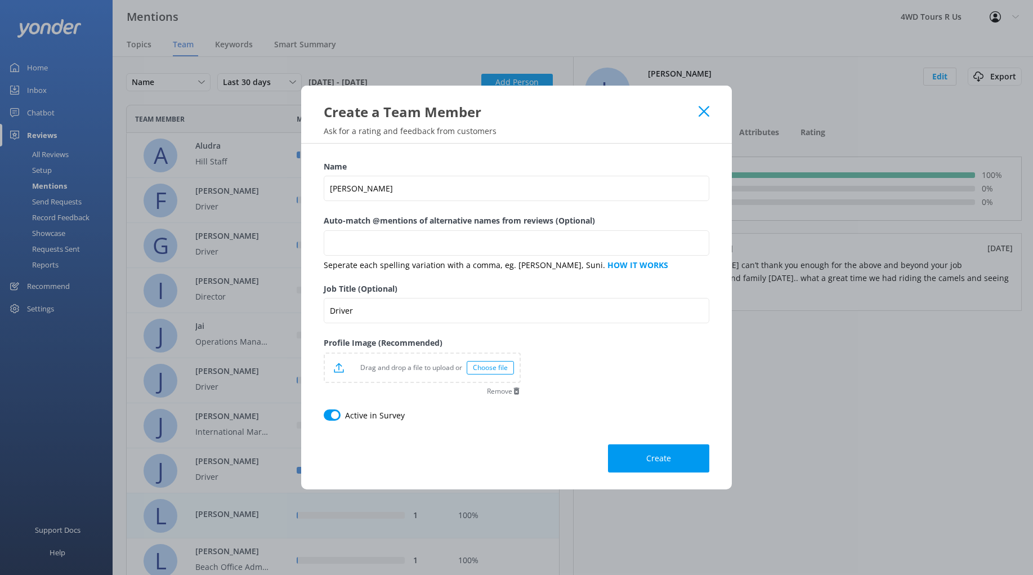
click at [659, 466] on button "Create" at bounding box center [658, 458] width 101 height 28
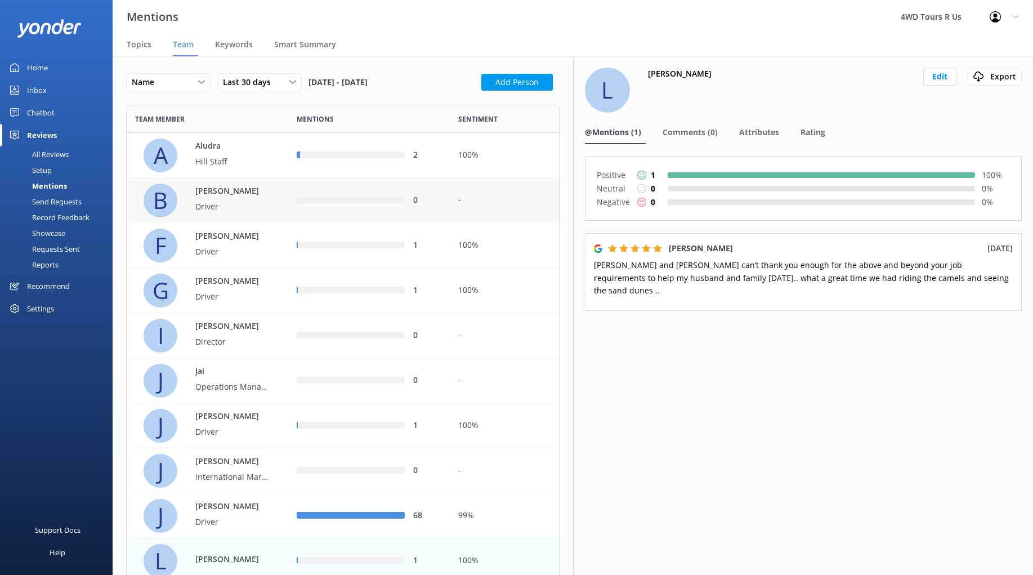
scroll to position [0, 0]
click at [200, 79] on icon at bounding box center [201, 82] width 7 height 7
click at [200, 80] on icon at bounding box center [201, 82] width 7 height 7
click at [439, 162] on div "2" at bounding box center [369, 155] width 162 height 45
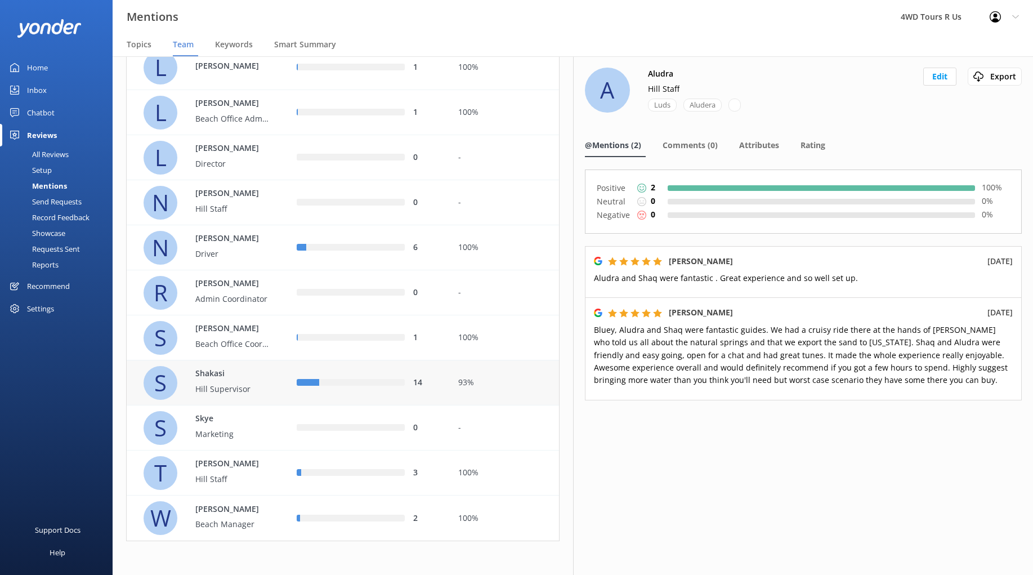
scroll to position [493, 0]
click at [231, 371] on p "Shakasi" at bounding box center [231, 374] width 73 height 12
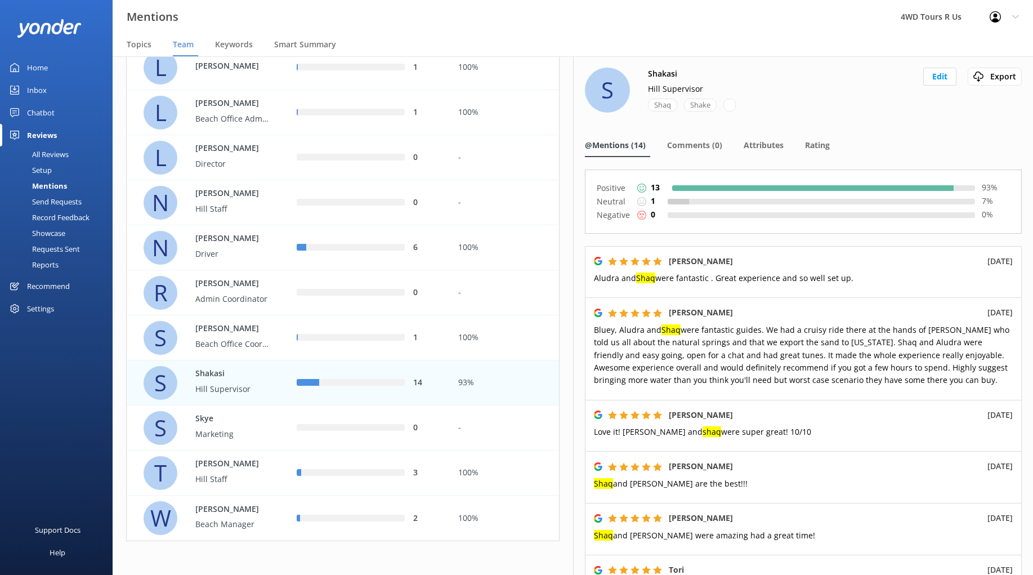
click at [237, 378] on p "Shakasi" at bounding box center [231, 374] width 73 height 12
click at [156, 381] on div "S" at bounding box center [161, 383] width 34 height 34
click at [941, 78] on button "Edit" at bounding box center [939, 77] width 33 height 18
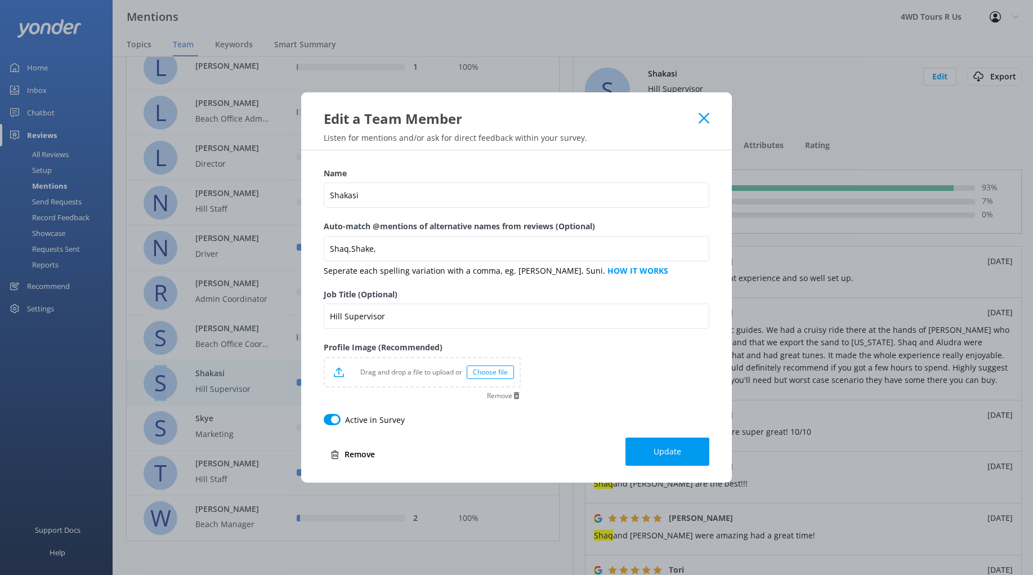
click at [705, 122] on icon at bounding box center [704, 118] width 11 height 11
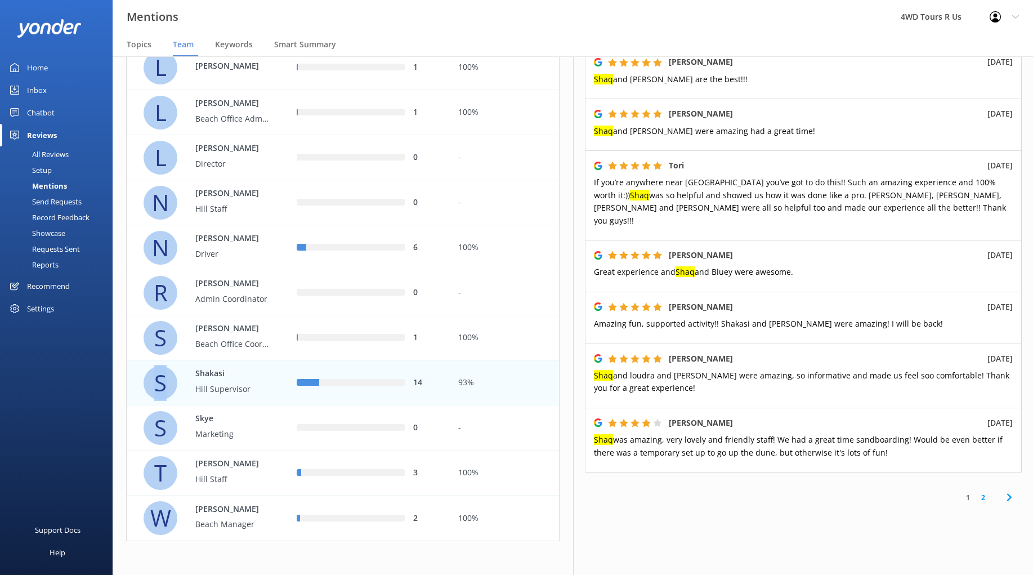
click at [1012, 490] on icon at bounding box center [1010, 497] width 14 height 14
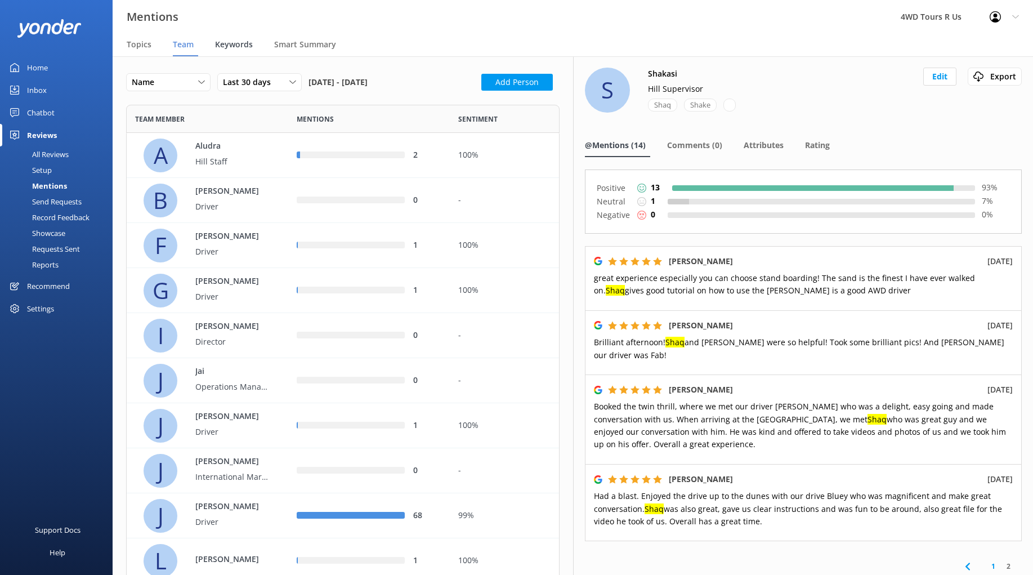
click at [233, 47] on span "Keywords" at bounding box center [234, 44] width 38 height 11
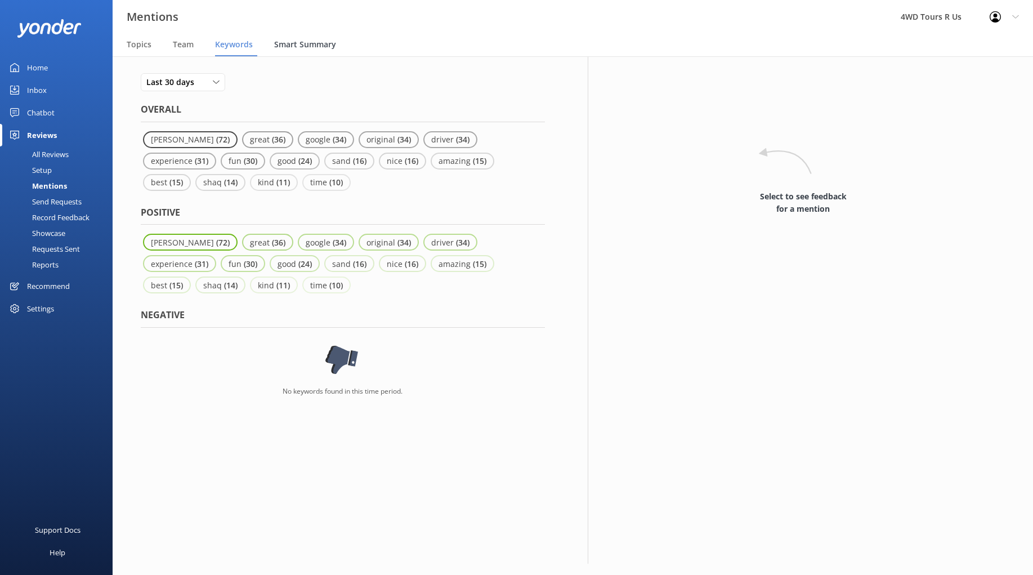
click at [297, 42] on span "Smart Summary" at bounding box center [305, 44] width 62 height 11
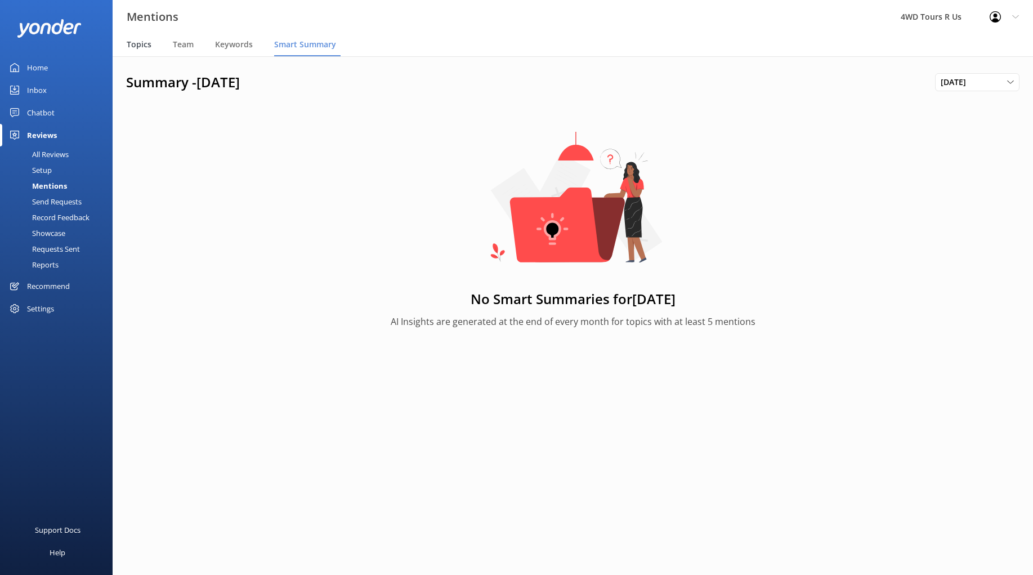
click at [140, 44] on span "Topics" at bounding box center [139, 44] width 25 height 11
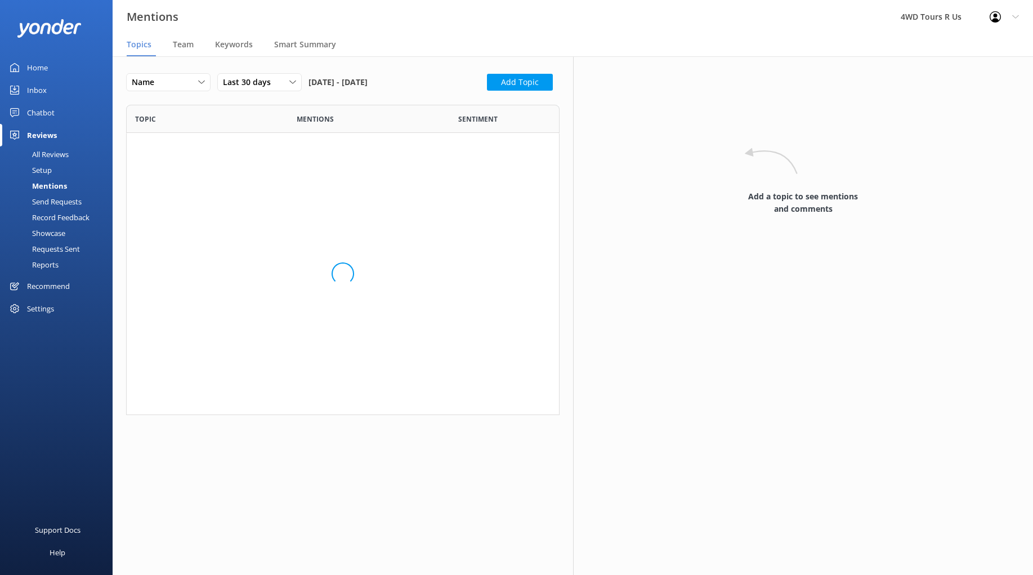
scroll to position [310, 433]
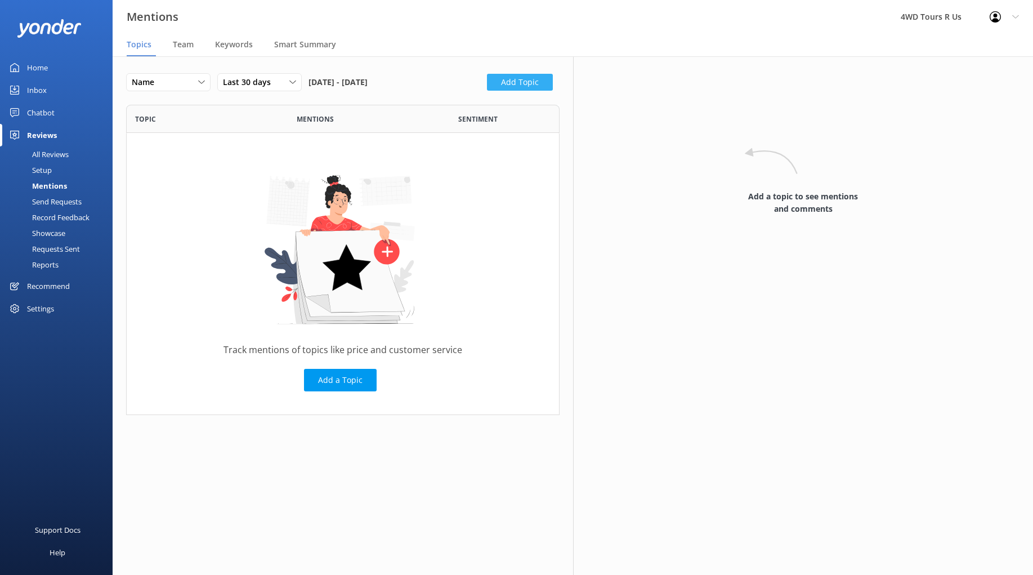
click at [532, 85] on button "Add Topic" at bounding box center [520, 82] width 66 height 17
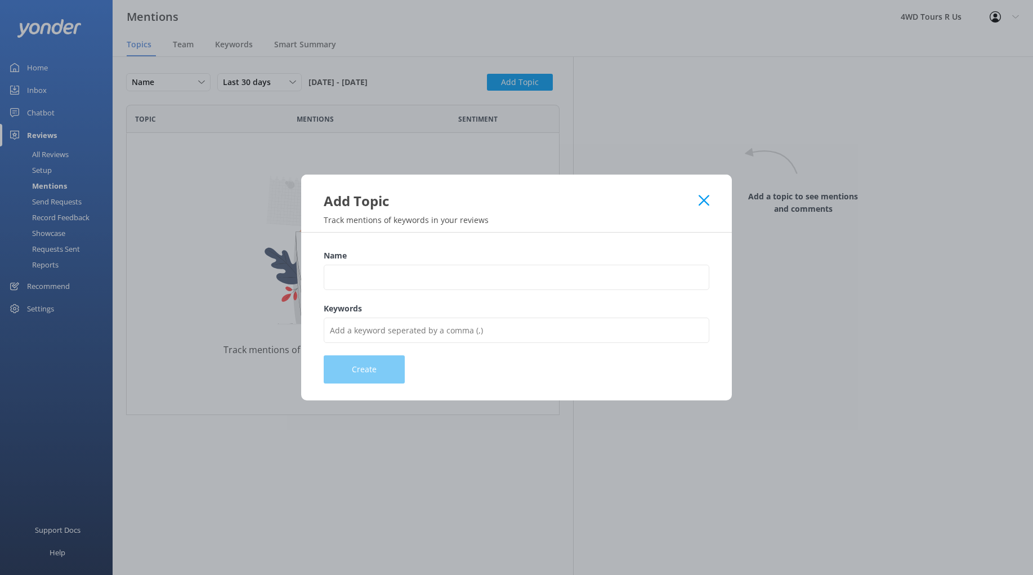
click at [701, 200] on icon at bounding box center [704, 200] width 11 height 11
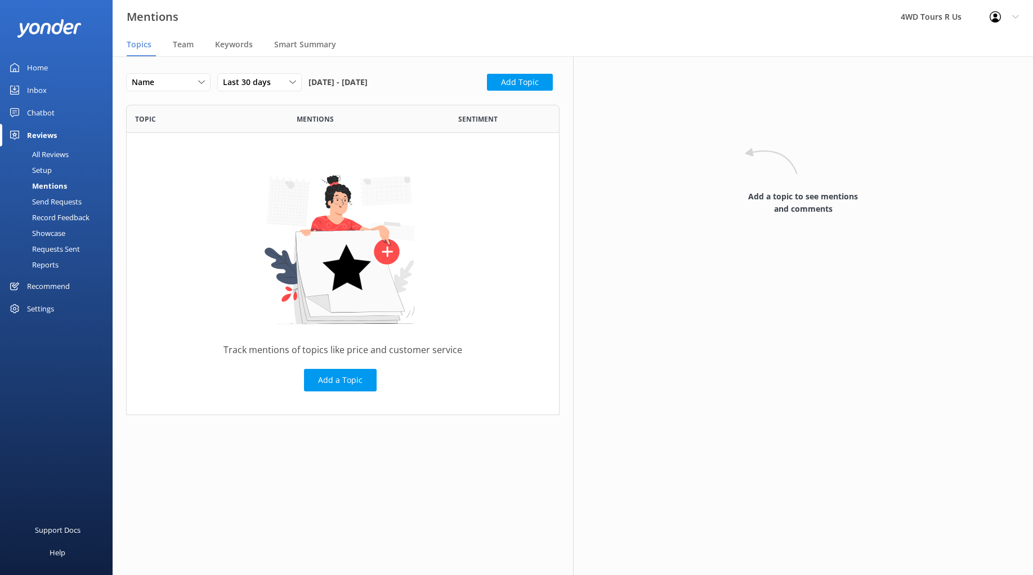
scroll to position [0, 0]
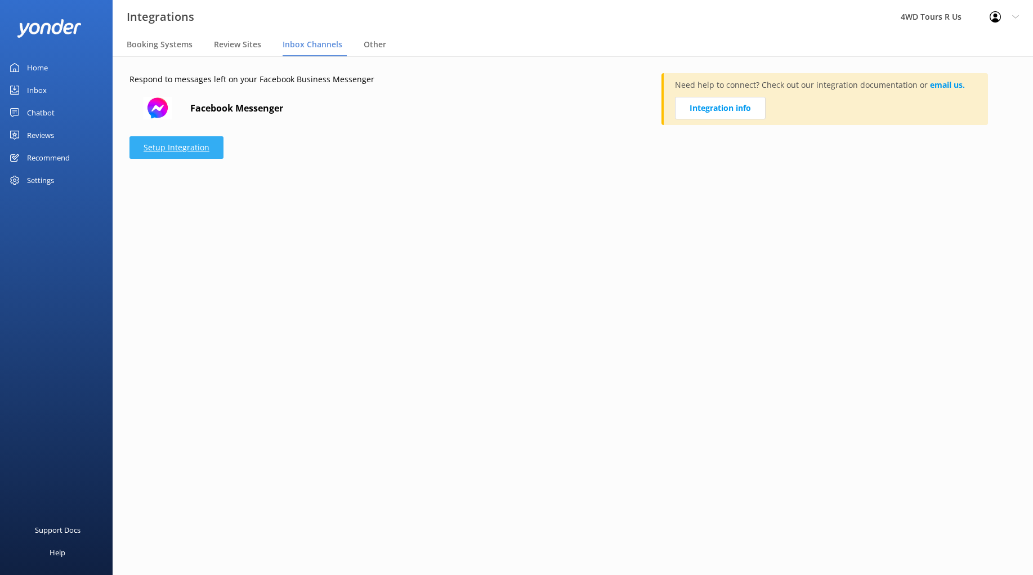
click at [196, 151] on link "Setup Integration" at bounding box center [176, 147] width 94 height 23
